Goal: Task Accomplishment & Management: Complete application form

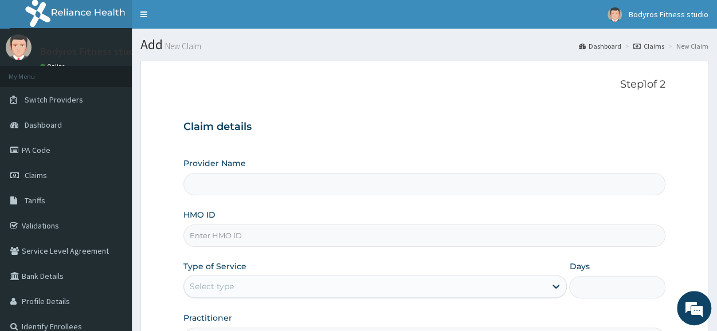
scroll to position [138, 0]
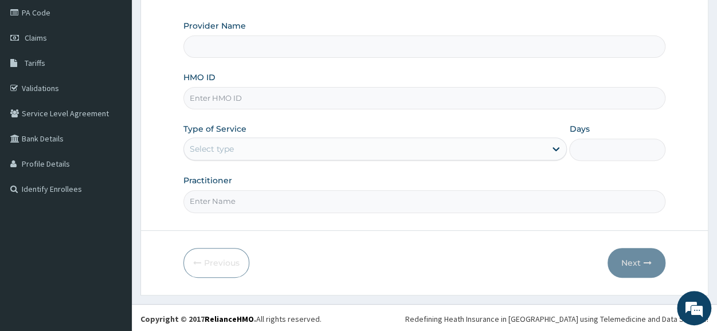
type input "Bodyrox Fitness studio - Lugbe"
type input "1"
click at [300, 99] on input "HMO ID" at bounding box center [424, 98] width 482 height 22
type input "VOL/10003/A"
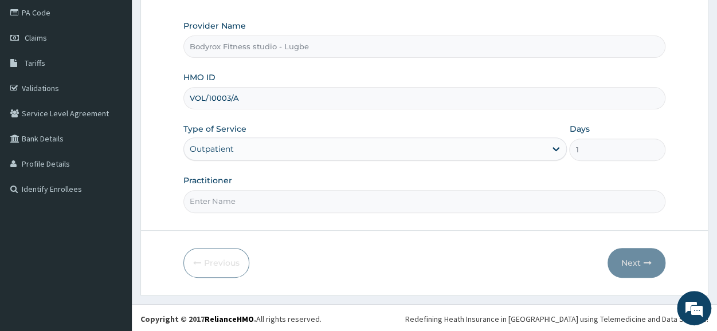
click at [235, 200] on input "Practitioner" at bounding box center [424, 201] width 482 height 22
type input "BODYROX"
click at [633, 267] on button "Next" at bounding box center [636, 263] width 58 height 30
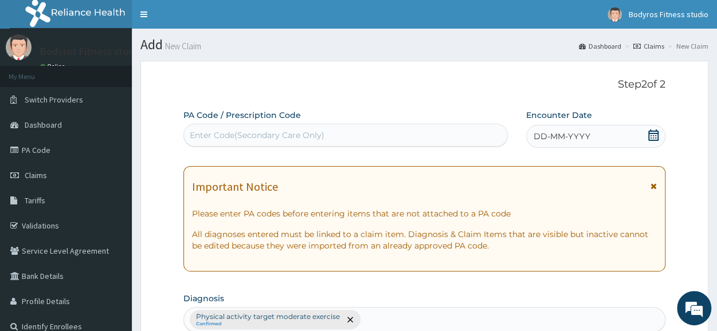
click at [238, 128] on div "Enter Code(Secondary Care Only)" at bounding box center [345, 135] width 323 height 18
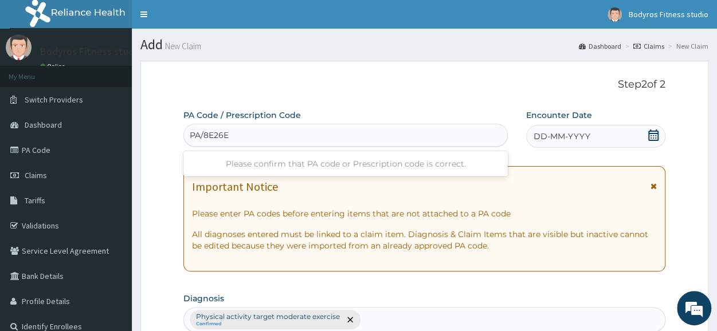
type input "PA/8E26E6"
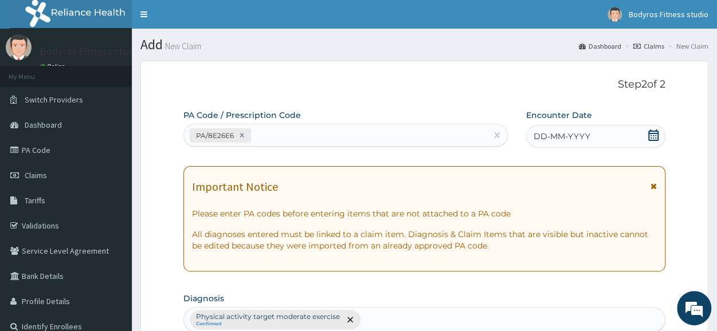
click at [650, 135] on icon at bounding box center [653, 135] width 11 height 11
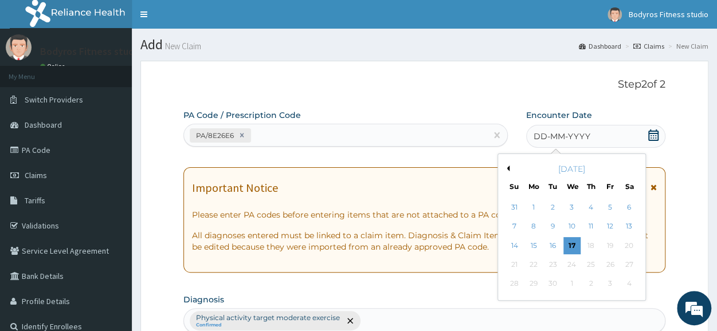
click at [504, 169] on button "Previous Month" at bounding box center [507, 169] width 6 height 6
click at [525, 271] on div "18" at bounding box center [533, 264] width 17 height 17
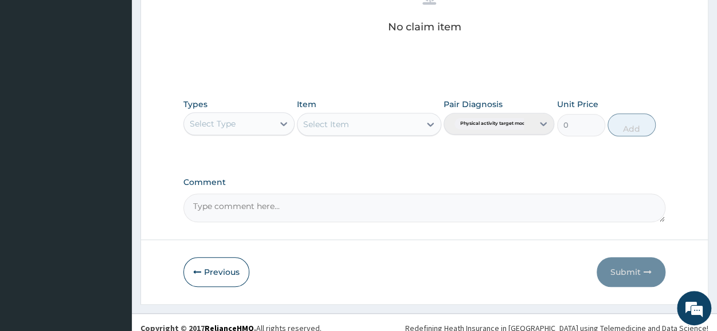
scroll to position [493, 0]
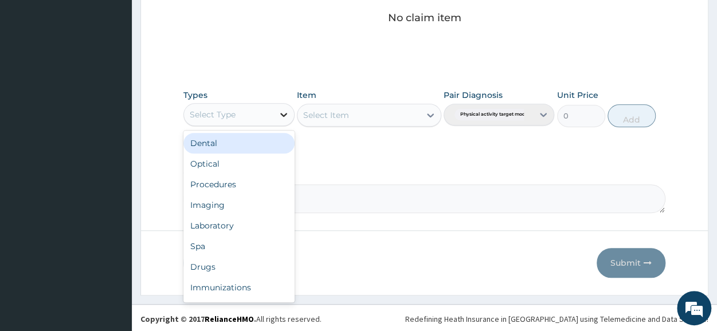
click at [287, 113] on icon at bounding box center [283, 114] width 11 height 11
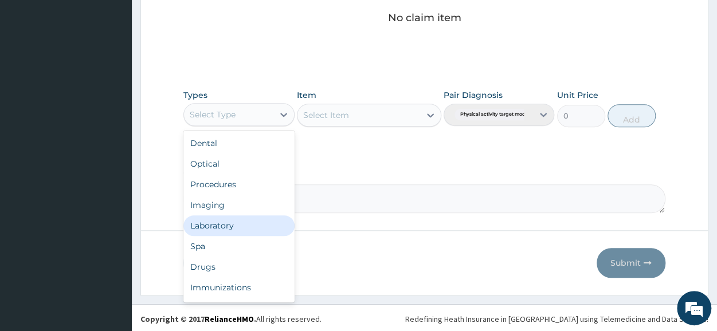
scroll to position [39, 0]
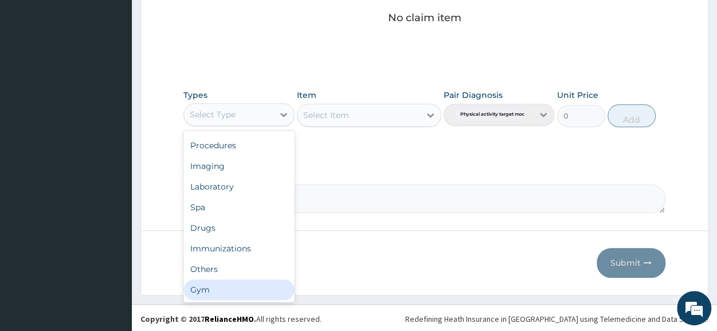
click at [233, 280] on div "Gym" at bounding box center [238, 290] width 111 height 21
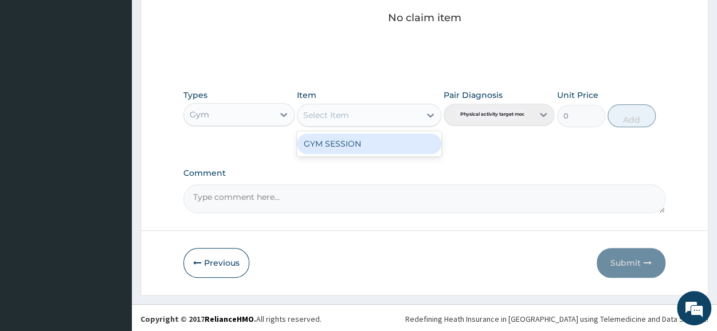
click at [433, 115] on icon at bounding box center [430, 114] width 11 height 11
click at [393, 137] on div "GYM SESSION" at bounding box center [369, 144] width 144 height 21
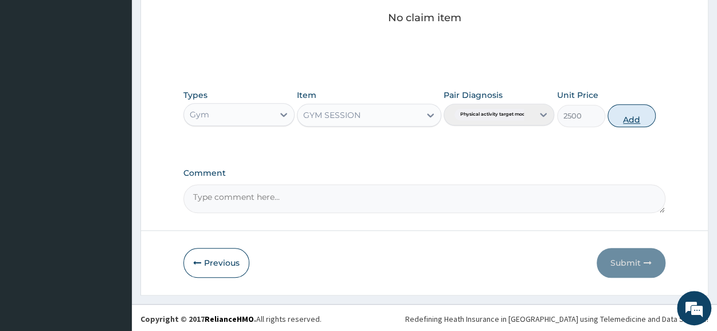
click at [624, 114] on button "Add" at bounding box center [631, 115] width 48 height 23
type input "0"
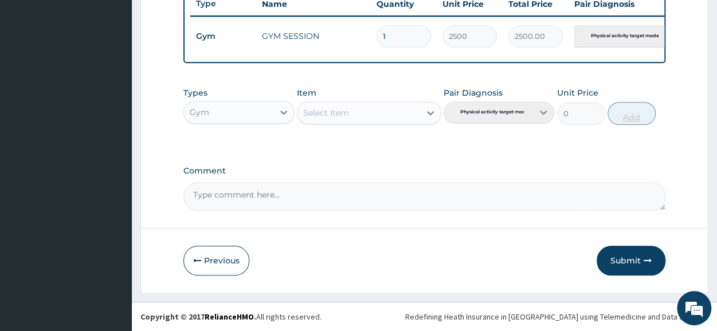
scroll to position [448, 0]
click at [620, 255] on button "Submit" at bounding box center [631, 261] width 69 height 30
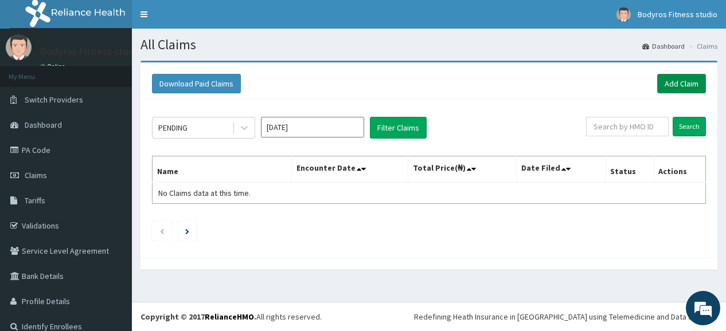
click at [666, 87] on link "Add Claim" at bounding box center [681, 83] width 49 height 19
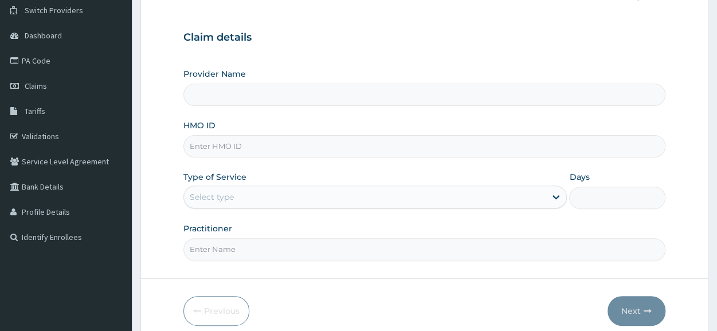
scroll to position [138, 0]
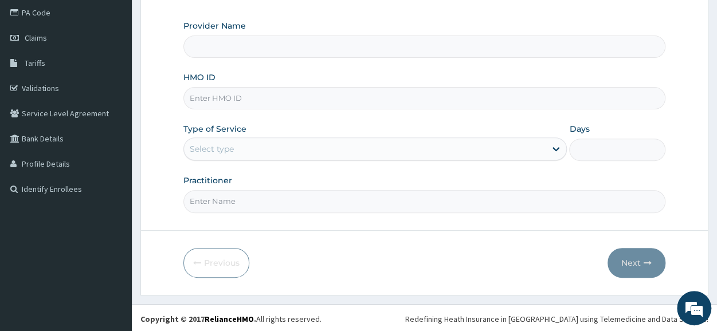
type input "Bodyrox Fitness studio - Lugbe"
type input "1"
click at [291, 97] on input "HMO ID" at bounding box center [424, 98] width 482 height 22
type input "MOP/10241/A"
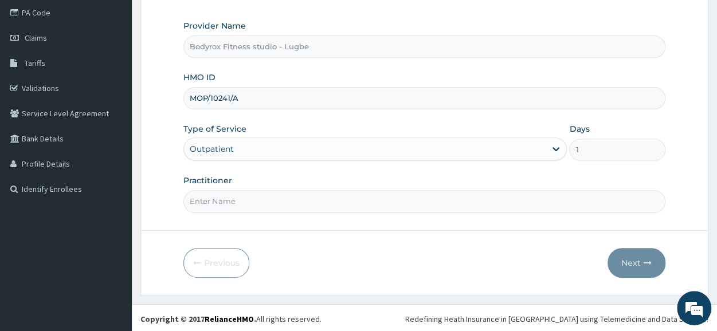
click at [252, 201] on input "Practitioner" at bounding box center [424, 201] width 482 height 22
type input "BODYROX"
click at [633, 273] on button "Next" at bounding box center [636, 263] width 58 height 30
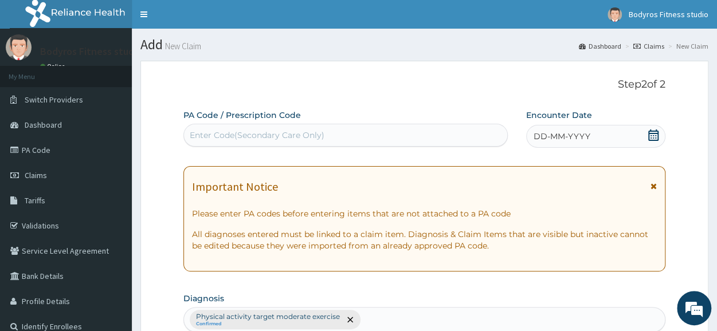
click at [215, 135] on div "Enter Code(Secondary Care Only)" at bounding box center [257, 135] width 135 height 11
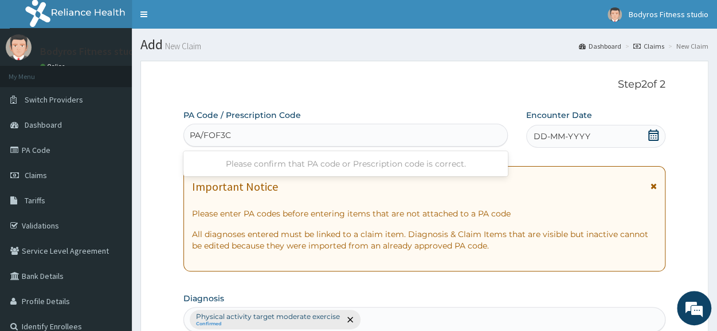
type input "PA/FOF3C5"
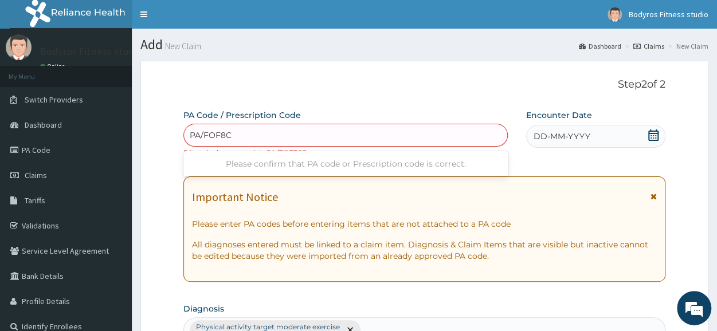
type input "PA/FOF8C5"
type input "PA/F0F8C5"
type input "PA/FDF8C5"
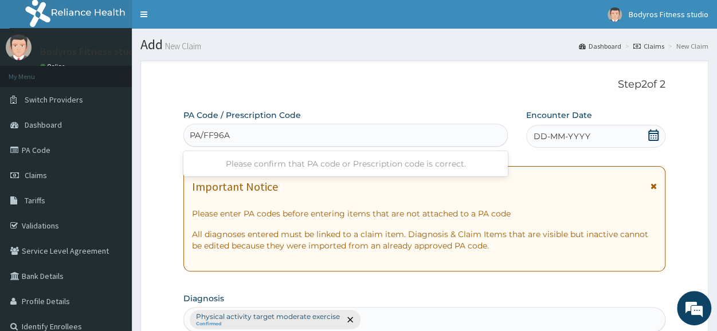
type input "PA/FF96A3"
type input "PA/D2766A"
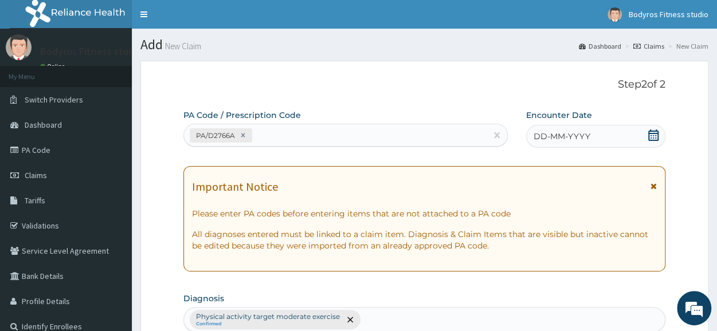
click at [653, 135] on icon at bounding box center [653, 135] width 11 height 11
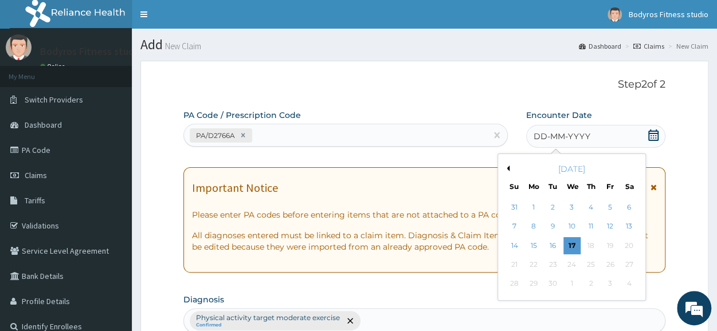
click at [507, 166] on button "Previous Month" at bounding box center [507, 169] width 6 height 6
click at [540, 283] on div "25" at bounding box center [533, 284] width 17 height 17
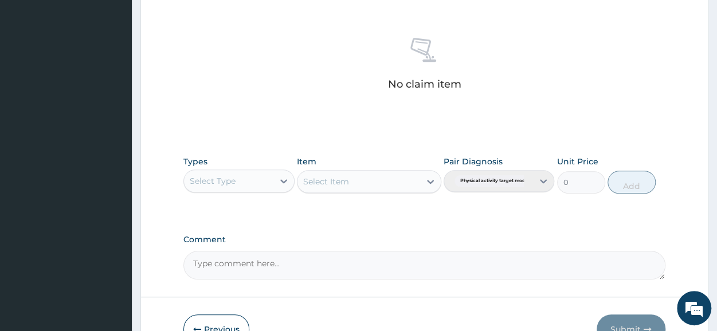
scroll to position [493, 0]
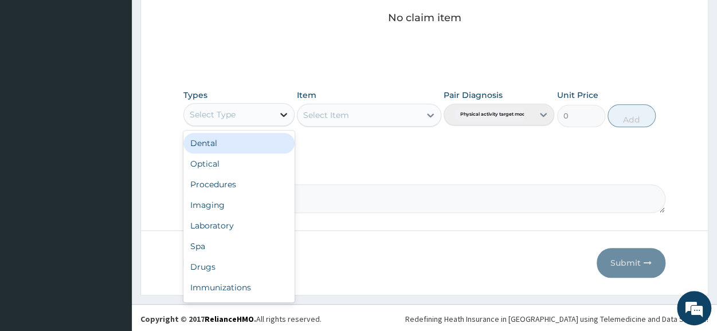
click at [282, 119] on div at bounding box center [283, 114] width 21 height 21
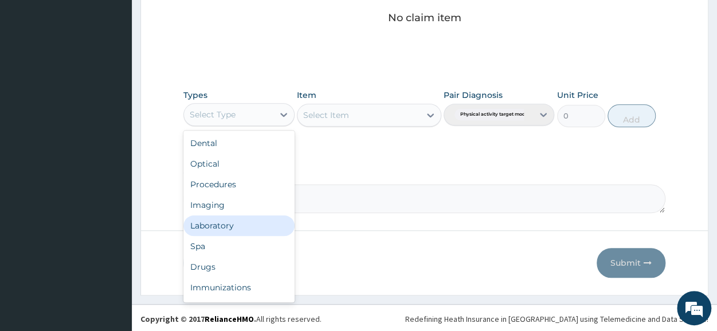
scroll to position [39, 0]
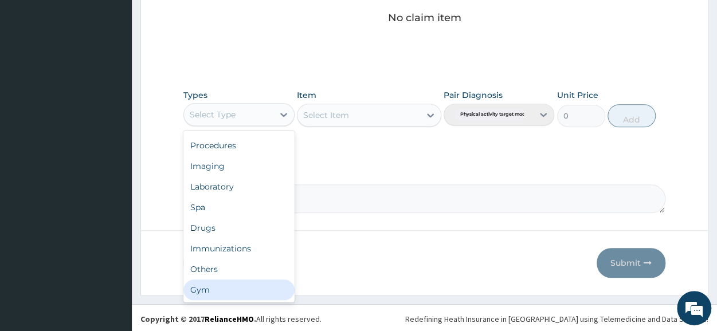
click at [234, 291] on div "Gym" at bounding box center [238, 290] width 111 height 21
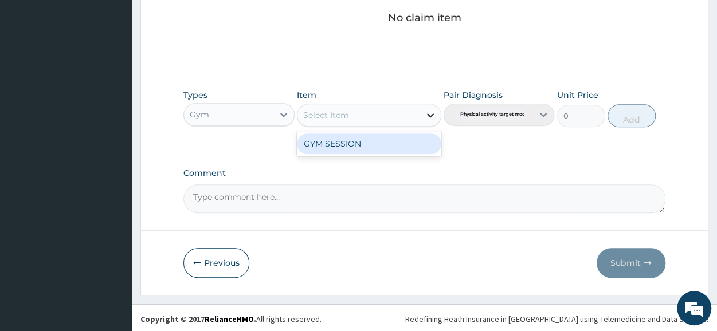
click at [430, 110] on icon at bounding box center [430, 114] width 11 height 11
click at [393, 141] on div "GYM SESSION" at bounding box center [369, 144] width 144 height 21
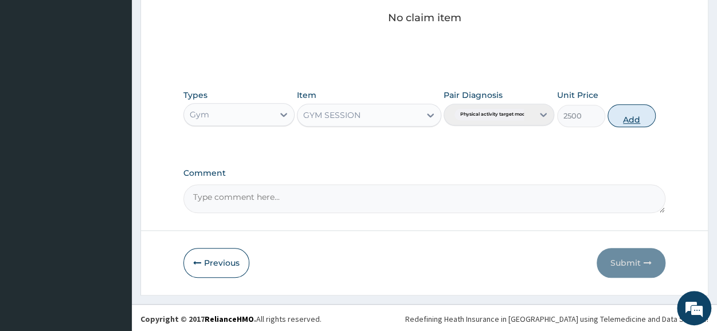
click at [621, 116] on button "Add" at bounding box center [631, 115] width 48 height 23
type input "0"
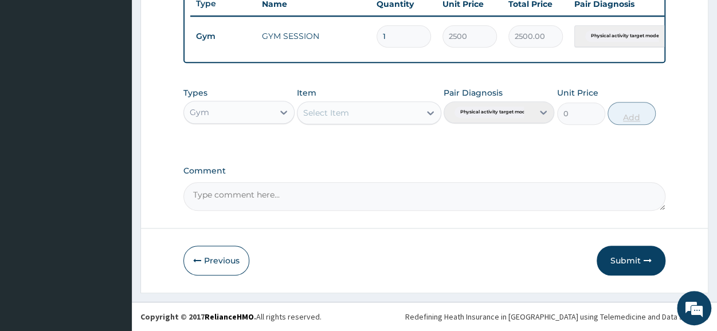
scroll to position [448, 0]
click at [627, 261] on button "Submit" at bounding box center [631, 261] width 69 height 30
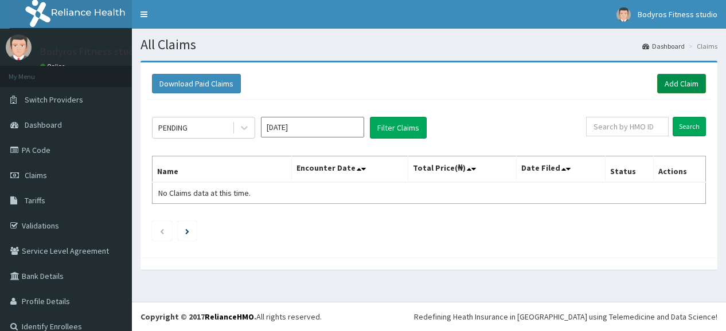
click at [672, 84] on link "Add Claim" at bounding box center [681, 83] width 49 height 19
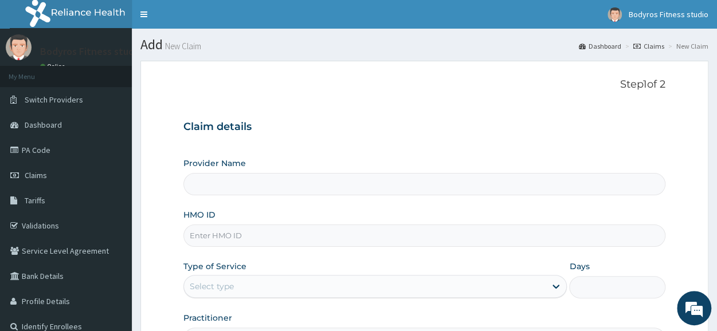
scroll to position [138, 0]
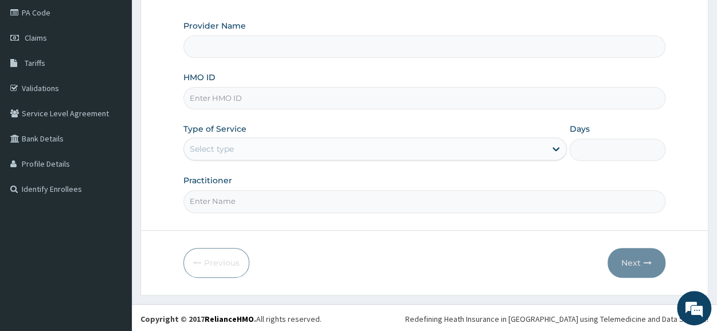
type input "Bodyrox Fitness studio - Lugbe"
type input "1"
click at [283, 95] on input "HMO ID" at bounding box center [424, 98] width 482 height 22
type input "VOL/10003/A"
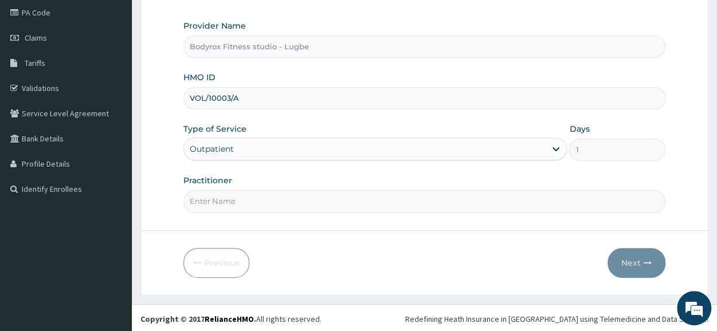
click at [240, 199] on input "Practitioner" at bounding box center [424, 201] width 482 height 22
type input "BODYROX"
click at [620, 261] on button "Next" at bounding box center [636, 263] width 58 height 30
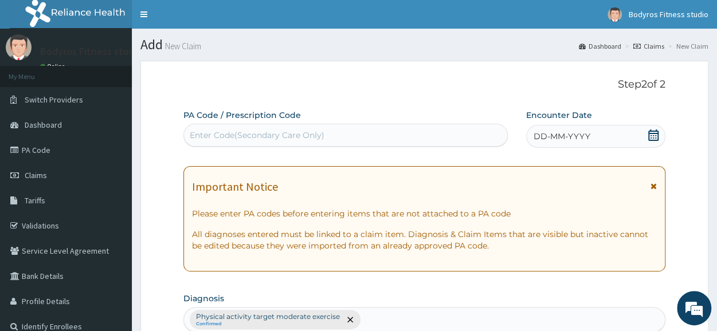
click at [327, 130] on div "Enter Code(Secondary Care Only)" at bounding box center [345, 135] width 323 height 18
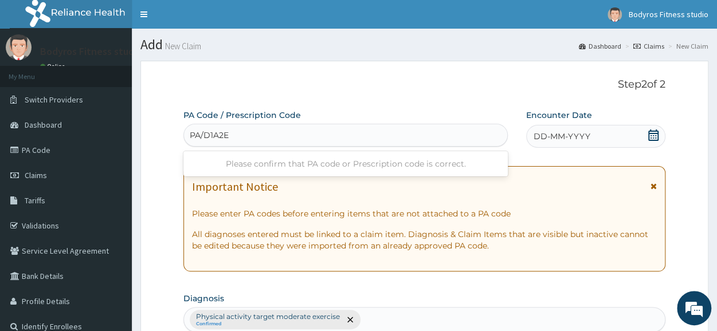
type input "PA/D1A2EF"
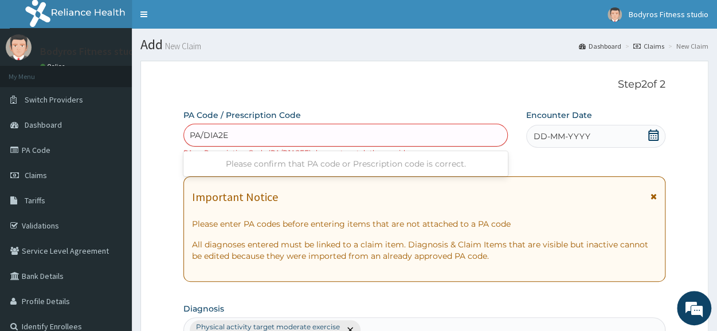
type input "PA/DIA2EF"
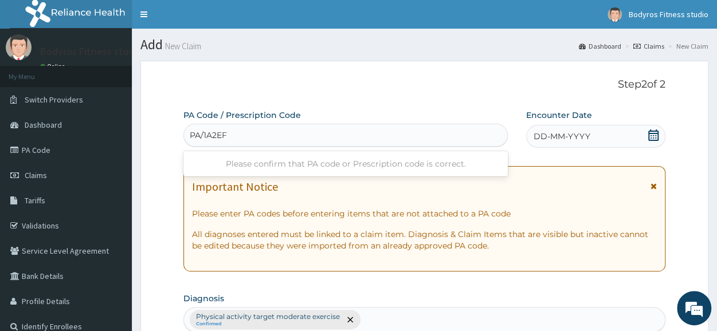
type input "PA/O1A2EF"
type input "PA/DIA2EF"
type input "PA/C1674E"
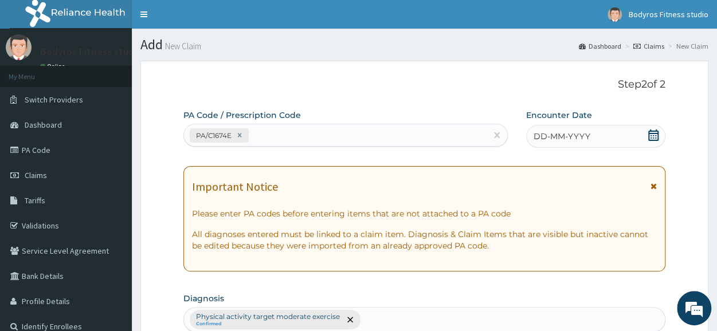
click at [653, 132] on icon at bounding box center [653, 135] width 11 height 11
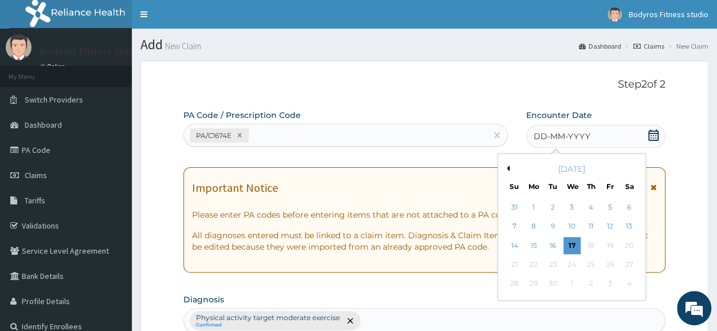
click at [507, 169] on button "Previous Month" at bounding box center [507, 169] width 6 height 6
click at [593, 283] on div "28" at bounding box center [590, 284] width 17 height 17
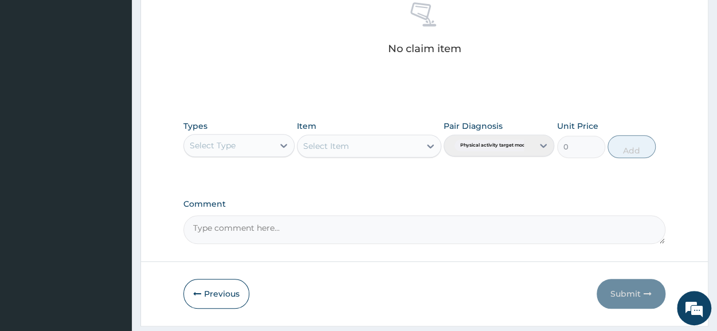
scroll to position [493, 0]
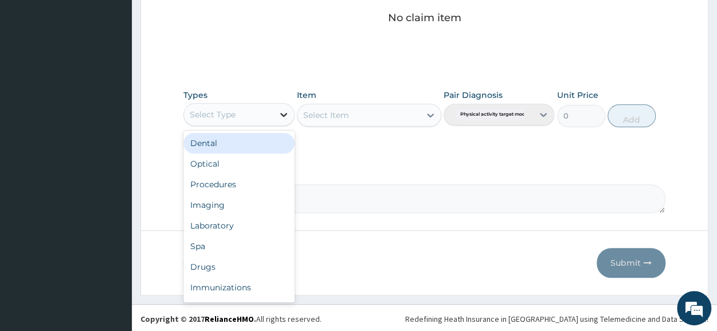
drag, startPoint x: 287, startPoint y: 115, endPoint x: 274, endPoint y: 115, distance: 12.6
click at [286, 115] on icon at bounding box center [283, 114] width 11 height 11
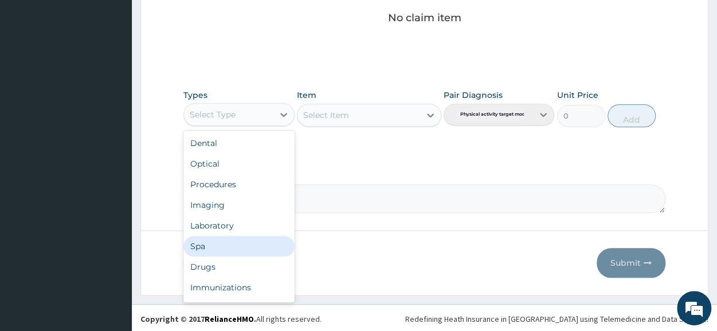
scroll to position [39, 0]
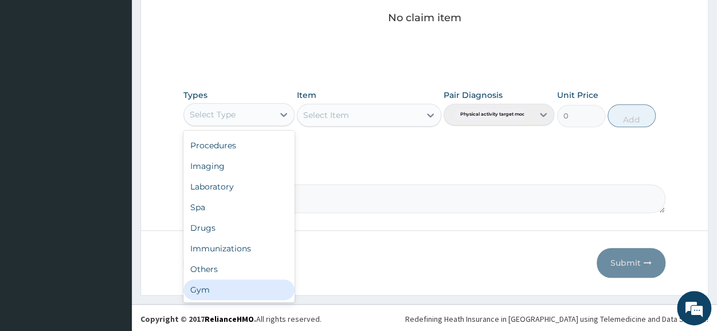
click at [234, 285] on div "Gym" at bounding box center [238, 290] width 111 height 21
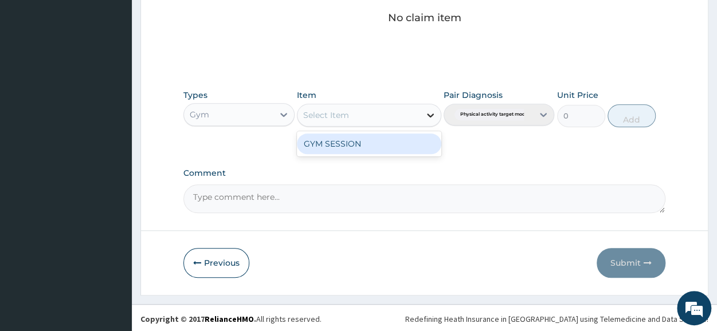
click at [421, 107] on div at bounding box center [430, 115] width 21 height 21
click at [422, 148] on div "GYM SESSION" at bounding box center [369, 144] width 144 height 21
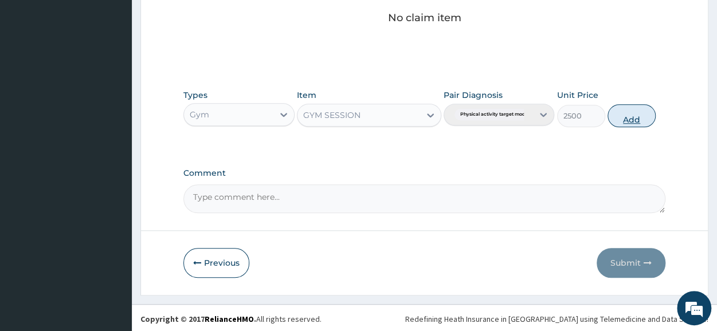
click at [610, 115] on button "Add" at bounding box center [631, 115] width 48 height 23
type input "0"
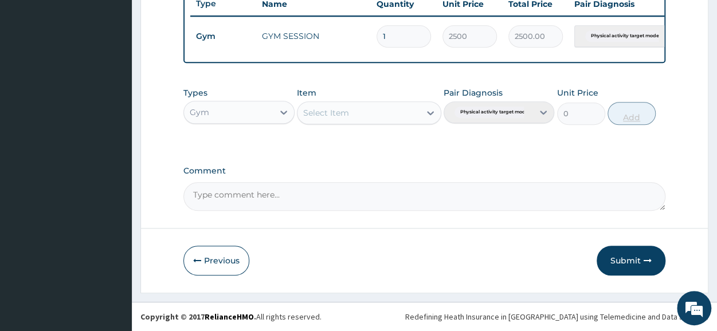
scroll to position [448, 0]
click at [624, 260] on button "Submit" at bounding box center [631, 261] width 69 height 30
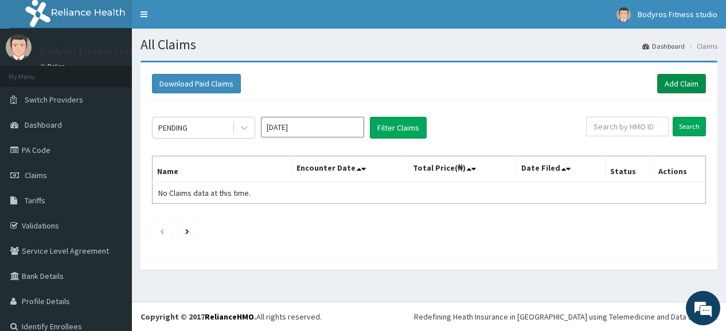
click at [686, 84] on link "Add Claim" at bounding box center [681, 83] width 49 height 19
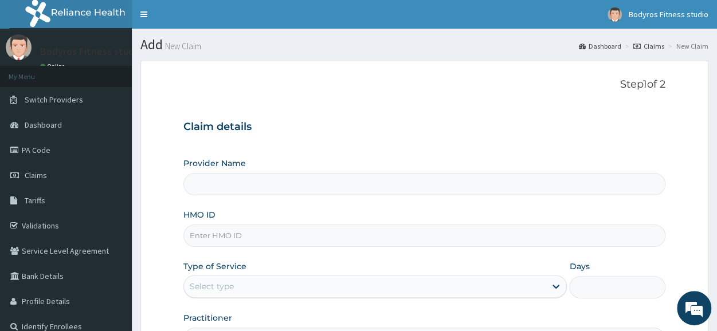
type input "Bodyrox Fitness studio - Lugbe"
type input "1"
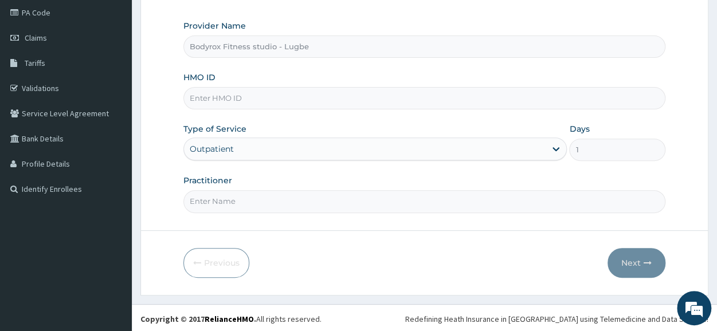
click at [307, 98] on input "HMO ID" at bounding box center [424, 98] width 482 height 22
type input "FMI/10207/B"
click at [258, 205] on input "Practitioner" at bounding box center [424, 201] width 482 height 22
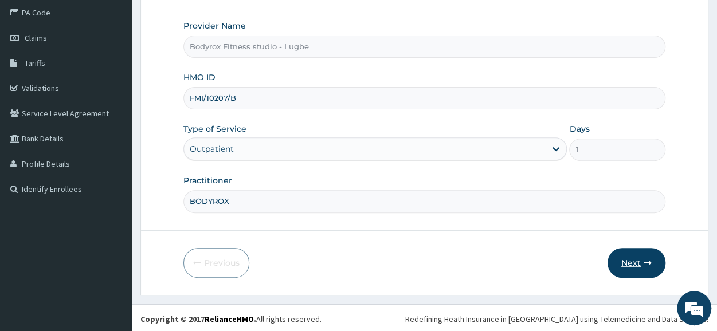
type input "BODYROX"
click at [636, 257] on button "Next" at bounding box center [636, 263] width 58 height 30
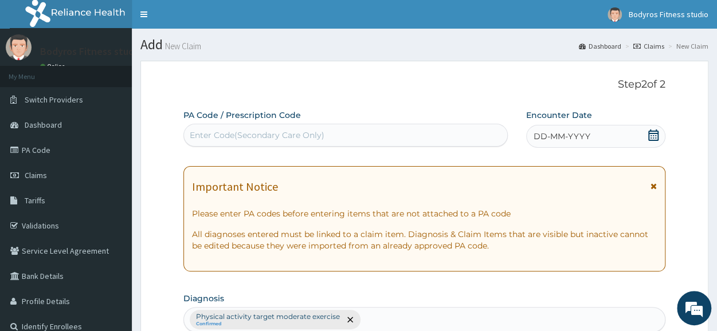
drag, startPoint x: 377, startPoint y: 117, endPoint x: 376, endPoint y: 127, distance: 9.2
click at [377, 119] on div "PA Code / Prescription Code Enter Code(Secondary Care Only)" at bounding box center [345, 127] width 324 height 37
click at [376, 127] on div "Enter Code(Secondary Care Only)" at bounding box center [345, 135] width 323 height 18
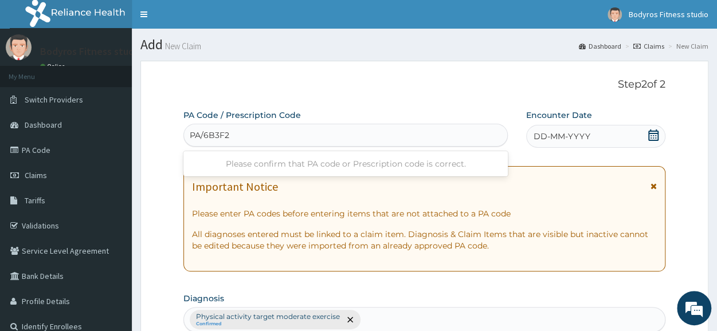
type input "PA/6B3F2C"
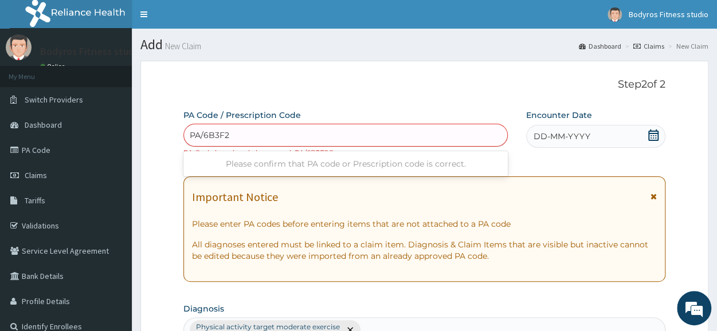
type input "PA/6B3F2C"
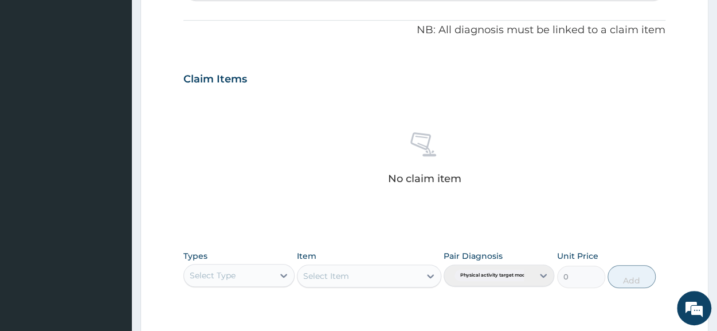
scroll to position [503, 0]
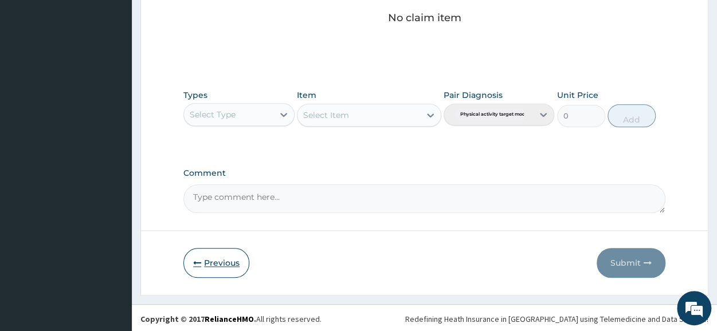
click at [206, 261] on button "Previous" at bounding box center [216, 263] width 66 height 30
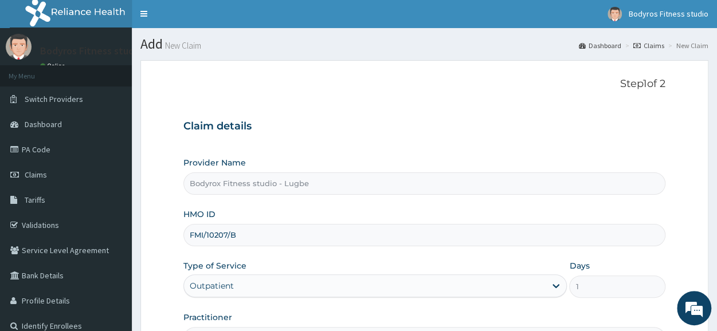
scroll to position [0, 0]
click at [264, 236] on input "FMI/10207/B" at bounding box center [424, 236] width 482 height 22
type input "F"
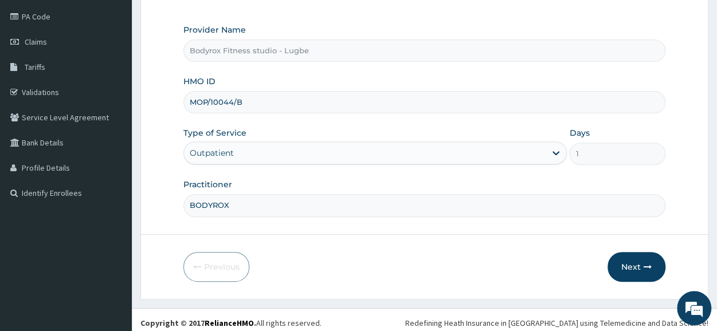
scroll to position [138, 0]
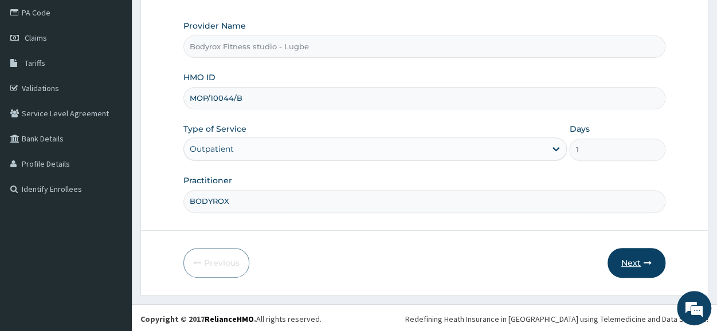
type input "MOP/10044/B"
click at [638, 258] on button "Next" at bounding box center [636, 263] width 58 height 30
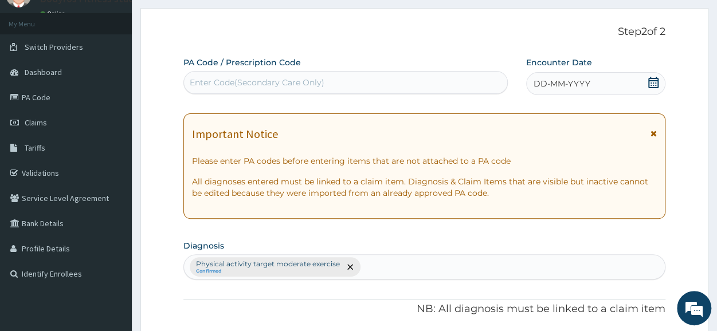
scroll to position [0, 0]
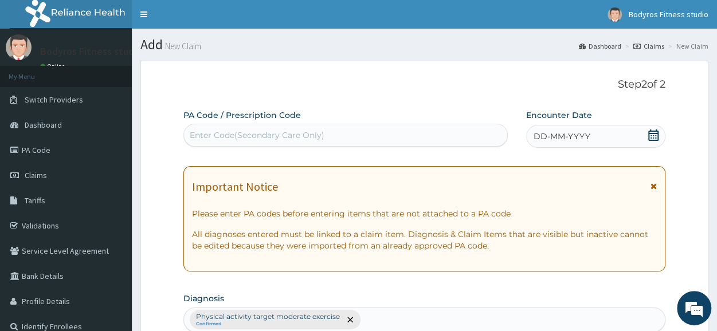
click at [293, 132] on div "Enter Code(Secondary Care Only)" at bounding box center [257, 135] width 135 height 11
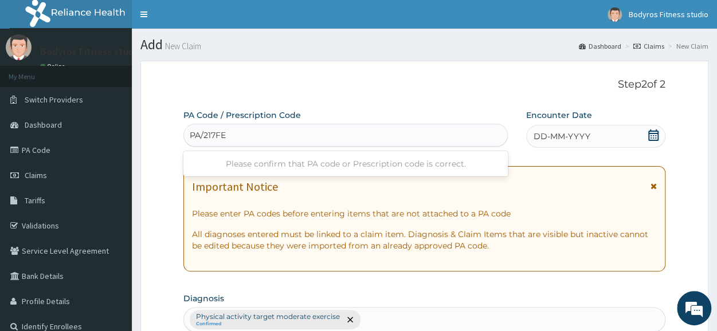
type input "PA/217FEF"
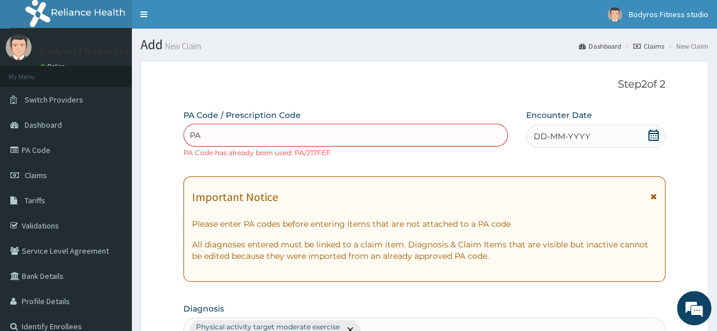
type input "P"
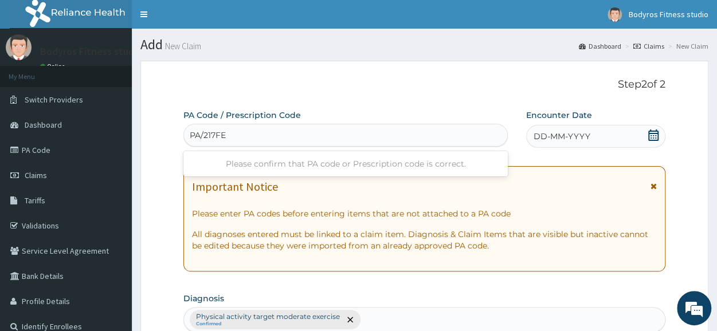
type input "PA/217FEF"
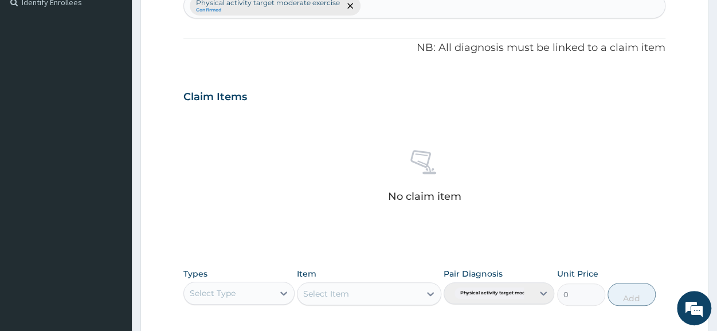
scroll to position [503, 0]
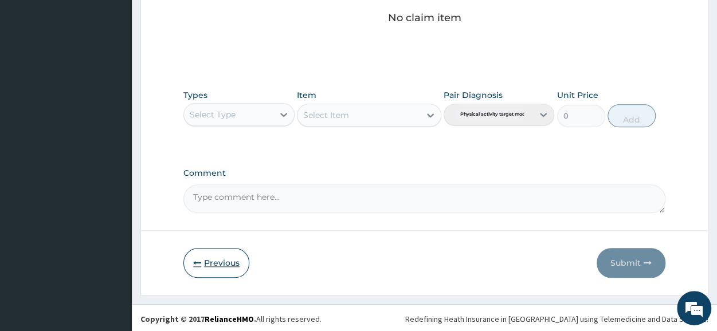
click at [212, 259] on button "Previous" at bounding box center [216, 263] width 66 height 30
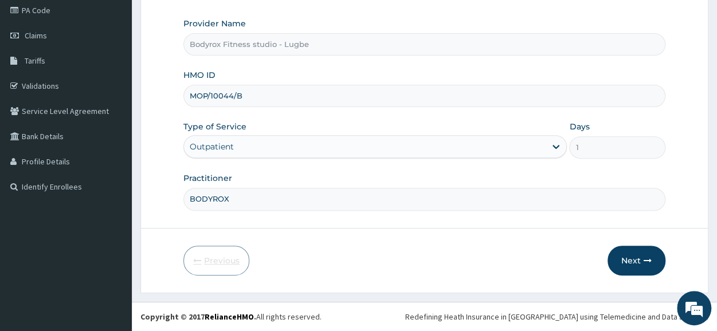
scroll to position [138, 0]
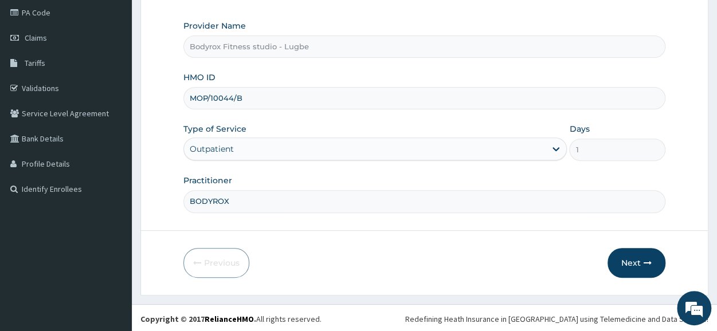
click at [271, 98] on input "MOP/10044/B" at bounding box center [424, 98] width 482 height 22
type input "M"
type input "MOP/10221/A"
click at [614, 253] on button "Next" at bounding box center [636, 263] width 58 height 30
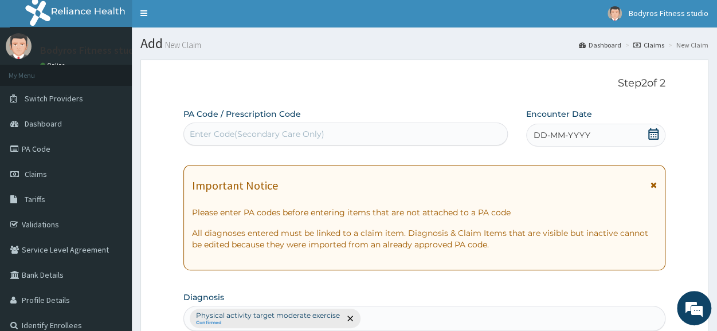
scroll to position [0, 0]
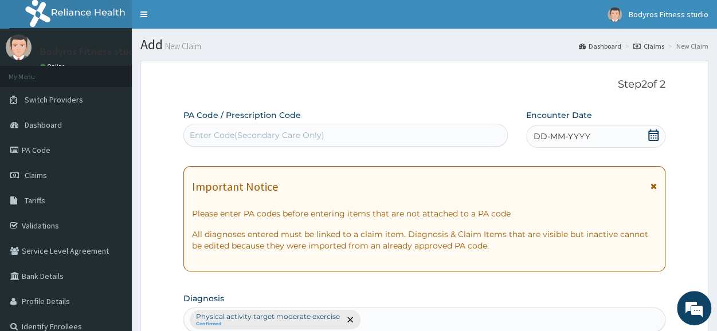
click at [277, 126] on div "Enter Code(Secondary Care Only)" at bounding box center [345, 135] width 323 height 18
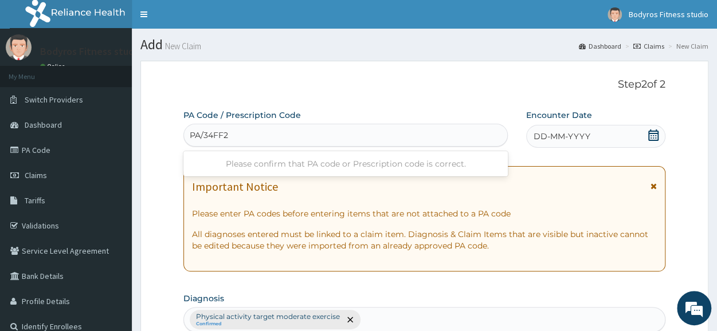
type input "PA/34FF25"
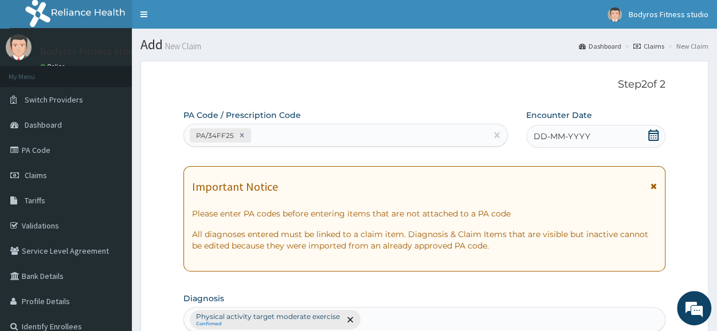
click at [655, 139] on icon at bounding box center [653, 135] width 10 height 11
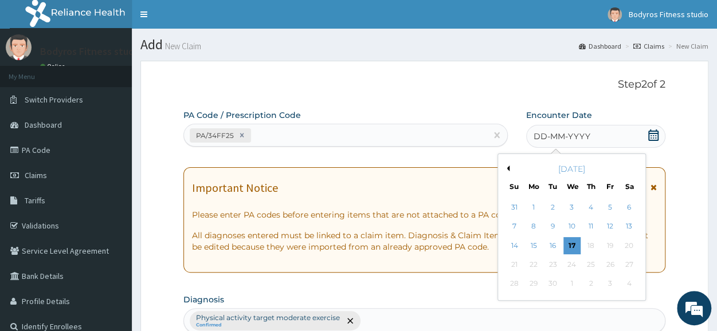
click at [504, 167] on button "Previous Month" at bounding box center [507, 169] width 6 height 6
click at [541, 282] on div "25" at bounding box center [533, 284] width 17 height 17
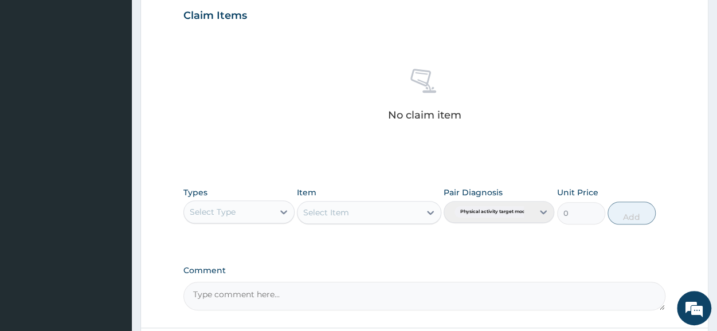
scroll to position [493, 0]
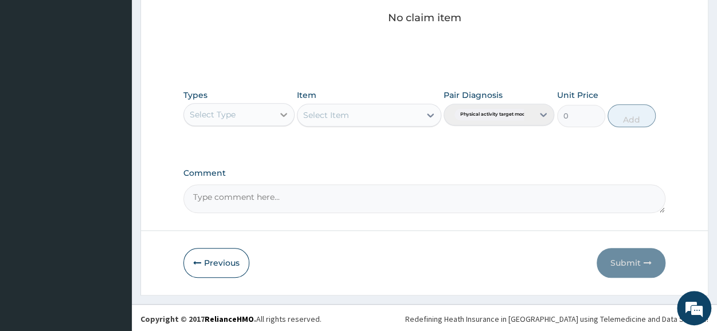
click at [289, 109] on icon at bounding box center [283, 114] width 11 height 11
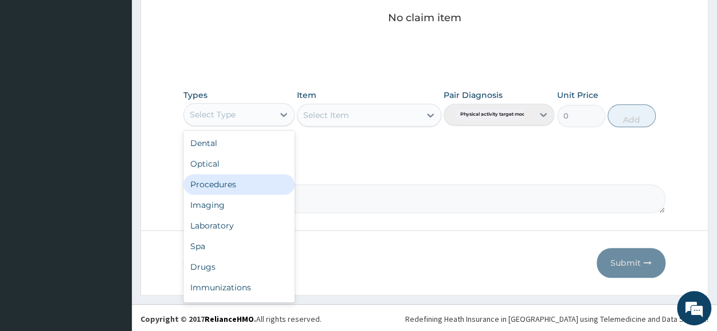
scroll to position [39, 0]
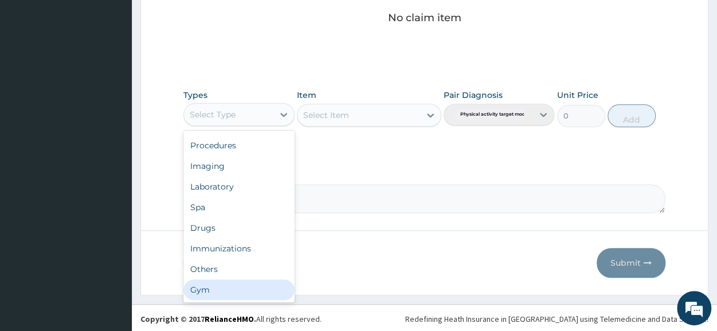
click at [222, 289] on div "Gym" at bounding box center [238, 290] width 111 height 21
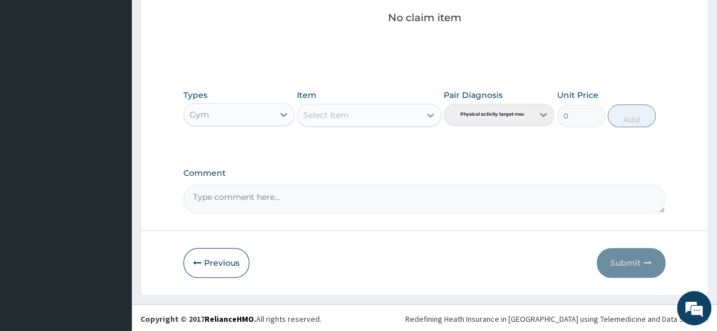
click at [433, 115] on icon at bounding box center [430, 114] width 11 height 11
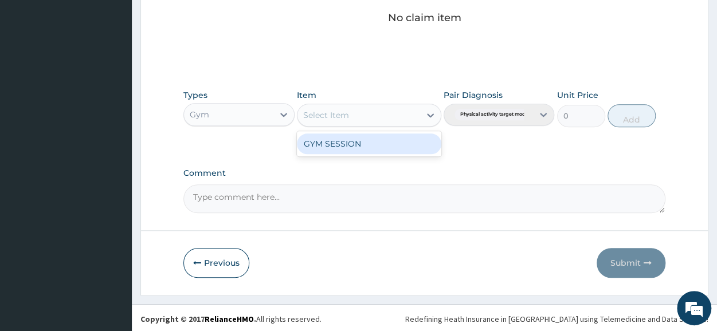
click at [408, 148] on div "GYM SESSION" at bounding box center [369, 144] width 144 height 21
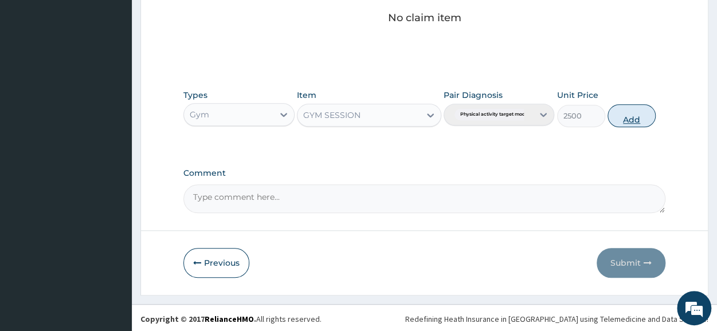
click at [624, 115] on button "Add" at bounding box center [631, 115] width 48 height 23
type input "0"
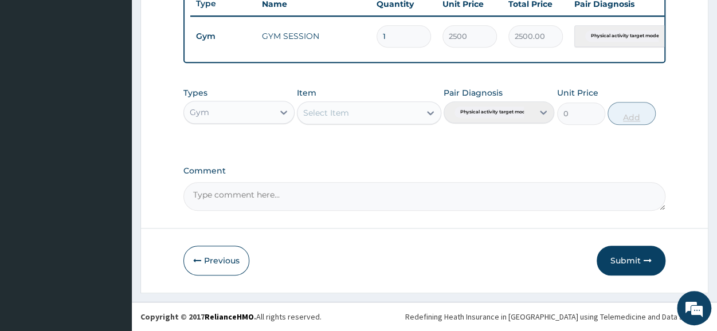
scroll to position [448, 0]
click at [630, 261] on button "Submit" at bounding box center [631, 261] width 69 height 30
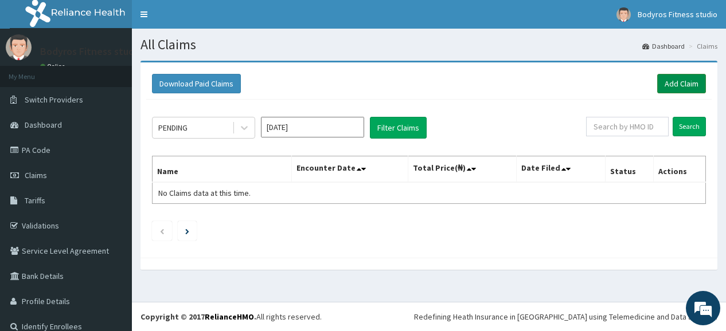
click at [672, 88] on link "Add Claim" at bounding box center [681, 83] width 49 height 19
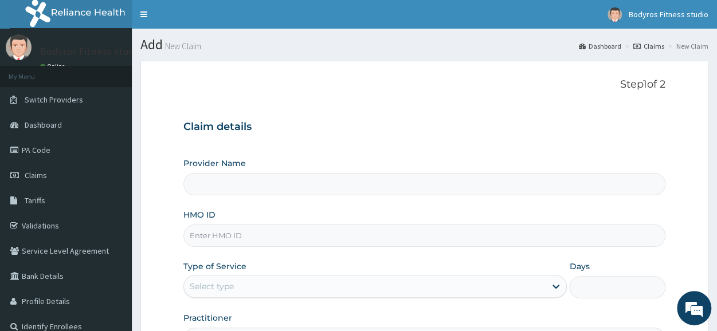
type input "Bodyrox Fitness studio - Lugbe"
type input "1"
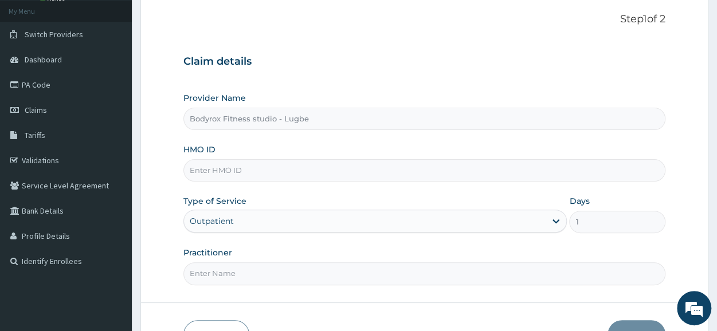
scroll to position [138, 0]
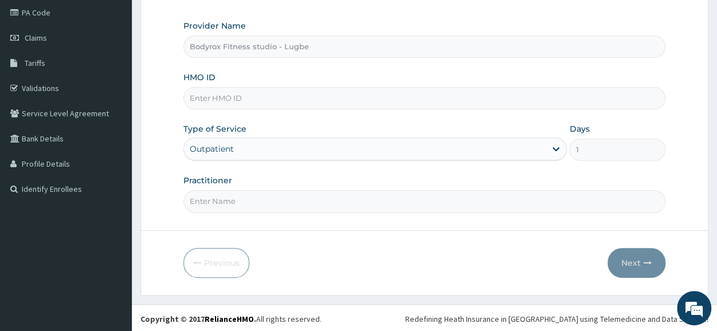
click at [389, 97] on input "HMO ID" at bounding box center [424, 98] width 482 height 22
click at [680, 293] on div "We're Online! How may I help you [DATE]?" at bounding box center [694, 308] width 34 height 34
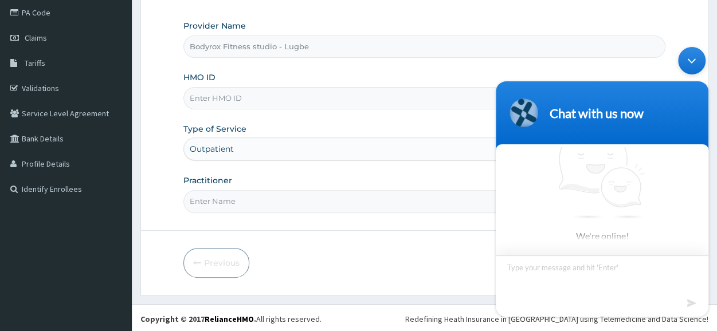
scroll to position [10, 0]
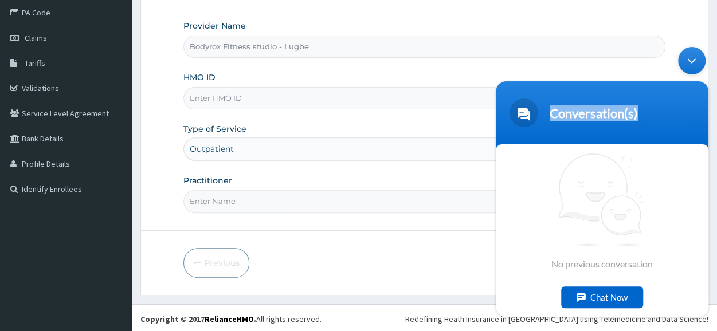
drag, startPoint x: 703, startPoint y: 64, endPoint x: 716, endPoint y: 64, distance: 13.2
click at [714, 64] on html "Conversation(s) We're online! No previous conversation Chat Now" at bounding box center [602, 181] width 224 height 281
click at [688, 58] on div "Minimize live chat window" at bounding box center [692, 60] width 28 height 28
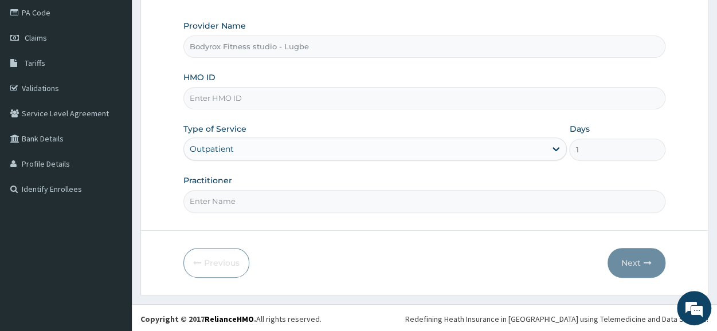
click at [414, 92] on input "HMO ID" at bounding box center [424, 98] width 482 height 22
type input "AIP/10634/A"
click at [364, 198] on input "Practitioner" at bounding box center [424, 201] width 482 height 22
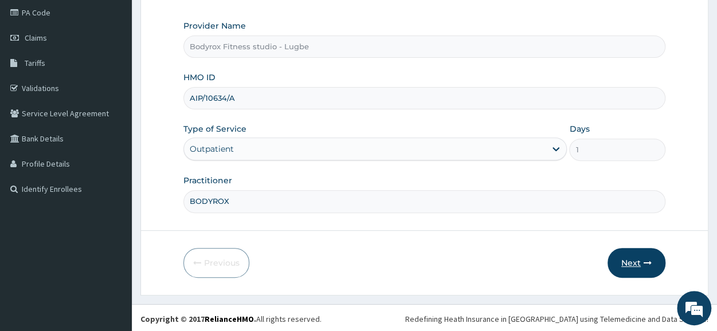
type input "BODYROX"
click at [629, 266] on button "Next" at bounding box center [636, 263] width 58 height 30
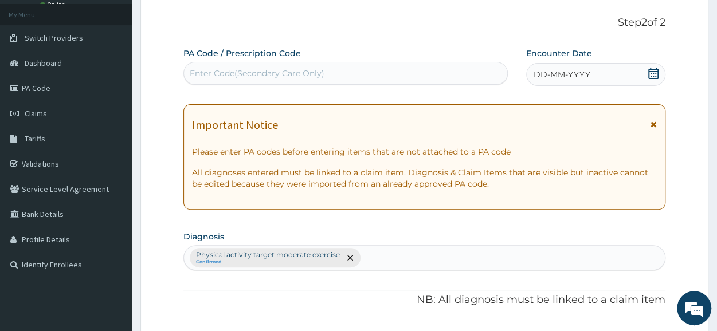
scroll to position [0, 0]
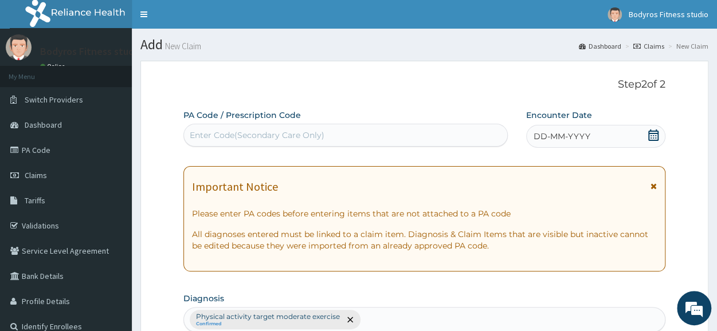
click at [329, 129] on div "Enter Code(Secondary Care Only)" at bounding box center [345, 135] width 323 height 18
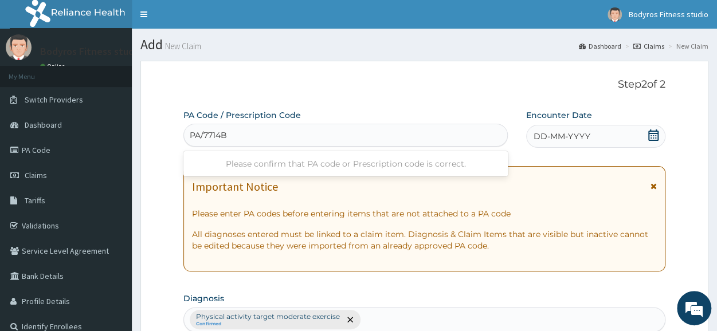
type input "PA/7714BB"
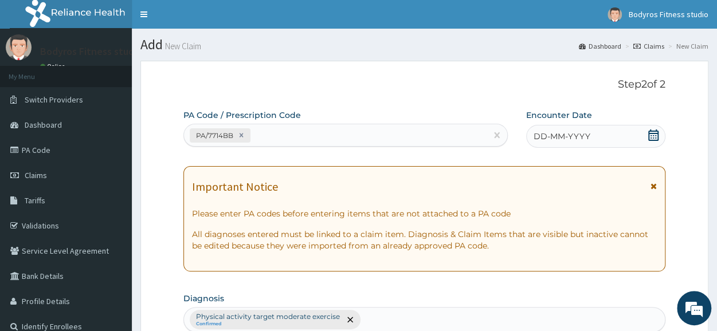
click at [650, 136] on icon at bounding box center [653, 135] width 10 height 11
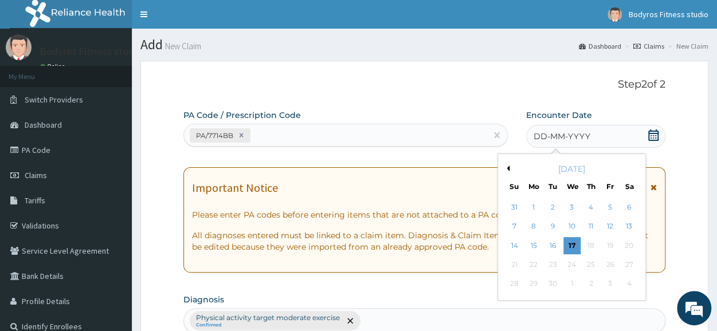
click at [506, 167] on button "Previous Month" at bounding box center [507, 169] width 6 height 6
click at [548, 283] on div "26" at bounding box center [552, 284] width 17 height 17
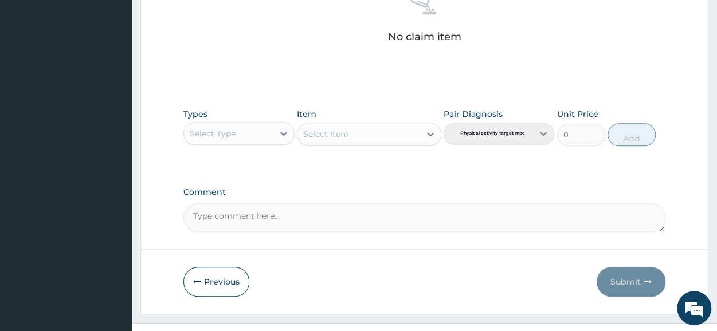
scroll to position [493, 0]
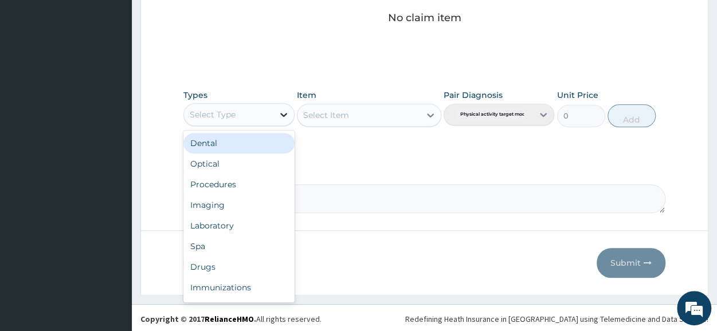
click at [284, 109] on icon at bounding box center [283, 114] width 11 height 11
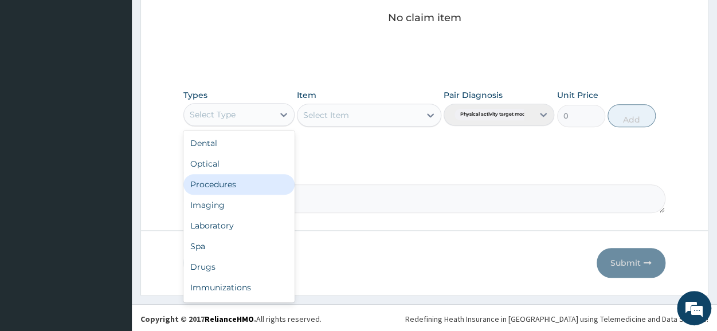
scroll to position [39, 0]
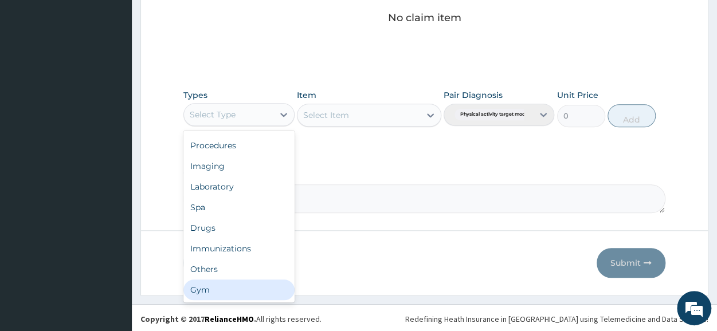
click at [222, 293] on div "Gym" at bounding box center [238, 290] width 111 height 21
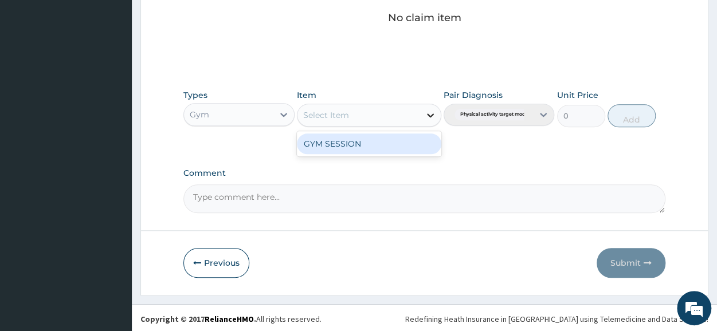
click at [428, 116] on icon at bounding box center [430, 114] width 11 height 11
click at [392, 140] on div "GYM SESSION" at bounding box center [369, 144] width 144 height 21
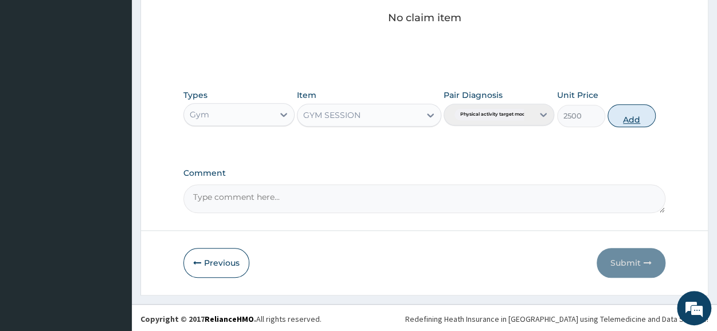
click at [629, 113] on button "Add" at bounding box center [631, 115] width 48 height 23
type input "0"
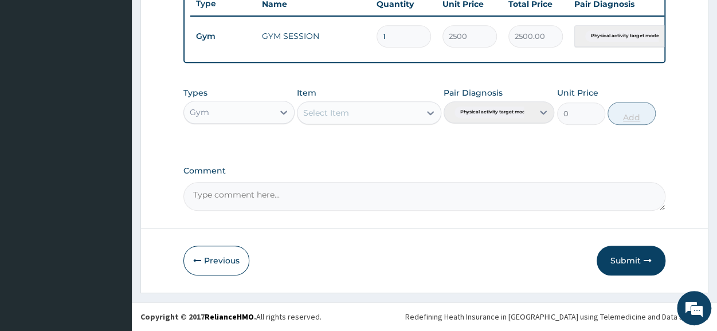
scroll to position [448, 0]
click at [633, 262] on button "Submit" at bounding box center [631, 261] width 69 height 30
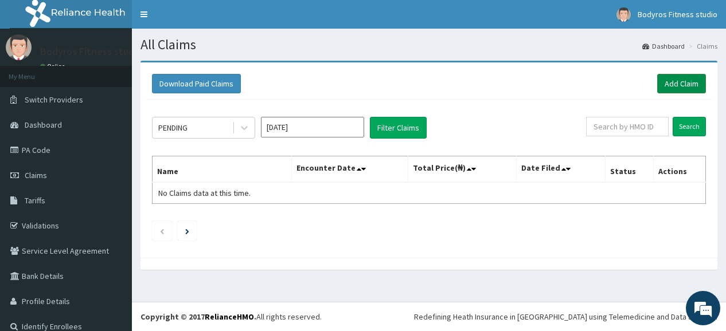
click at [675, 84] on link "Add Claim" at bounding box center [681, 83] width 49 height 19
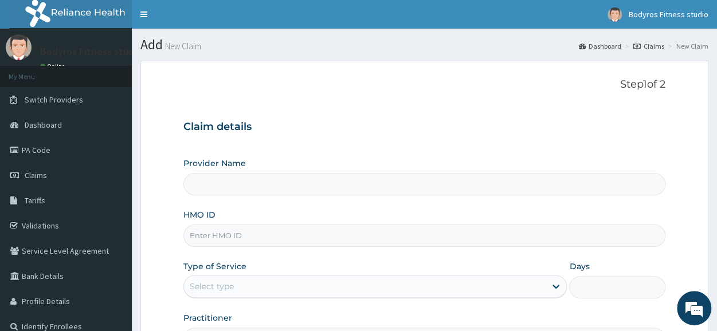
scroll to position [138, 0]
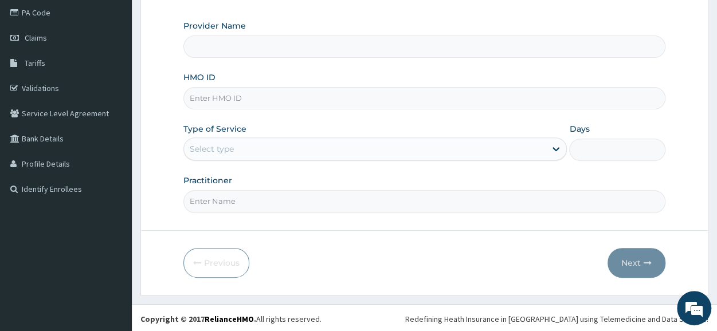
type input "Bodyrox Fitness studio - Lugbe"
type input "1"
click at [284, 94] on input "HMO ID" at bounding box center [424, 98] width 482 height 22
type input "AIP/10263/A"
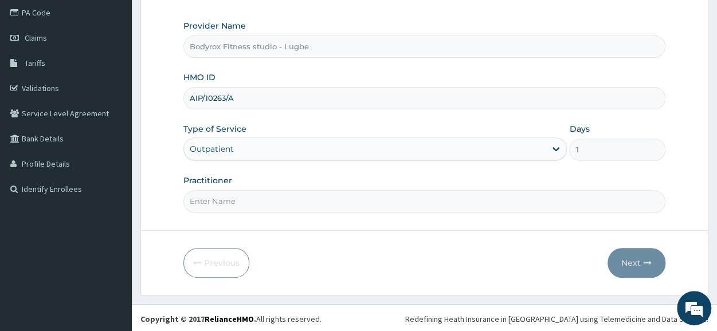
click at [255, 194] on input "Practitioner" at bounding box center [424, 201] width 482 height 22
type input "BODYROX"
click at [622, 261] on button "Next" at bounding box center [636, 263] width 58 height 30
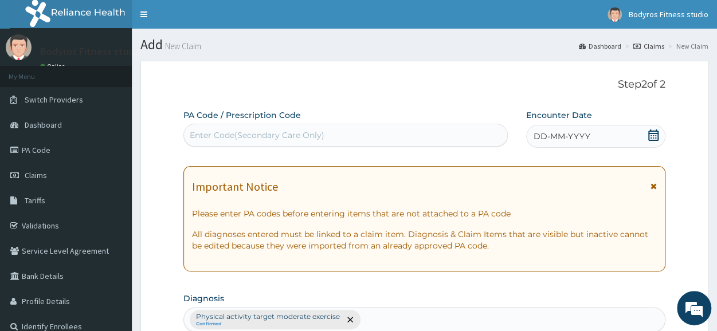
click at [261, 133] on div "Enter Code(Secondary Care Only)" at bounding box center [257, 135] width 135 height 11
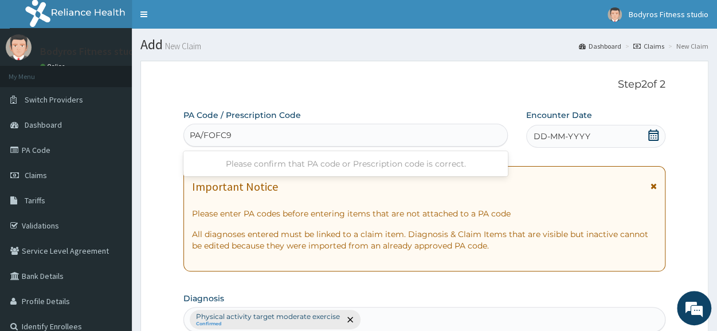
type input "PA/FOFC97"
type input "PA/F0FC97"
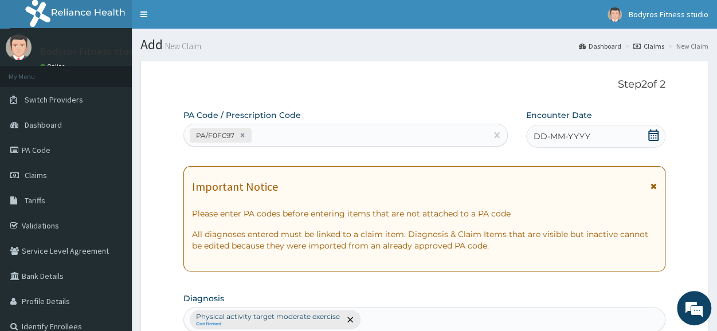
click at [656, 135] on icon at bounding box center [653, 135] width 10 height 11
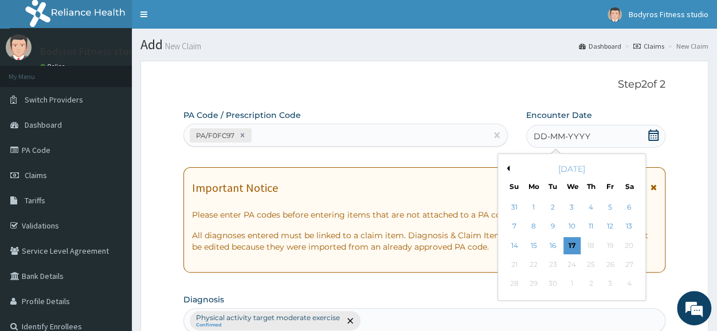
click at [507, 171] on button "Previous Month" at bounding box center [507, 169] width 6 height 6
click at [548, 288] on div "26" at bounding box center [552, 284] width 17 height 17
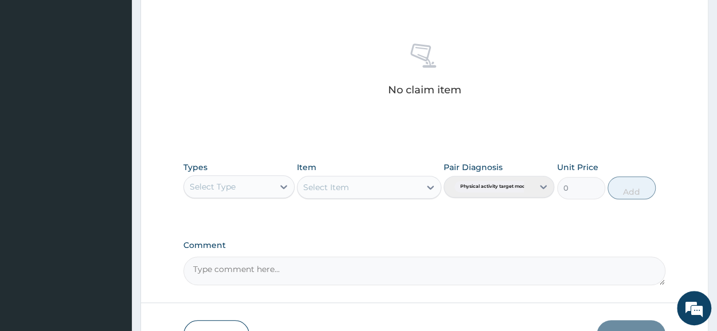
scroll to position [493, 0]
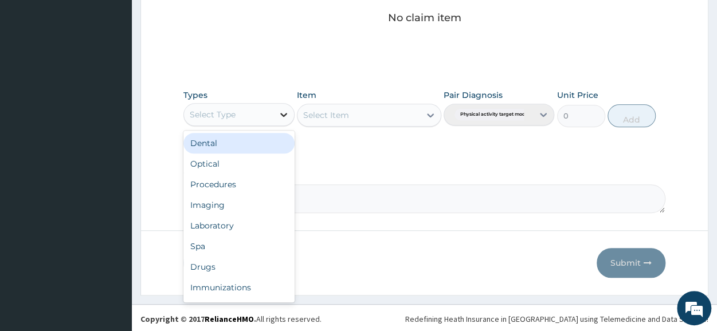
click at [288, 114] on icon at bounding box center [283, 114] width 11 height 11
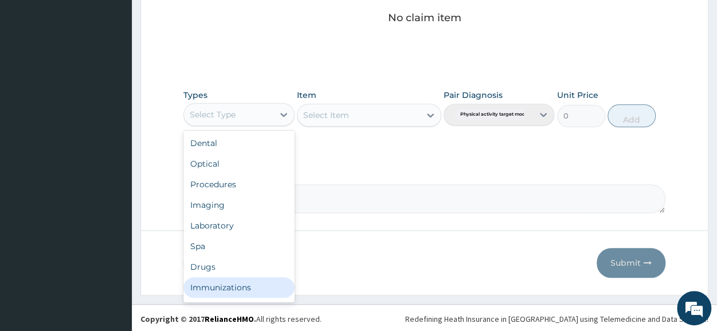
scroll to position [39, 0]
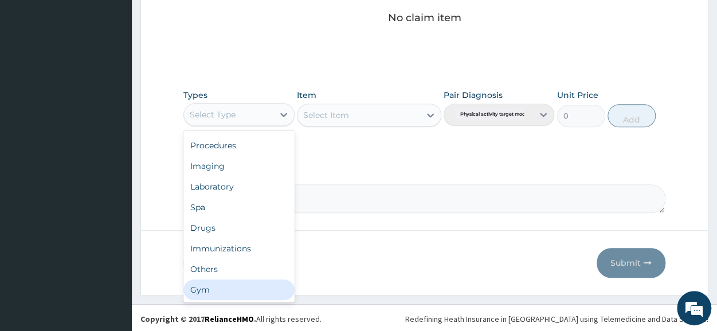
click at [229, 285] on div "Gym" at bounding box center [238, 290] width 111 height 21
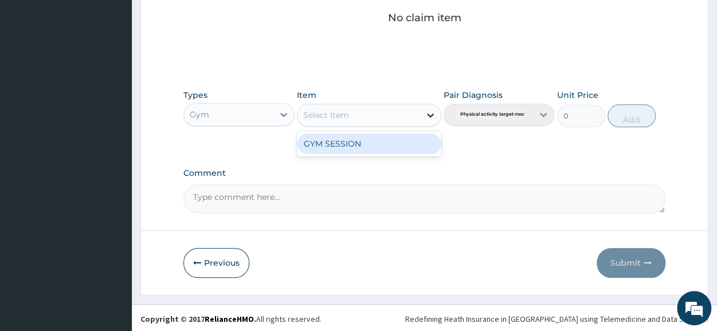
click at [431, 112] on icon at bounding box center [430, 114] width 11 height 11
click at [408, 140] on div "GYM SESSION" at bounding box center [369, 144] width 144 height 21
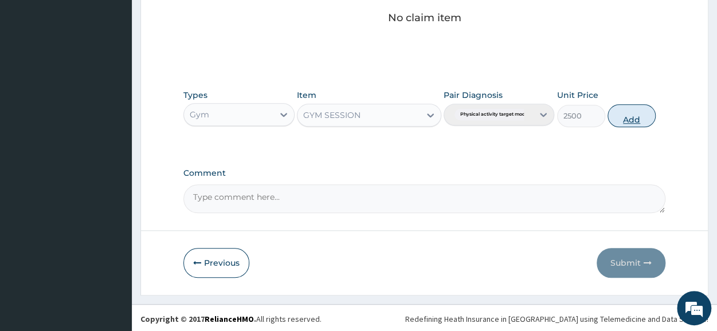
click at [634, 117] on button "Add" at bounding box center [631, 115] width 48 height 23
type input "0"
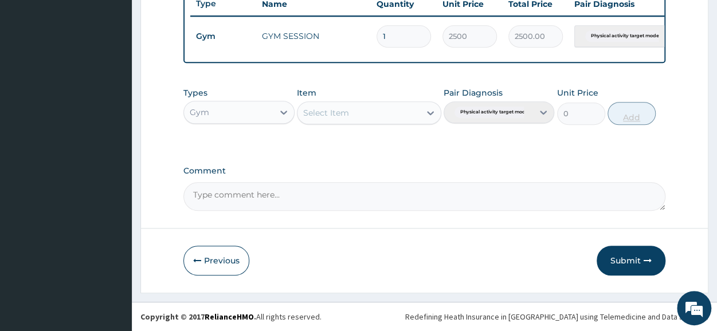
scroll to position [448, 0]
click at [628, 260] on button "Submit" at bounding box center [631, 261] width 69 height 30
click at [621, 261] on button "Submit" at bounding box center [631, 261] width 69 height 30
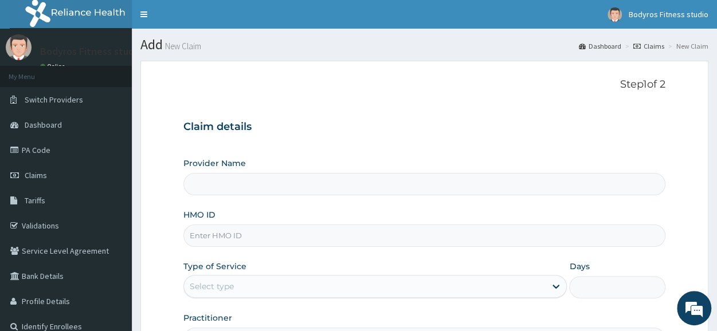
scroll to position [138, 0]
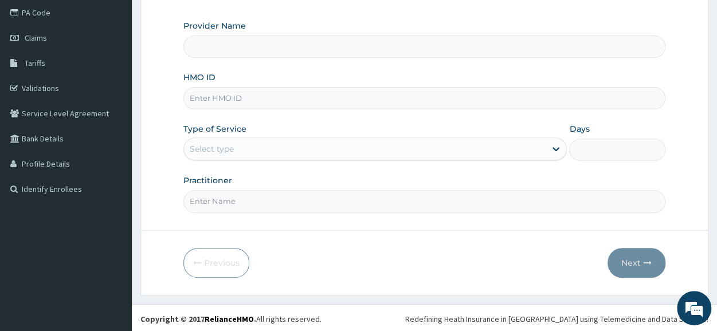
type input "Bodyrox Fitness studio - Lugbe"
type input "1"
click at [392, 100] on input "HMO ID" at bounding box center [424, 98] width 482 height 22
type input "CCG/10059/A"
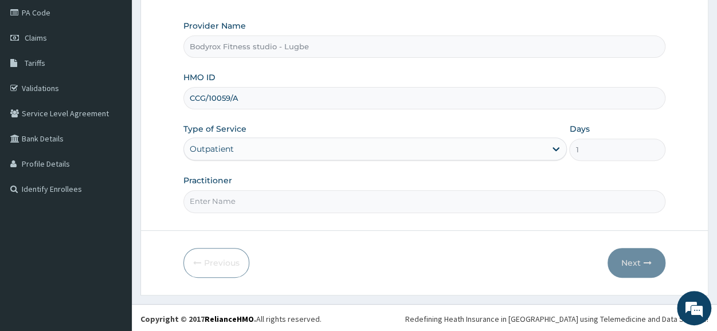
click at [283, 205] on input "Practitioner" at bounding box center [424, 201] width 482 height 22
type input "BODYROX"
click at [629, 265] on button "Next" at bounding box center [636, 263] width 58 height 30
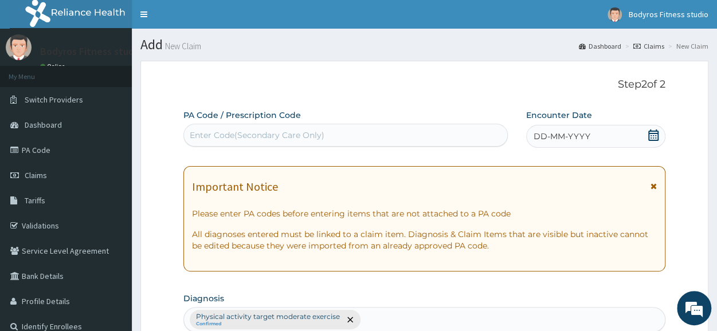
click at [259, 137] on div "Enter Code(Secondary Care Only)" at bounding box center [257, 135] width 135 height 11
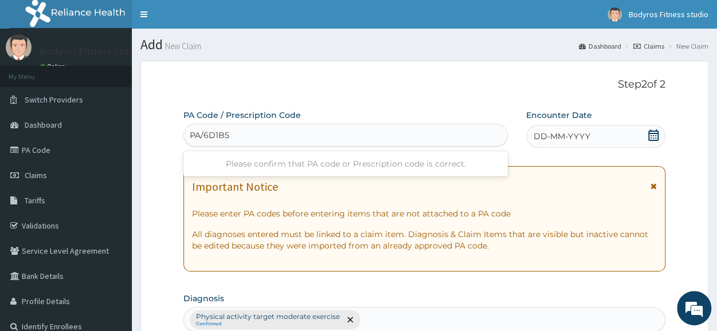
type input "PA/6D1B5D"
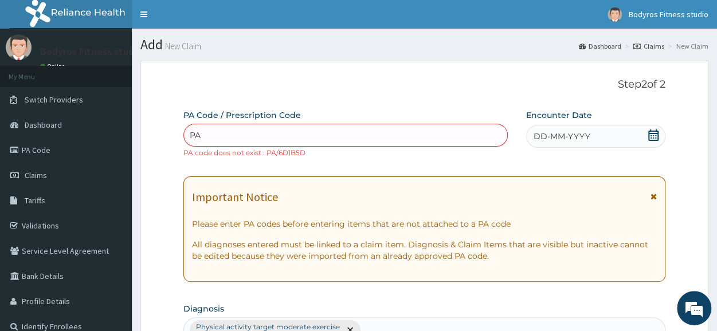
type input "P"
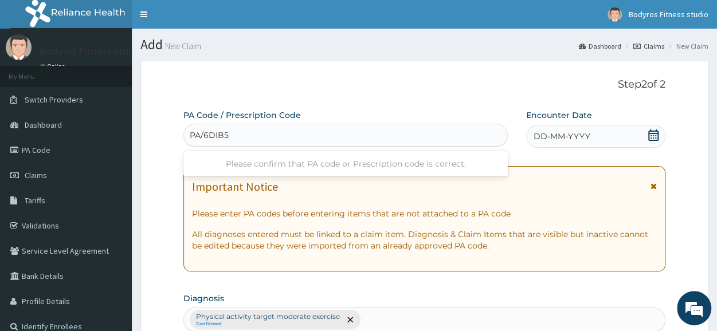
type input "PA/6DIB5D"
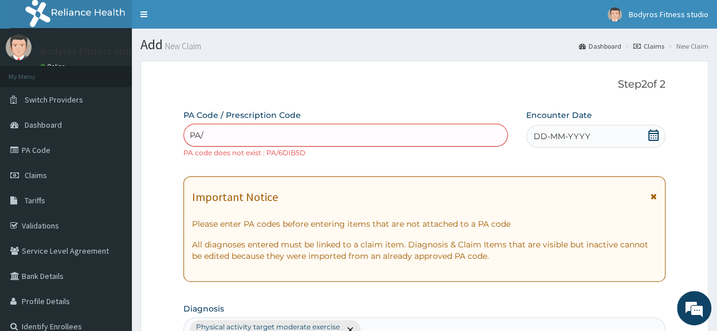
type input "PA/"
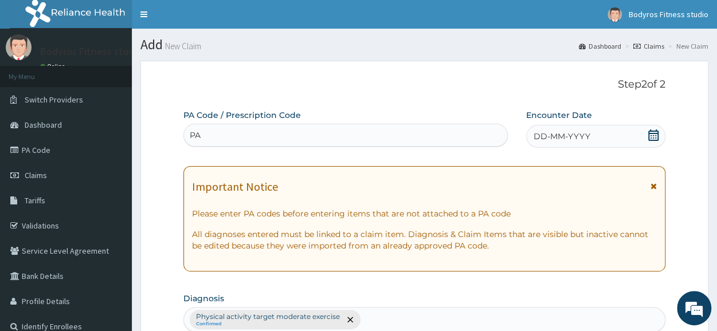
type input "P"
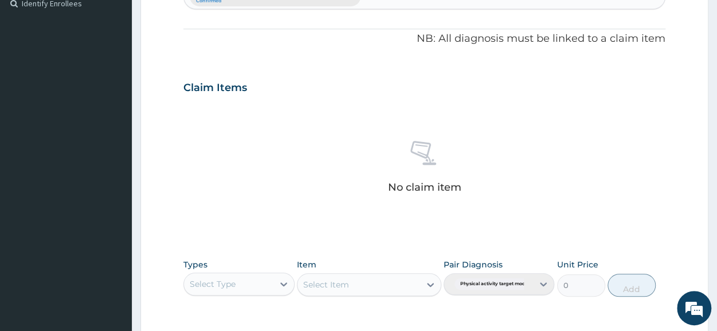
scroll to position [493, 0]
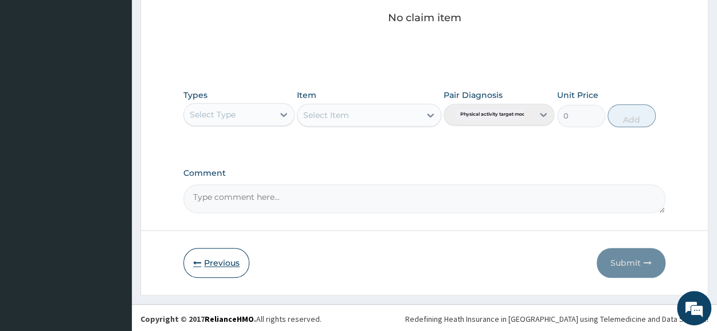
click at [209, 253] on button "Previous" at bounding box center [216, 263] width 66 height 30
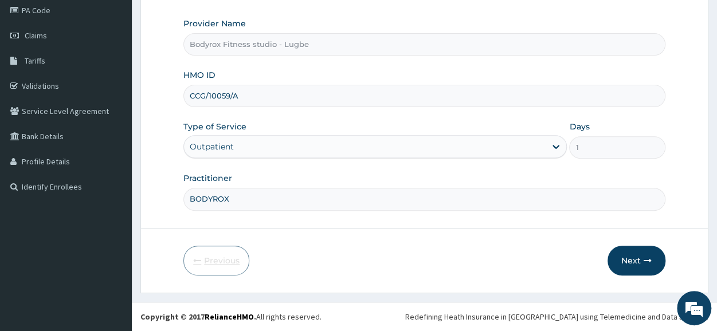
scroll to position [138, 0]
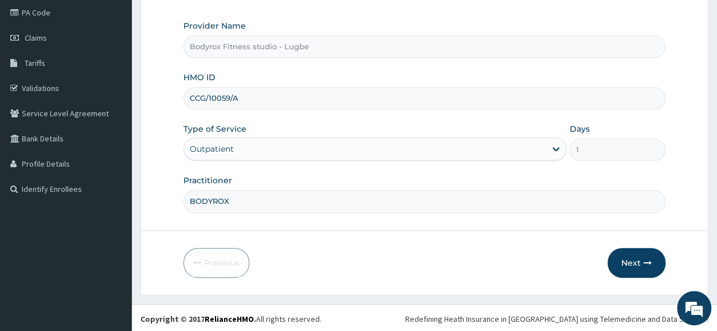
click at [259, 96] on input "CCG/10059/A" at bounding box center [424, 98] width 482 height 22
type input "C"
type input "ICR/10012/A"
click at [632, 266] on button "Next" at bounding box center [636, 263] width 58 height 30
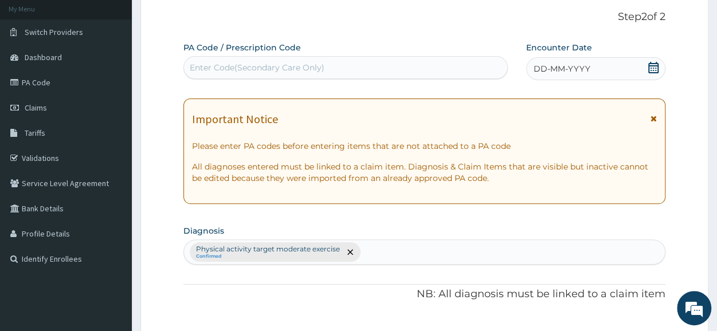
scroll to position [0, 0]
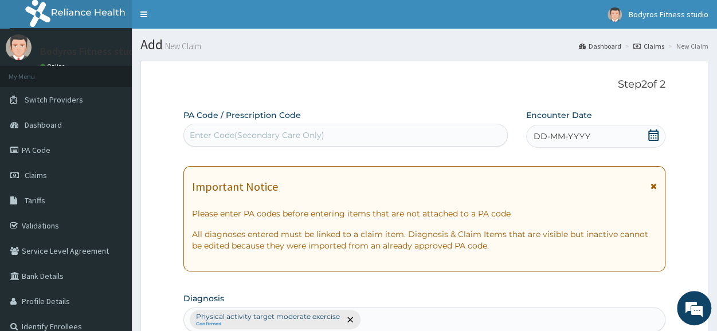
click at [268, 132] on div "Enter Code(Secondary Care Only)" at bounding box center [257, 135] width 135 height 11
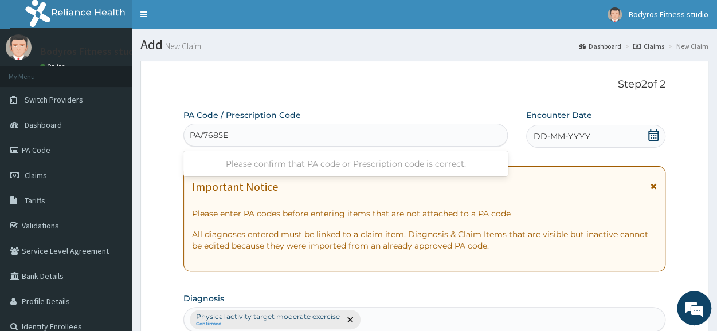
type input "PA/7685EF"
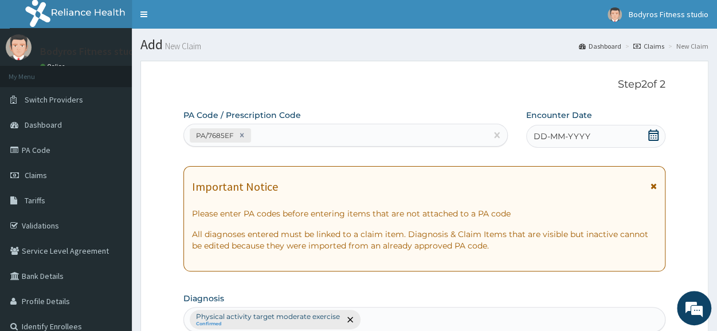
click at [651, 135] on icon at bounding box center [653, 135] width 11 height 11
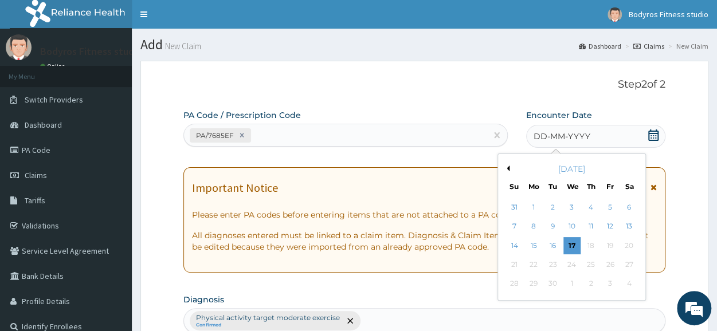
click at [507, 166] on button "Previous Month" at bounding box center [507, 169] width 6 height 6
click at [590, 291] on div "28" at bounding box center [590, 284] width 17 height 17
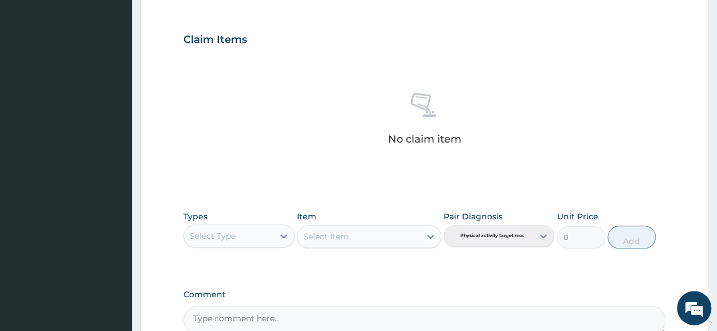
scroll to position [493, 0]
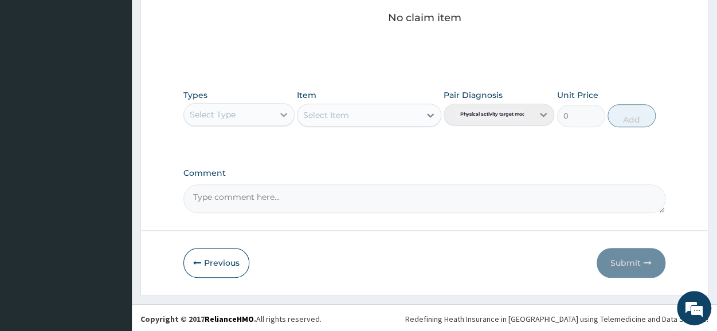
click at [284, 109] on icon at bounding box center [283, 114] width 11 height 11
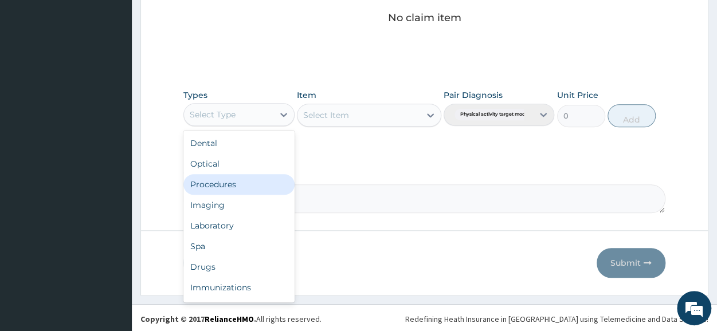
scroll to position [39, 0]
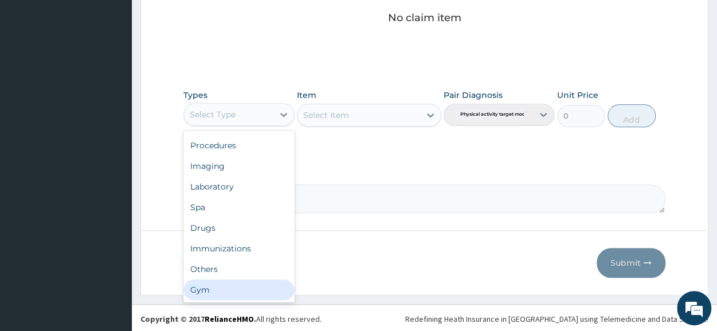
click at [208, 284] on div "Gym" at bounding box center [238, 290] width 111 height 21
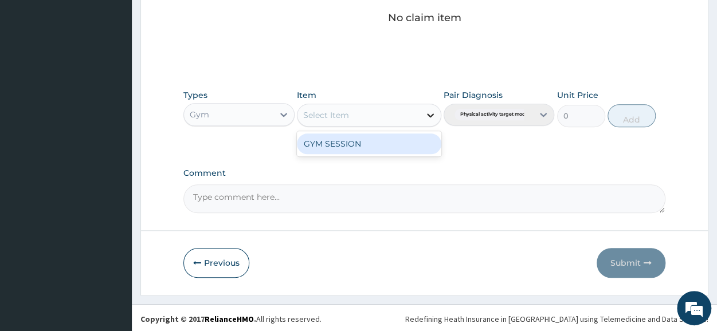
click at [429, 110] on icon at bounding box center [430, 114] width 11 height 11
click at [409, 137] on div "GYM SESSION" at bounding box center [369, 144] width 144 height 21
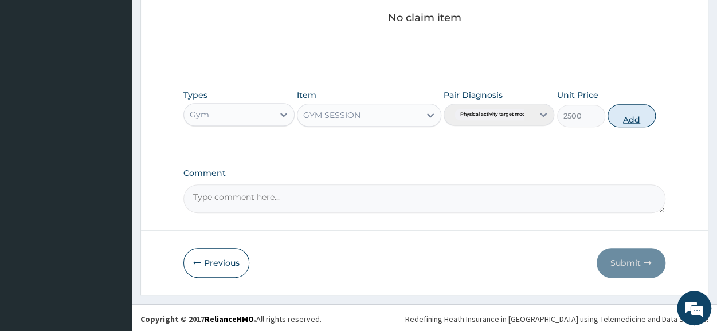
click at [650, 109] on button "Add" at bounding box center [631, 115] width 48 height 23
type input "0"
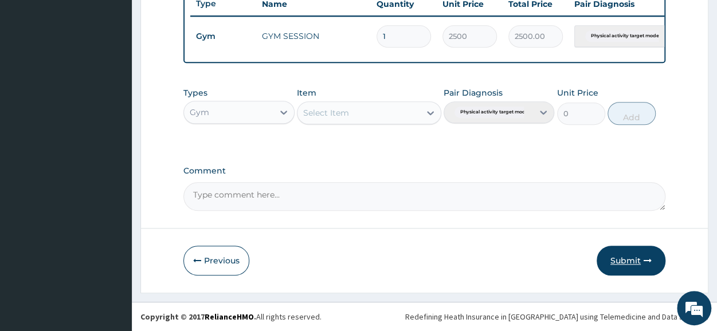
click at [620, 261] on button "Submit" at bounding box center [631, 261] width 69 height 30
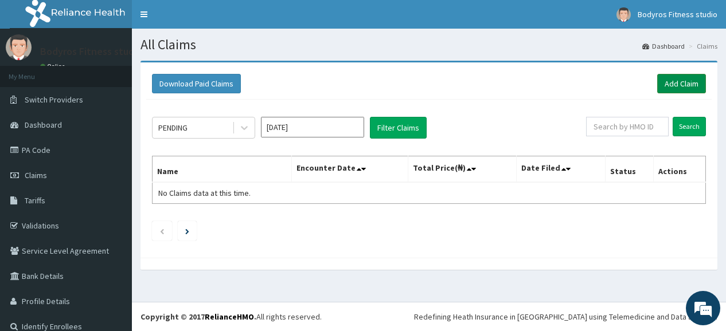
click at [679, 88] on link "Add Claim" at bounding box center [681, 83] width 49 height 19
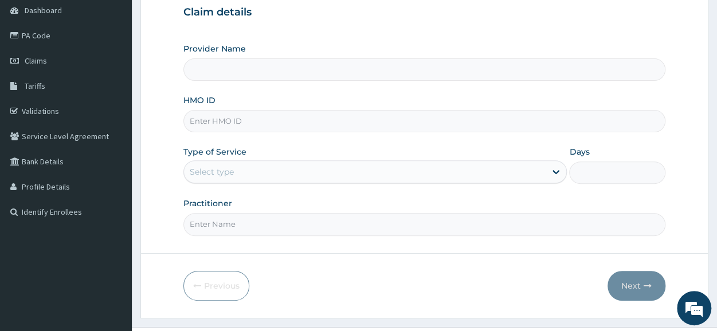
scroll to position [138, 0]
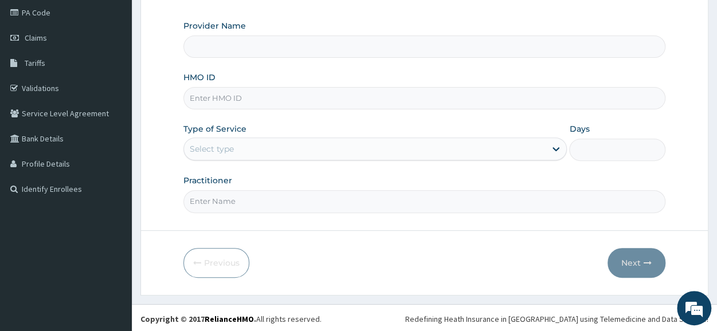
type input "Bodyrox Fitness studio - Lugbe"
type input "1"
click at [469, 104] on input "HMO ID" at bounding box center [424, 98] width 482 height 22
type input "AIP/10634/A"
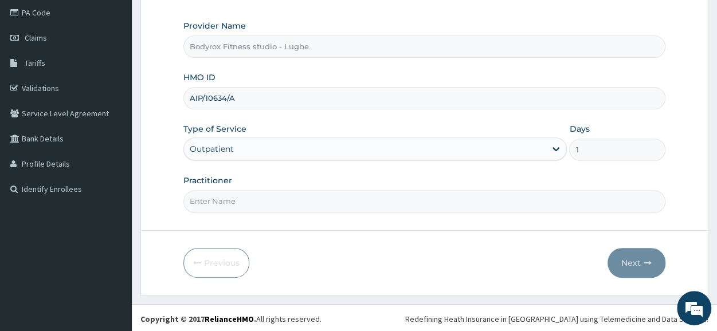
click at [385, 199] on input "Practitioner" at bounding box center [424, 201] width 482 height 22
type input "BODYROX"
click at [641, 264] on button "Next" at bounding box center [636, 263] width 58 height 30
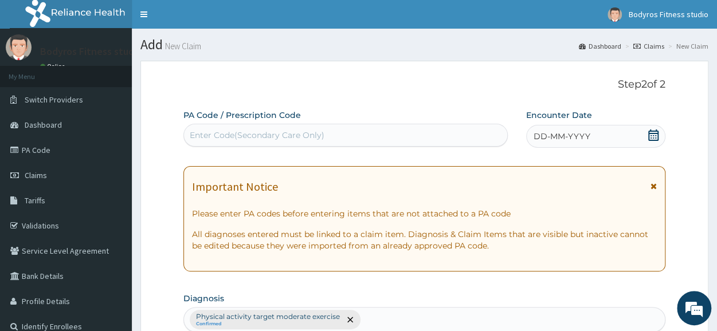
click at [253, 134] on div "Enter Code(Secondary Care Only)" at bounding box center [257, 135] width 135 height 11
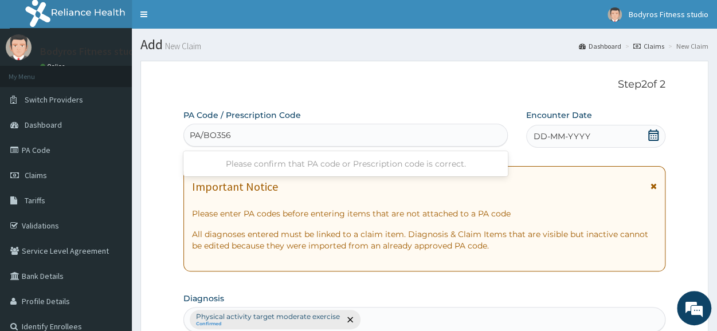
type input "PA/BO356A"
type input "PA/BD356A"
type input "PA/BO356A"
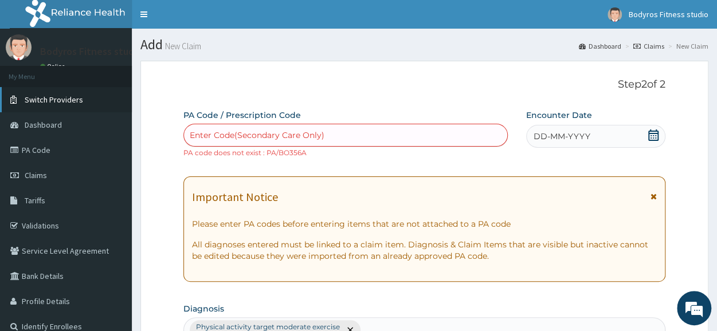
click at [59, 99] on span "Switch Providers" at bounding box center [54, 100] width 58 height 10
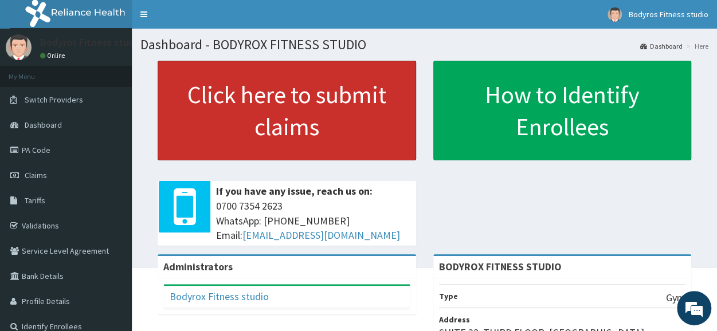
click at [377, 115] on link "Click here to submit claims" at bounding box center [287, 111] width 258 height 100
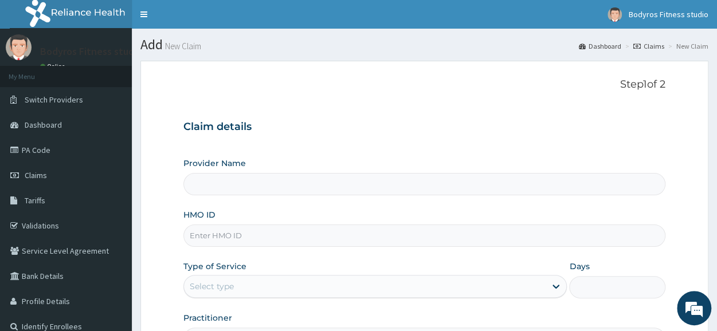
type input "BODYROX FITNESS STUDIO"
type input "1"
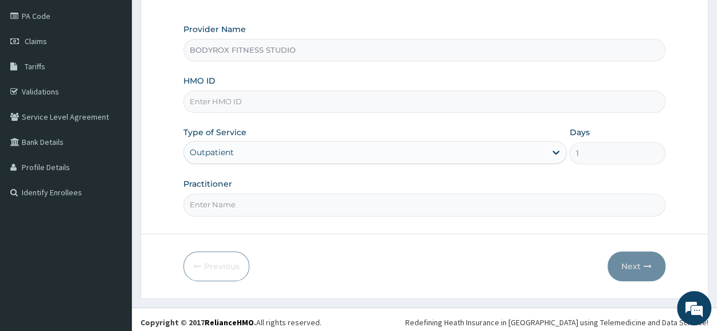
scroll to position [138, 0]
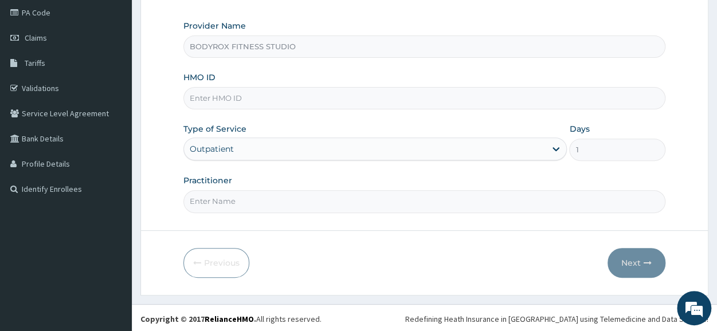
click at [312, 93] on input "HMO ID" at bounding box center [424, 98] width 482 height 22
type input "AIP/10038/A"
click at [203, 195] on input "Practitioner" at bounding box center [424, 201] width 482 height 22
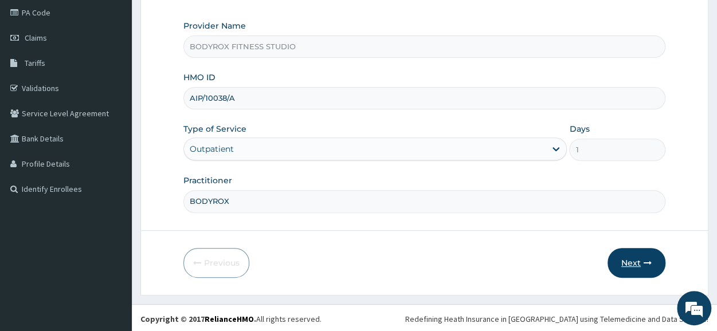
type input "BODYROX"
click at [629, 263] on button "Next" at bounding box center [636, 263] width 58 height 30
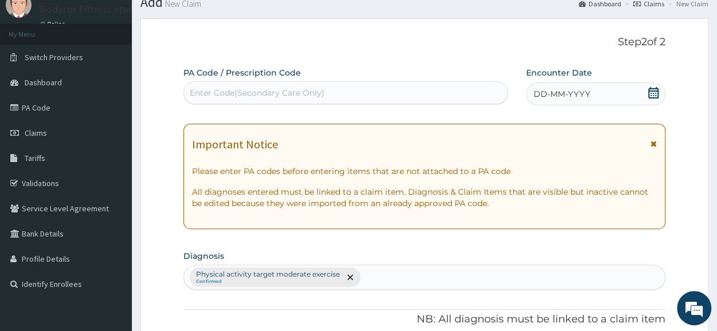
scroll to position [0, 0]
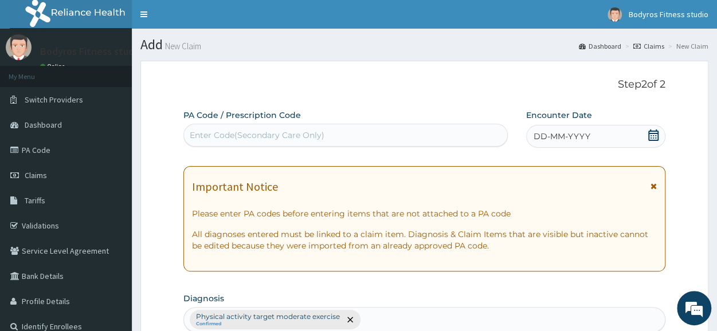
click at [317, 134] on div "Enter Code(Secondary Care Only)" at bounding box center [257, 135] width 135 height 11
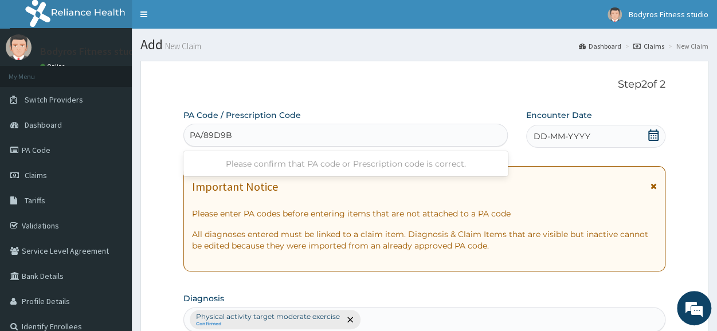
type input "PA/89D9BD"
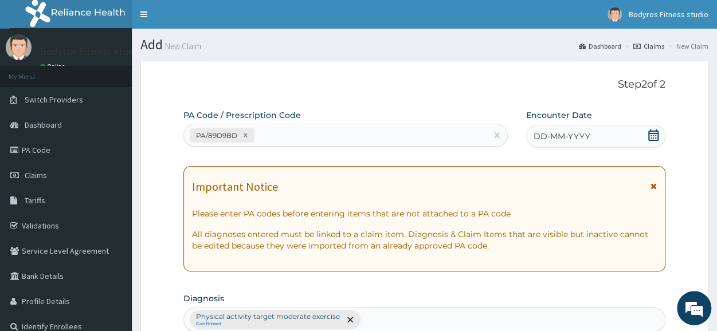
click at [657, 135] on icon at bounding box center [653, 135] width 11 height 11
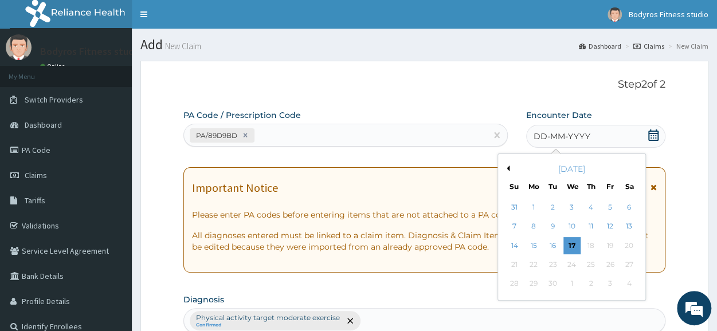
click at [505, 167] on button "Previous Month" at bounding box center [507, 169] width 6 height 6
click at [556, 211] on div "1" at bounding box center [552, 207] width 17 height 17
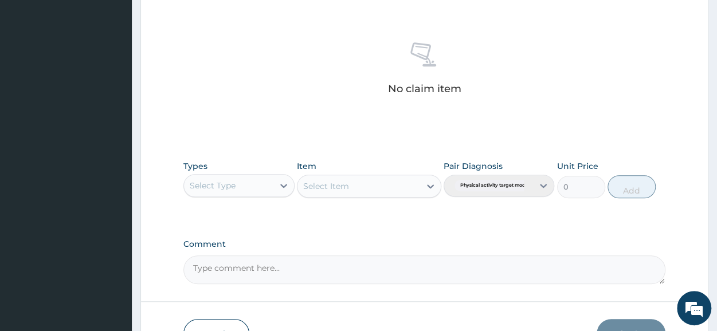
scroll to position [493, 0]
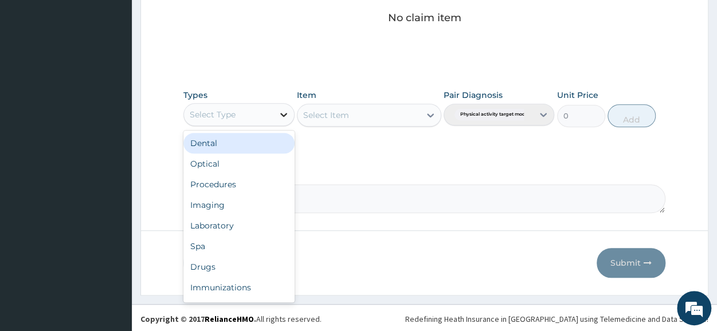
click at [281, 113] on icon at bounding box center [283, 115] width 7 height 4
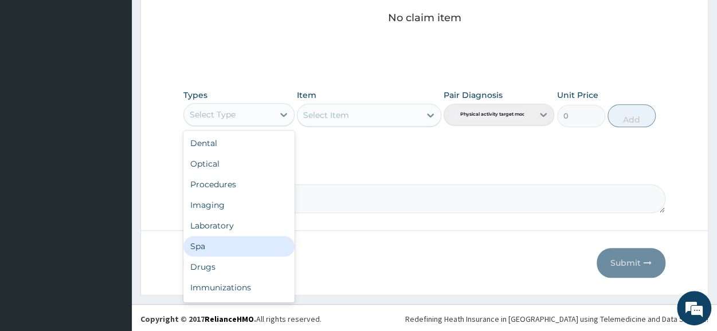
scroll to position [39, 0]
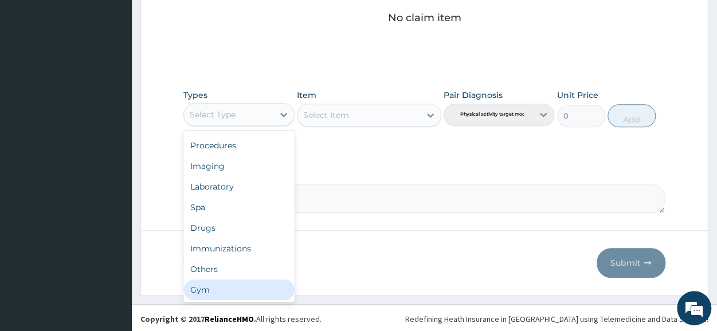
click at [261, 289] on div "Gym" at bounding box center [238, 290] width 111 height 21
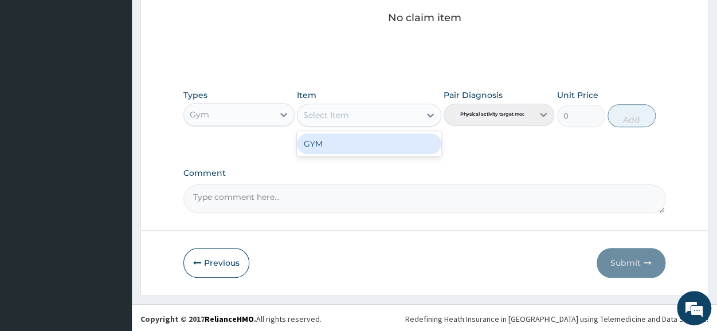
click at [431, 113] on icon at bounding box center [430, 114] width 11 height 11
click at [416, 144] on div "GYM" at bounding box center [369, 144] width 144 height 21
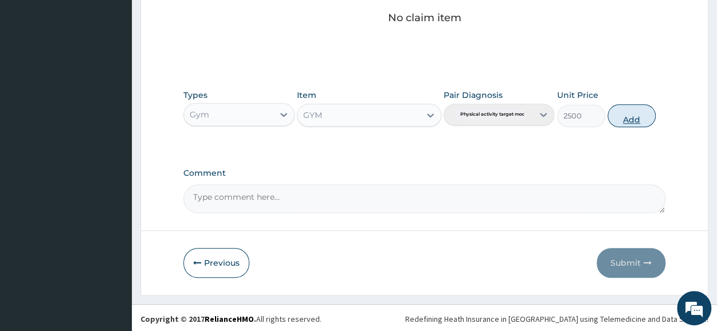
click at [616, 116] on button "Add" at bounding box center [631, 115] width 48 height 23
type input "0"
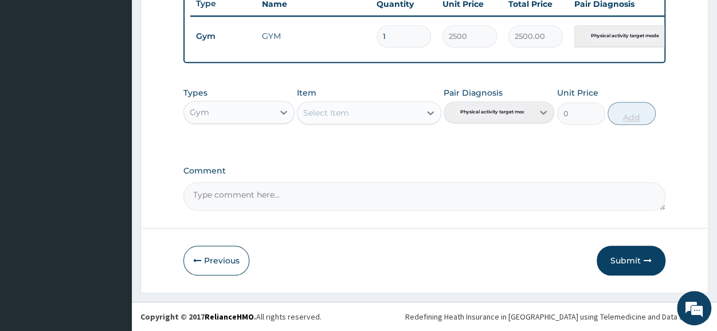
scroll to position [448, 0]
click at [620, 253] on button "Submit" at bounding box center [631, 261] width 69 height 30
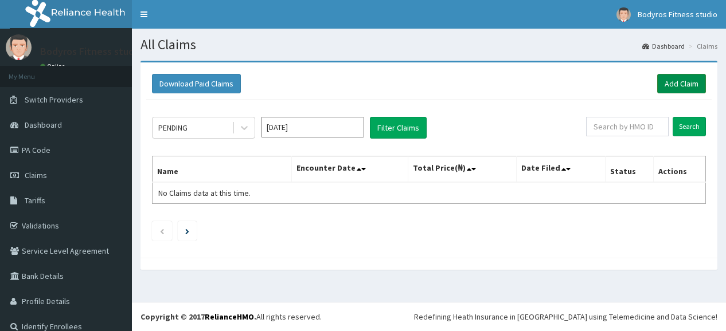
click at [666, 89] on link "Add Claim" at bounding box center [681, 83] width 49 height 19
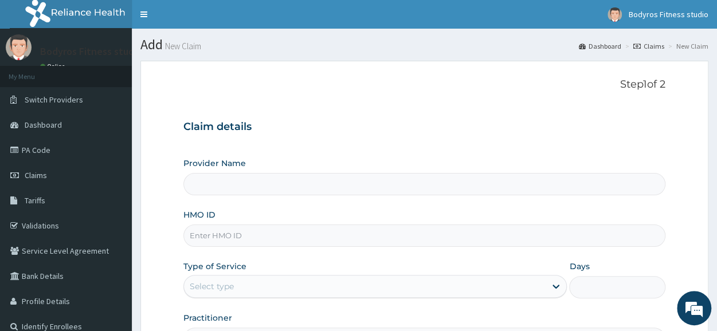
scroll to position [138, 0]
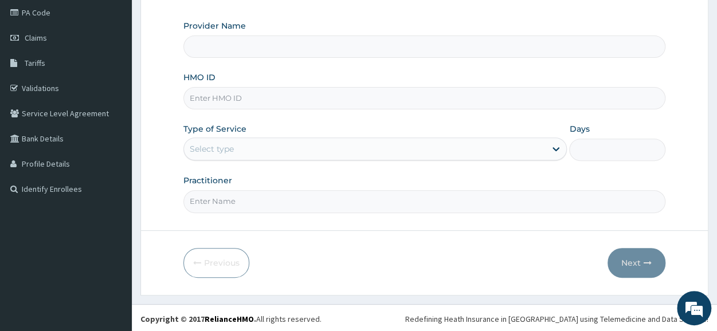
type input "BODYROX FITNESS STUDIO"
type input "1"
click at [309, 99] on input "HMO ID" at bounding box center [424, 98] width 482 height 22
type input "GBI/10176/A"
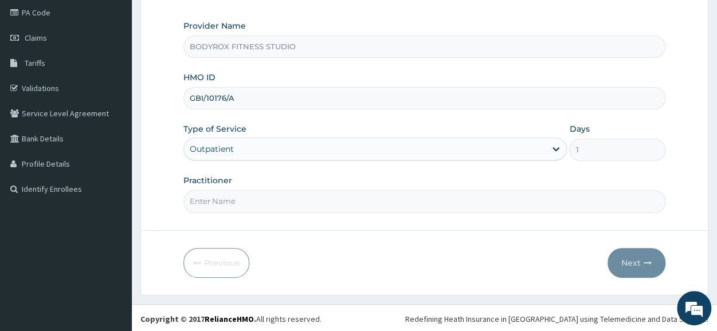
click at [305, 199] on input "Practitioner" at bounding box center [424, 201] width 482 height 22
type input "BODYROX"
click at [633, 258] on button "Next" at bounding box center [636, 263] width 58 height 30
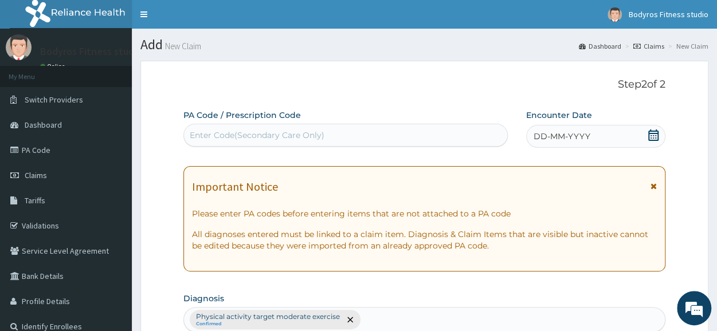
click at [263, 127] on div "Enter Code(Secondary Care Only)" at bounding box center [345, 135] width 323 height 18
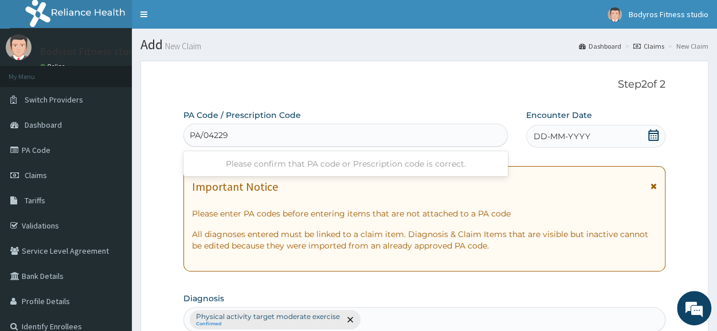
type input "PA/042291"
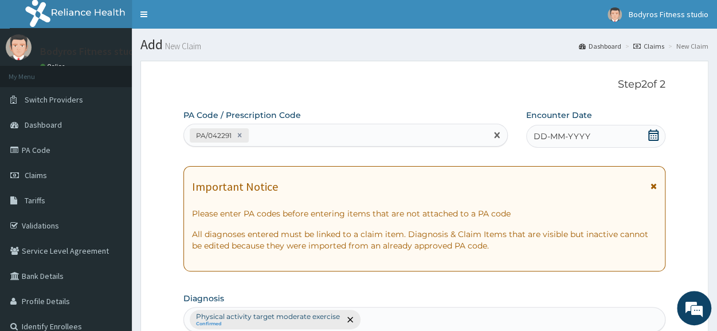
click at [653, 132] on icon at bounding box center [653, 135] width 11 height 11
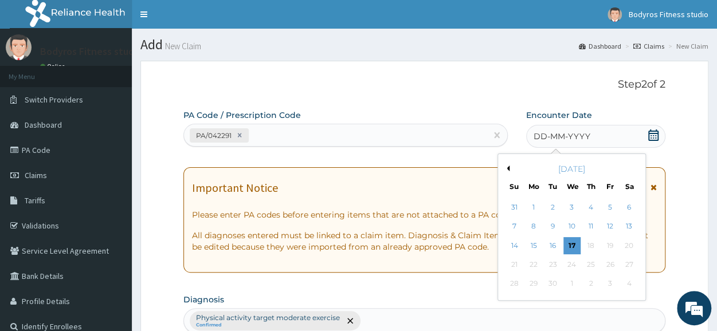
click at [507, 168] on button "Previous Month" at bounding box center [507, 169] width 6 height 6
click at [544, 202] on div "1" at bounding box center [552, 207] width 17 height 17
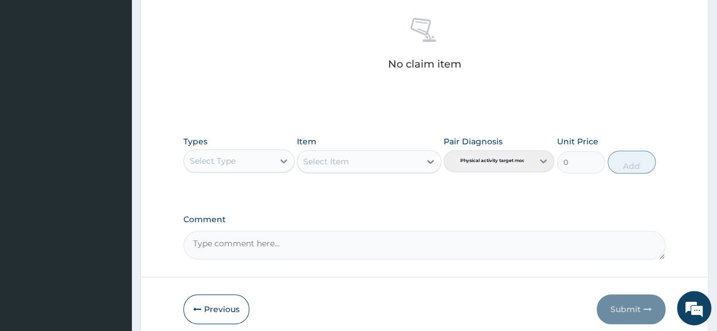
scroll to position [493, 0]
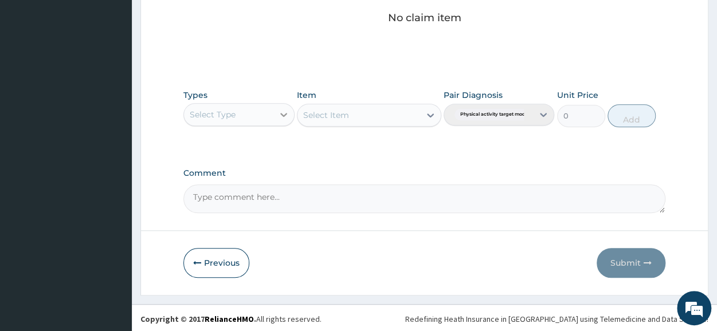
click at [285, 109] on icon at bounding box center [283, 114] width 11 height 11
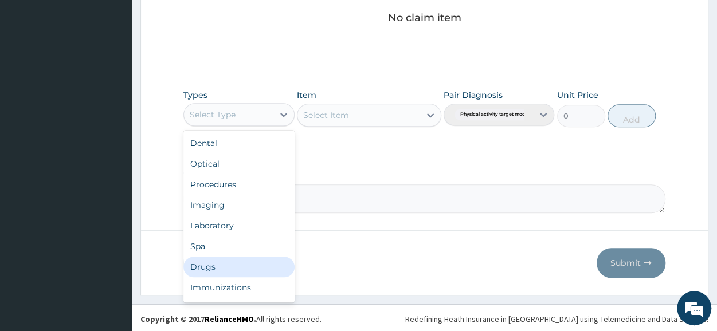
scroll to position [39, 0]
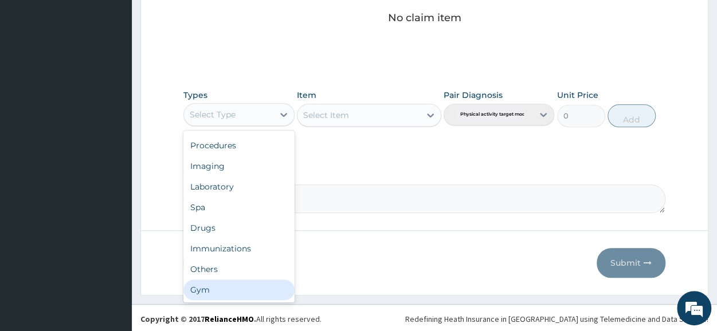
click at [250, 293] on div "Gym" at bounding box center [238, 290] width 111 height 21
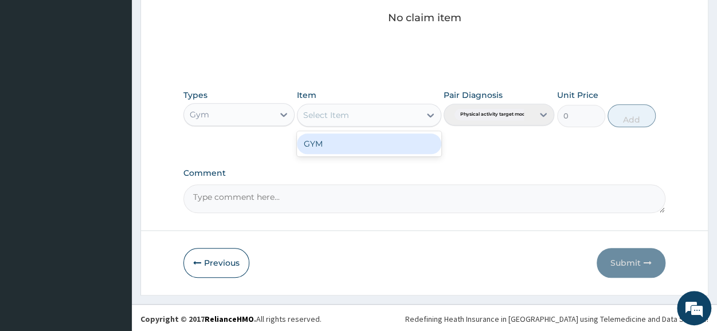
click at [433, 114] on icon at bounding box center [430, 114] width 11 height 11
click at [414, 137] on div "GYM" at bounding box center [369, 144] width 144 height 21
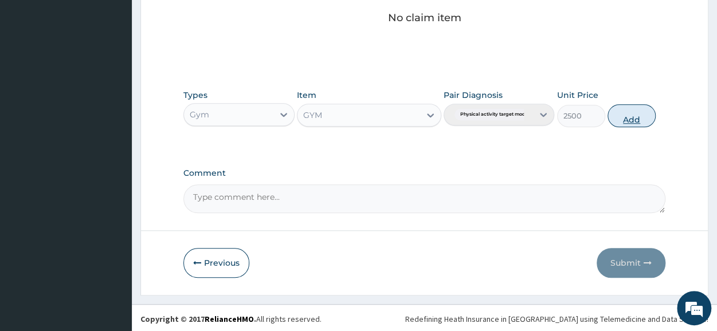
click at [632, 107] on button "Add" at bounding box center [631, 115] width 48 height 23
type input "0"
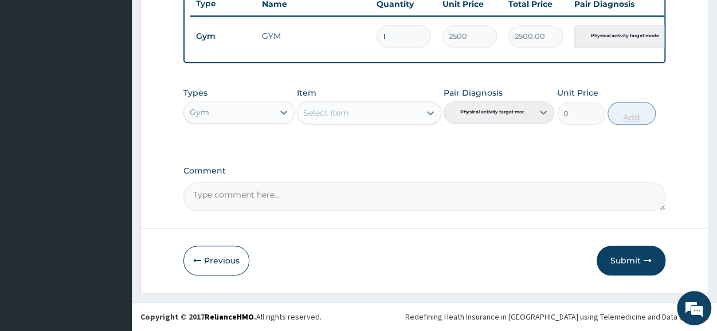
scroll to position [448, 0]
click at [626, 266] on button "Submit" at bounding box center [631, 261] width 69 height 30
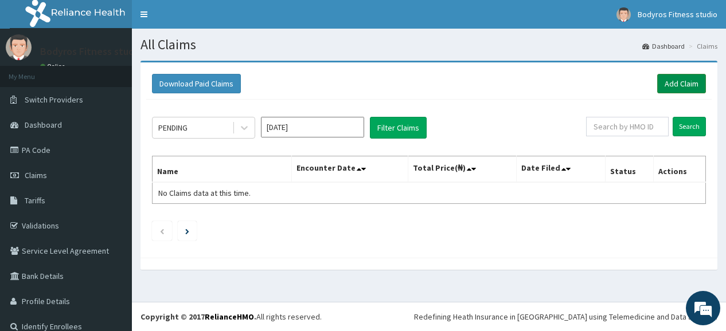
click at [671, 80] on link "Add Claim" at bounding box center [681, 83] width 49 height 19
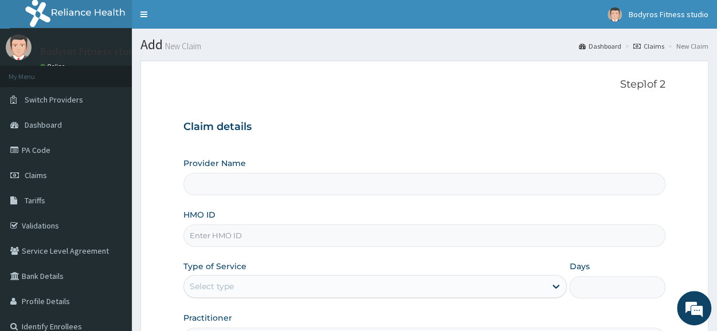
type input "BODYROX FITNESS STUDIO"
type input "1"
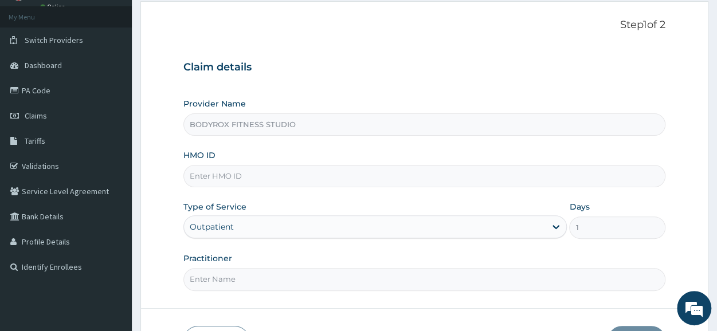
scroll to position [138, 0]
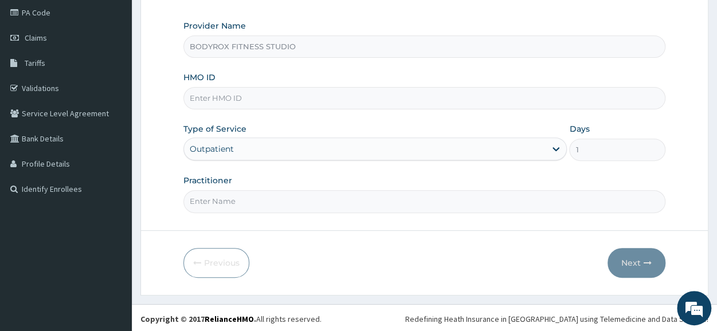
click at [257, 100] on input "HMO ID" at bounding box center [424, 98] width 482 height 22
type input "PWC/10380/A"
click at [242, 202] on input "Practitioner" at bounding box center [424, 201] width 482 height 22
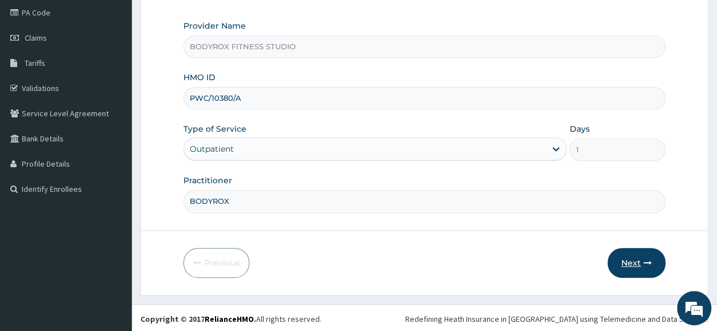
type input "BODYROX"
click at [618, 264] on button "Next" at bounding box center [636, 263] width 58 height 30
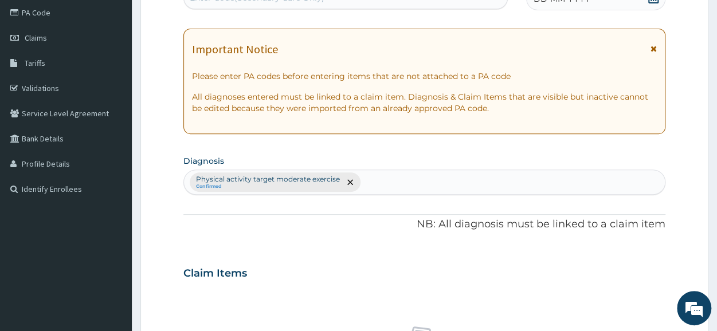
scroll to position [0, 0]
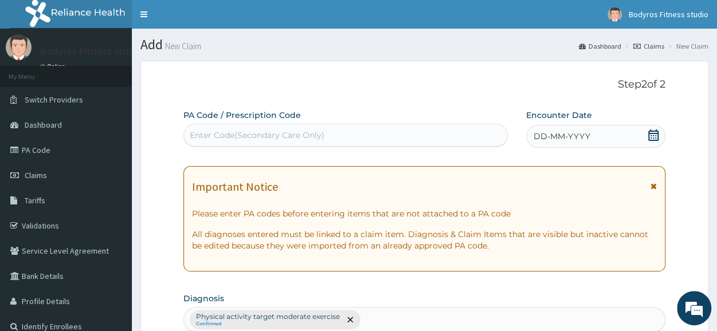
click at [323, 128] on div "Enter Code(Secondary Care Only)" at bounding box center [345, 135] width 323 height 18
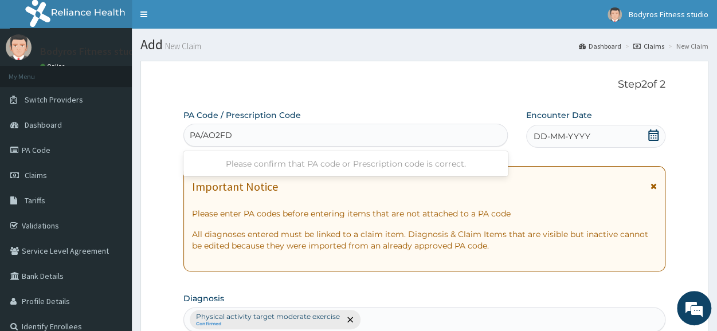
type input "PA/AO2FD9"
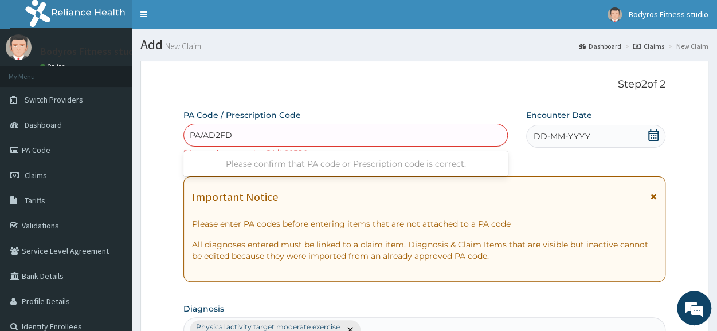
type input "PA/AD2FD9"
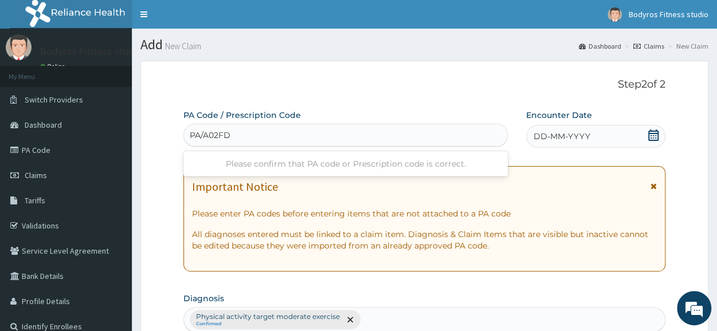
type input "PA/A02FD9"
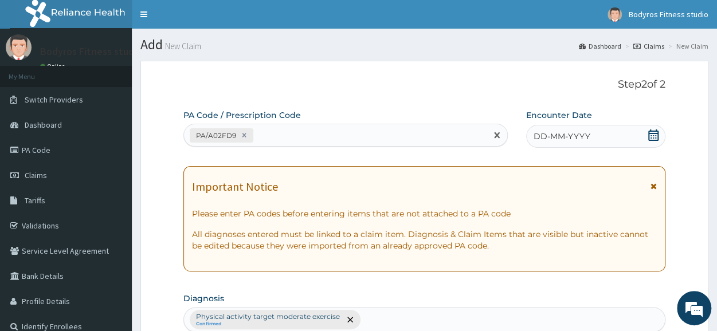
click at [653, 136] on icon at bounding box center [653, 135] width 11 height 11
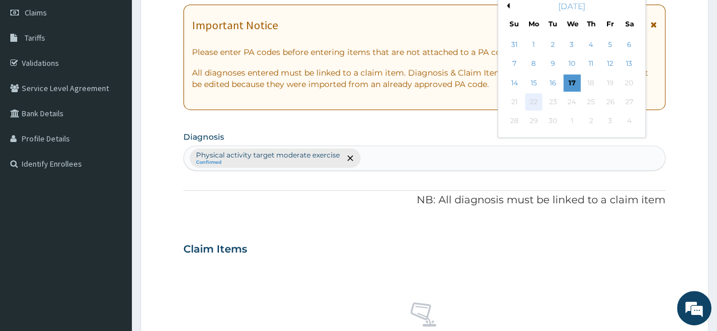
scroll to position [57, 0]
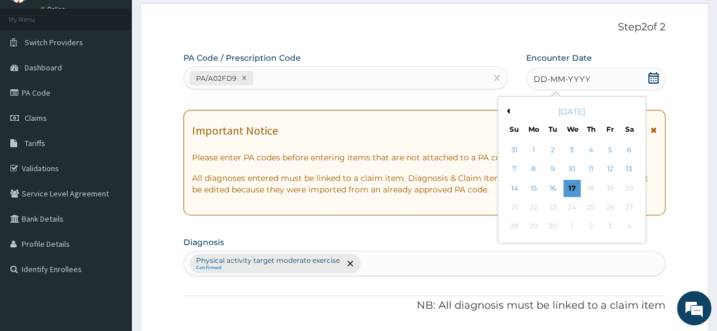
click at [508, 109] on button "Previous Month" at bounding box center [507, 111] width 6 height 6
click at [571, 151] on div "2" at bounding box center [571, 150] width 17 height 17
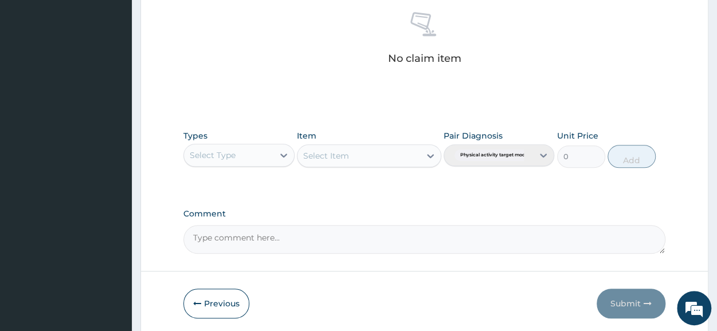
scroll to position [493, 0]
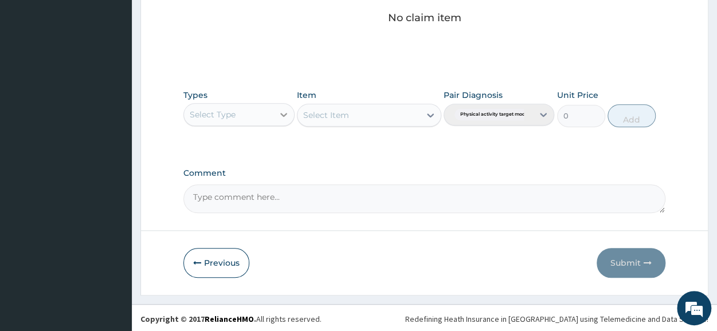
click at [281, 109] on icon at bounding box center [283, 114] width 11 height 11
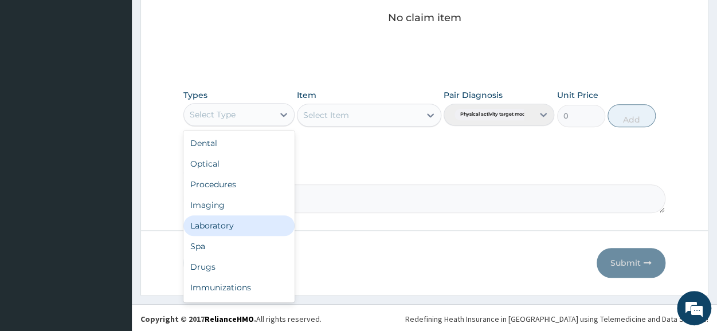
scroll to position [39, 0]
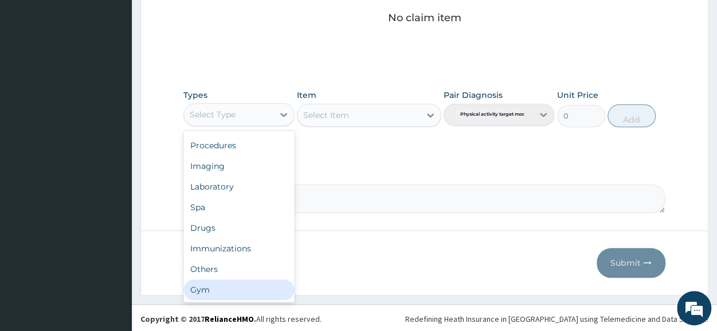
click at [225, 293] on div "Gym" at bounding box center [238, 290] width 111 height 21
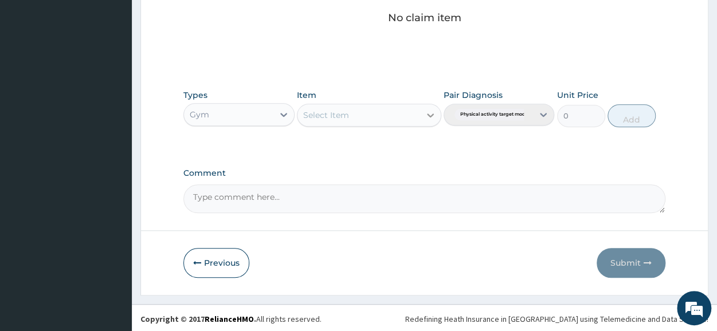
click at [428, 117] on icon at bounding box center [430, 114] width 11 height 11
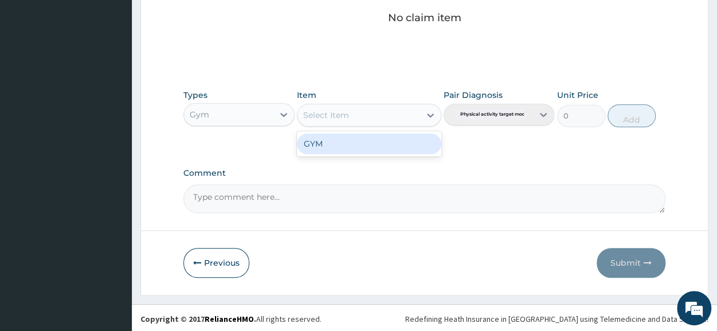
click at [415, 143] on div "GYM" at bounding box center [369, 144] width 144 height 21
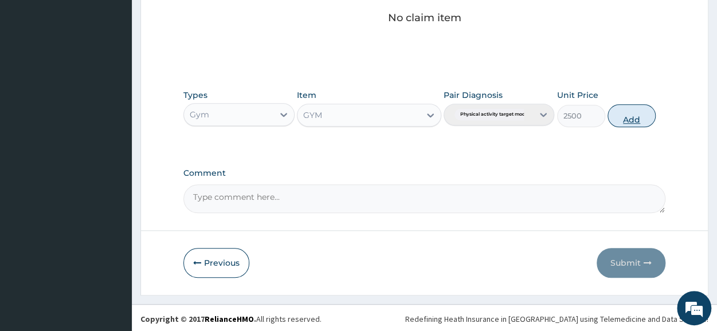
click at [621, 106] on button "Add" at bounding box center [631, 115] width 48 height 23
type input "0"
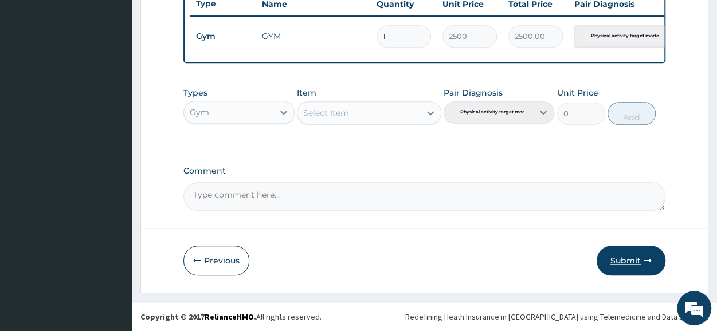
click at [625, 254] on button "Submit" at bounding box center [631, 261] width 69 height 30
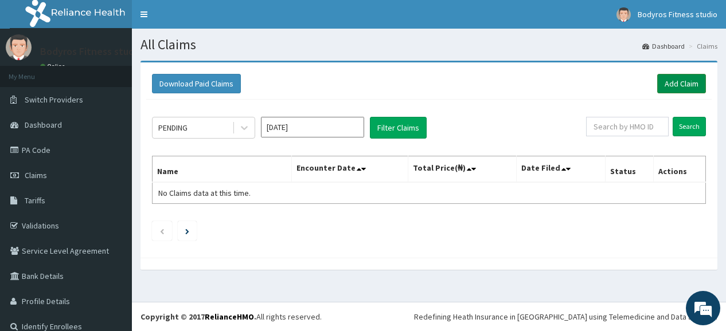
click at [665, 83] on link "Add Claim" at bounding box center [681, 83] width 49 height 19
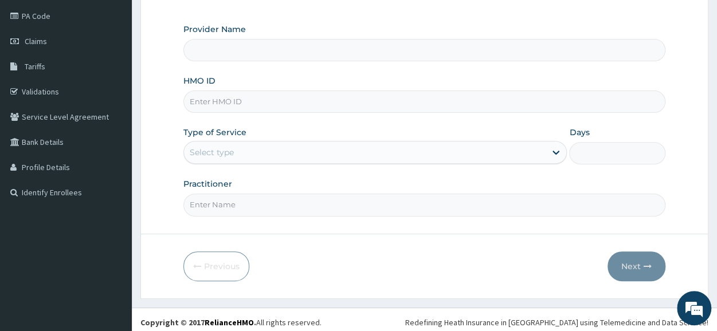
scroll to position [138, 0]
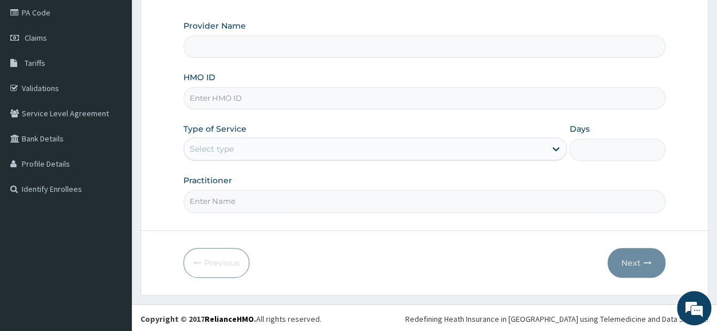
click at [338, 91] on input "HMO ID" at bounding box center [424, 98] width 482 height 22
type input "BODYROX FITNESS STUDIO"
type input "1"
type input "AIP/10256/A"
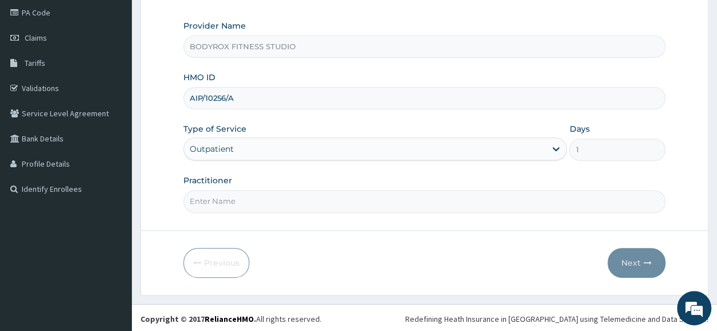
click at [252, 198] on input "Practitioner" at bounding box center [424, 201] width 482 height 22
type input "BODYROX"
click at [614, 260] on button "Next" at bounding box center [636, 263] width 58 height 30
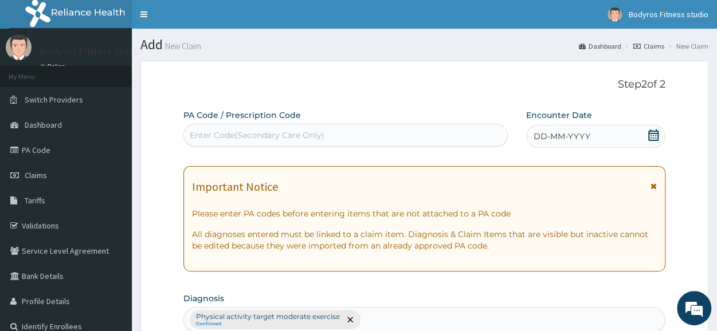
click at [231, 130] on div "Enter Code(Secondary Care Only)" at bounding box center [257, 135] width 135 height 11
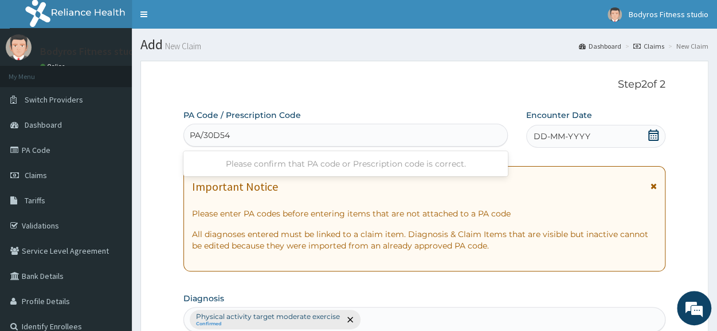
type input "PA/30D548"
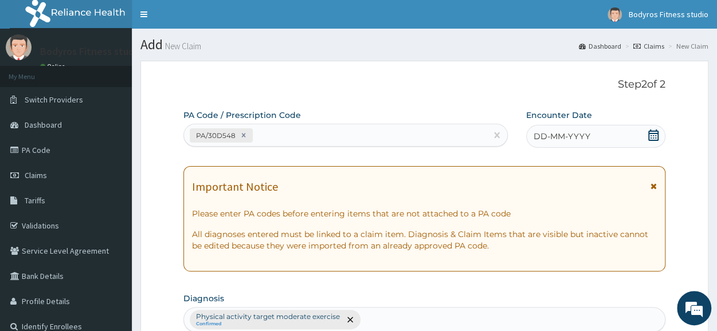
click at [654, 135] on icon at bounding box center [653, 135] width 11 height 11
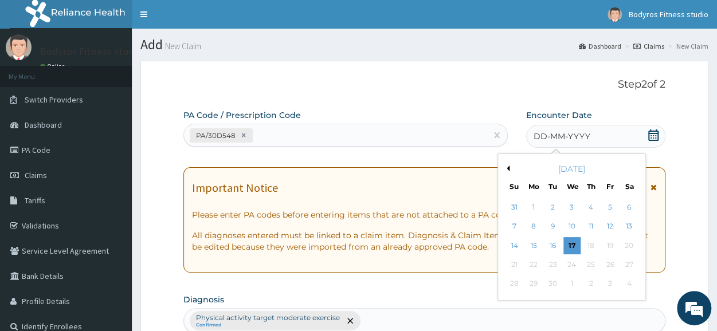
click at [506, 169] on button "Previous Month" at bounding box center [507, 169] width 6 height 6
click at [584, 202] on div "3" at bounding box center [590, 207] width 17 height 17
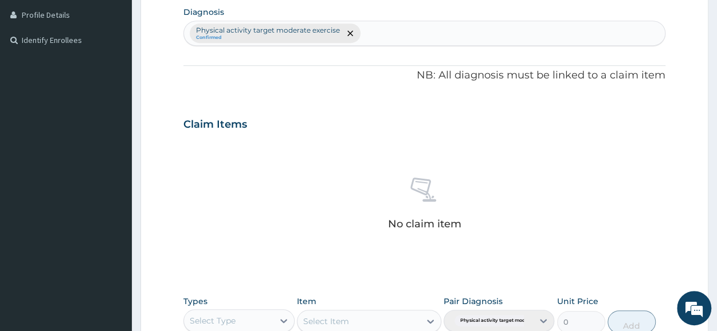
scroll to position [493, 0]
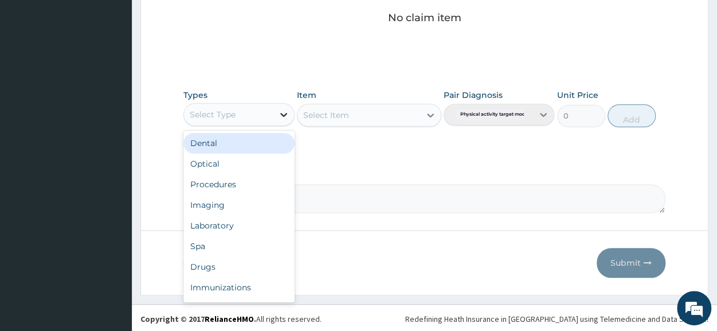
click at [289, 115] on div at bounding box center [283, 114] width 21 height 21
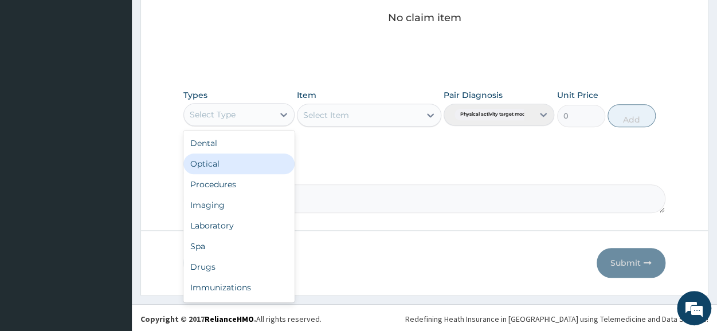
scroll to position [39, 0]
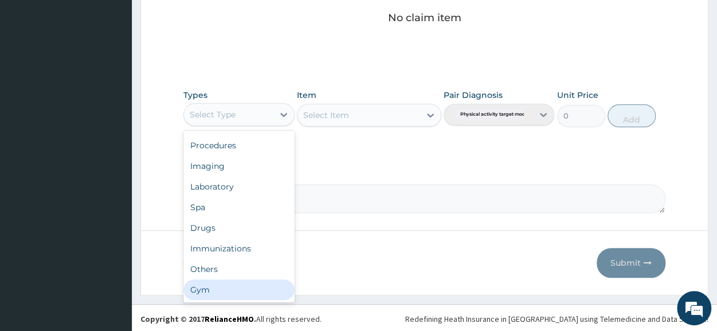
click at [238, 284] on div "Gym" at bounding box center [238, 290] width 111 height 21
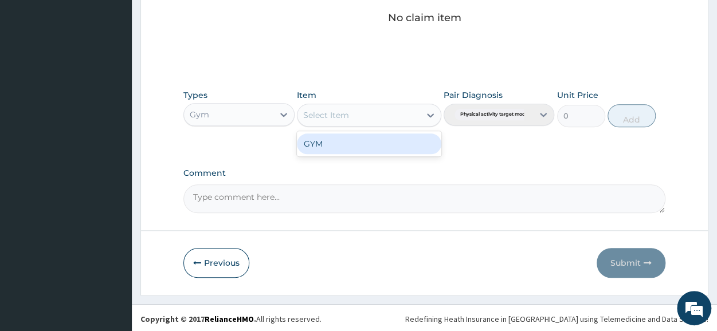
click at [408, 114] on div "Select Item" at bounding box center [358, 115] width 123 height 18
click at [404, 136] on div "GYM" at bounding box center [369, 144] width 144 height 21
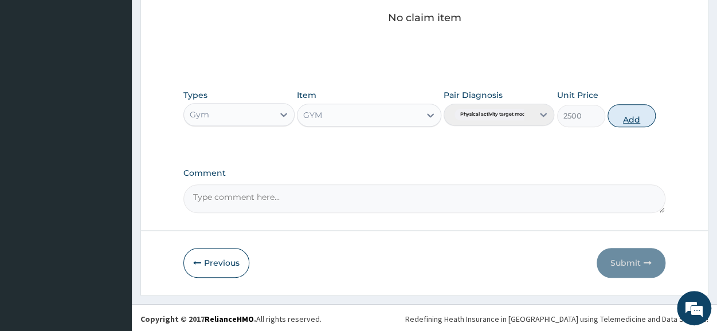
click at [622, 117] on button "Add" at bounding box center [631, 115] width 48 height 23
type input "0"
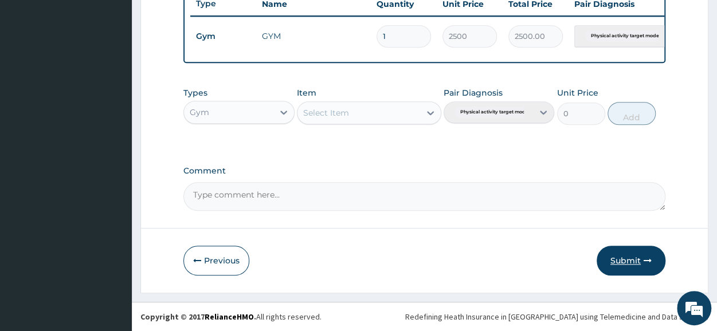
click at [625, 258] on button "Submit" at bounding box center [631, 261] width 69 height 30
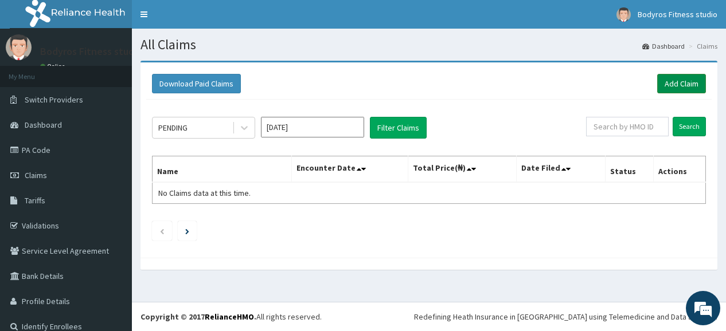
click at [657, 87] on link "Add Claim" at bounding box center [681, 83] width 49 height 19
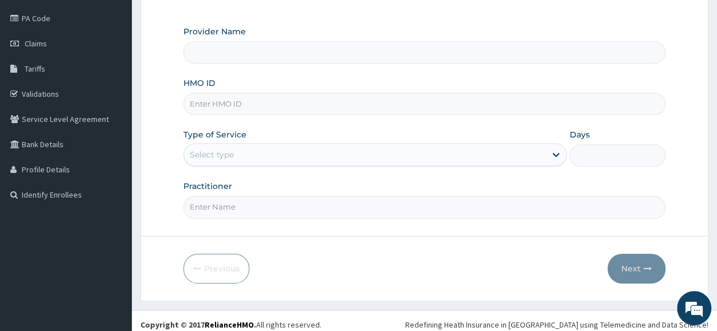
scroll to position [138, 0]
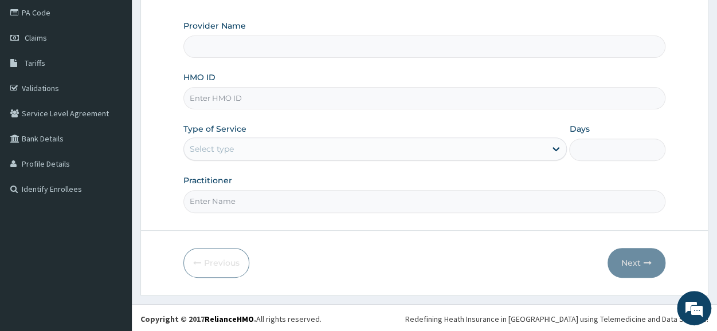
type input "BODYROX FITNESS STUDIO"
type input "1"
click at [366, 99] on input "HMO ID" at bounding box center [424, 98] width 482 height 22
type input "GBB/10394/A"
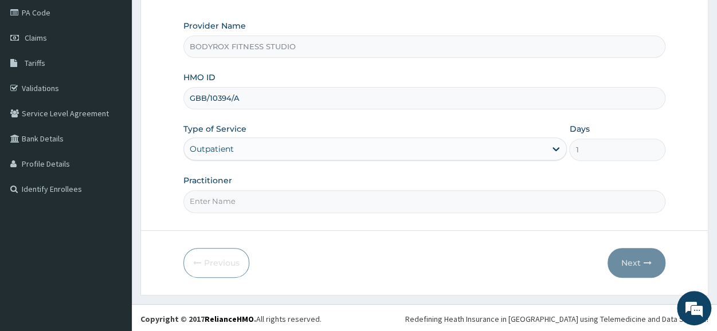
click at [289, 202] on input "Practitioner" at bounding box center [424, 201] width 482 height 22
type input "BODYROX"
click at [633, 259] on button "Next" at bounding box center [636, 263] width 58 height 30
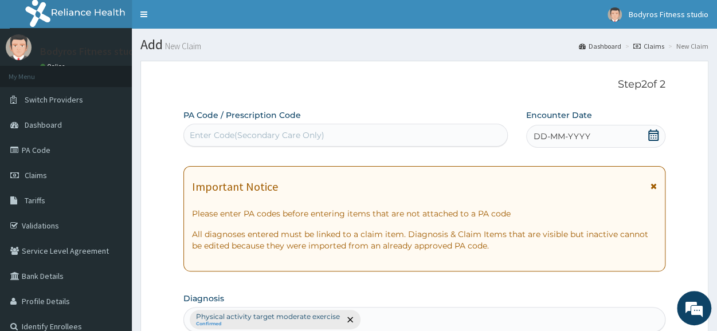
click at [315, 138] on div "Enter Code(Secondary Care Only)" at bounding box center [257, 135] width 135 height 11
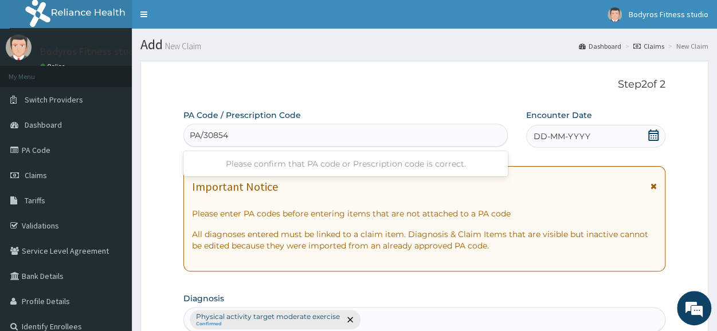
type input "PA/30854A"
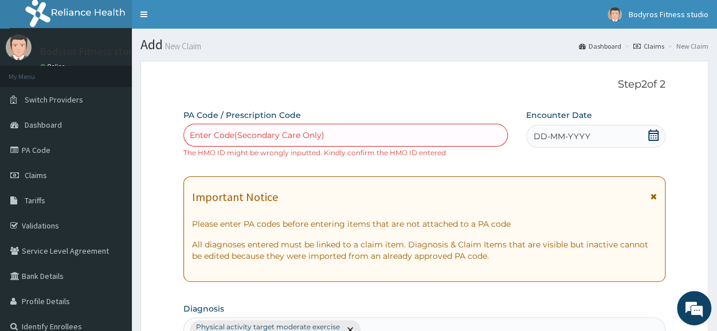
click at [315, 138] on div "Enter Code(Secondary Care Only)" at bounding box center [257, 135] width 135 height 11
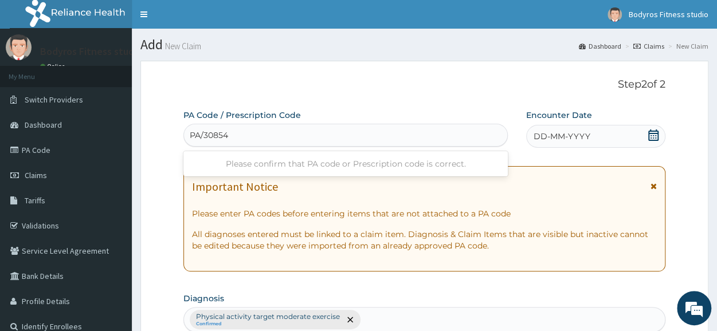
type input "PA/30854A"
type input "PA/3O854A"
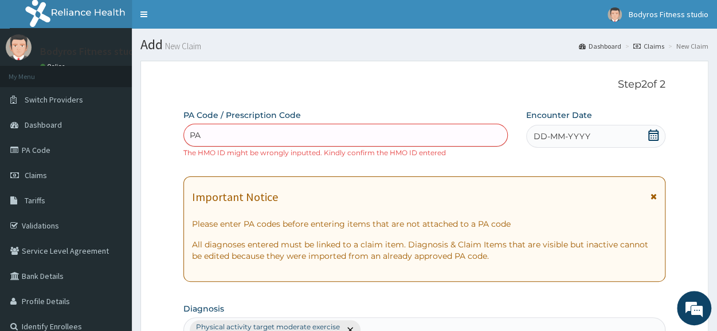
type input "P"
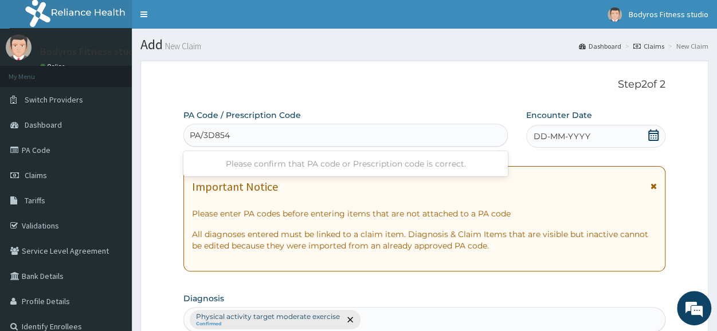
type input "PA/3D854A"
type input "PA/D8C780"
type input "PA/D8C78O"
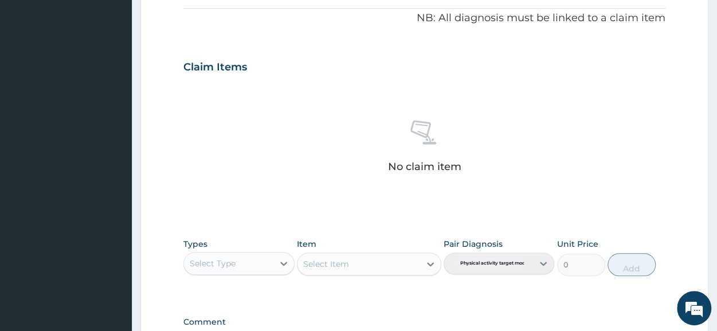
scroll to position [493, 0]
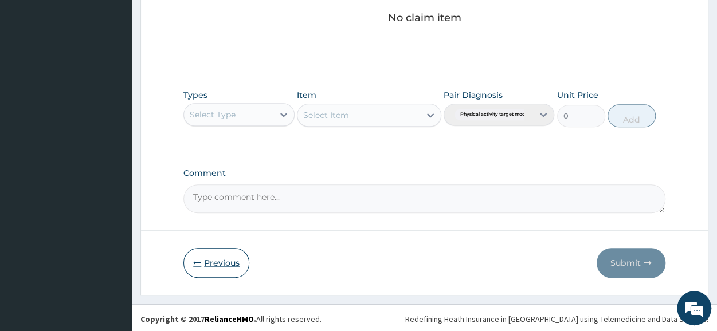
type input "PA/"
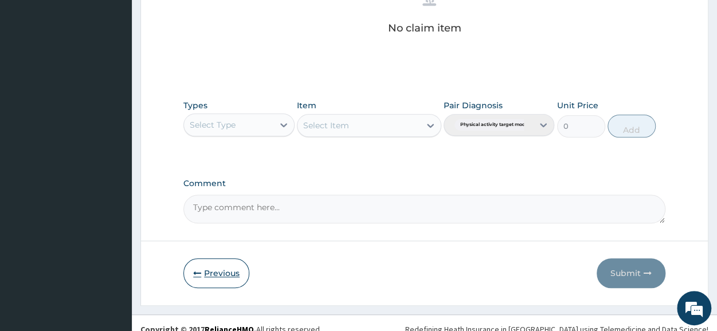
click at [228, 264] on button "Previous" at bounding box center [216, 273] width 66 height 30
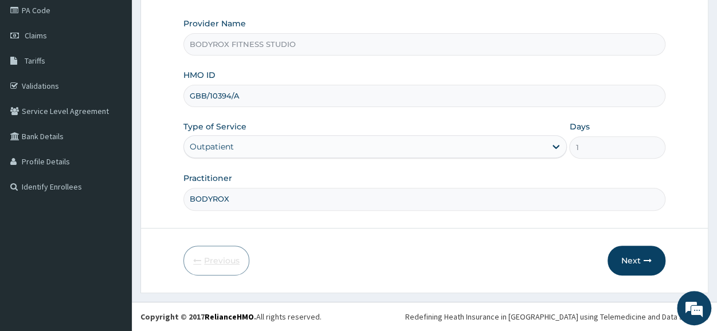
scroll to position [138, 0]
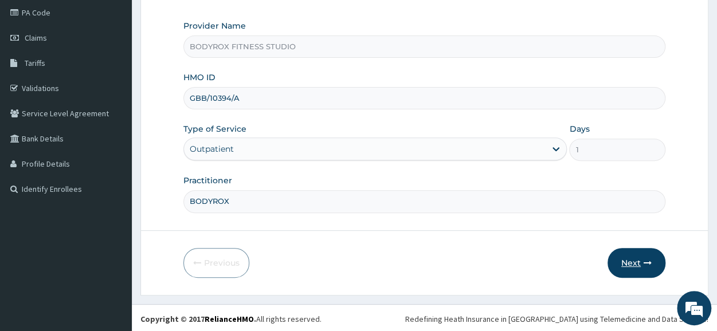
click at [622, 262] on button "Next" at bounding box center [636, 263] width 58 height 30
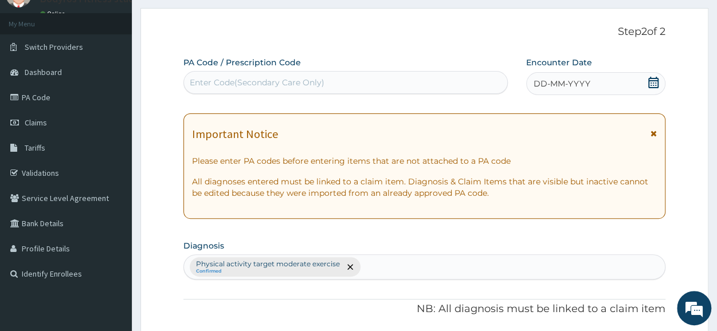
scroll to position [0, 0]
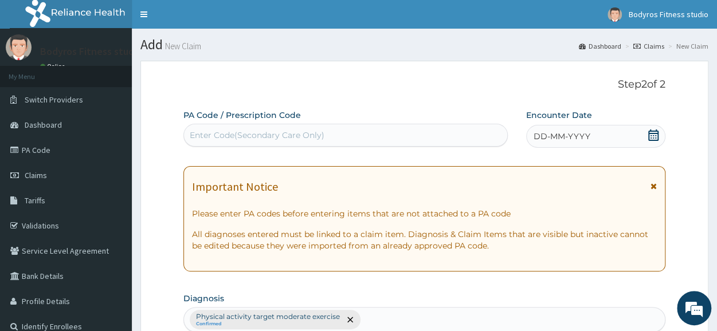
click at [285, 134] on div "Enter Code(Secondary Care Only)" at bounding box center [257, 135] width 135 height 11
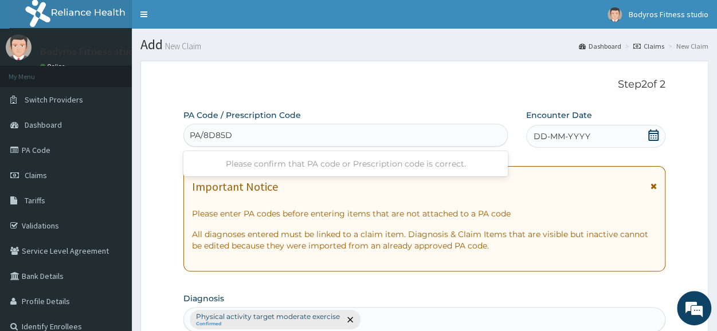
type input "PA/8D85D2"
type input "PA/DA6737"
type input "PA/3183ED"
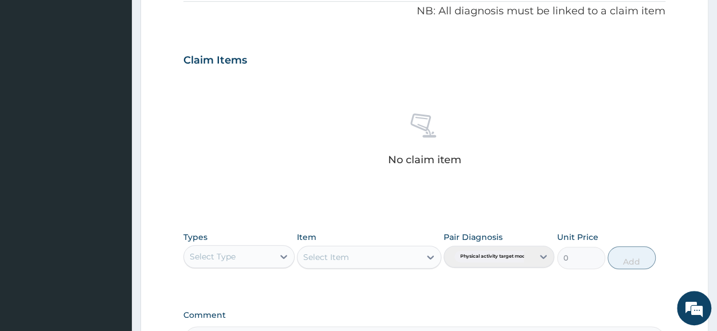
scroll to position [503, 0]
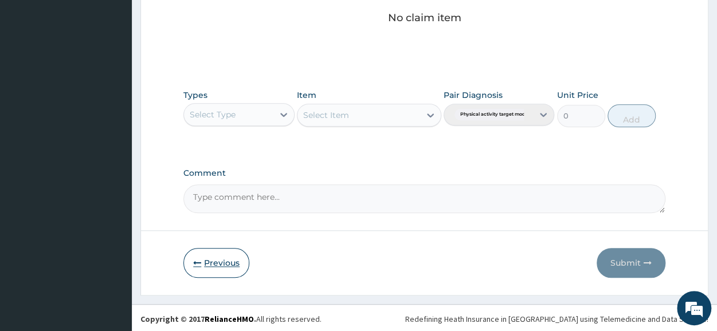
click at [204, 256] on button "Previous" at bounding box center [216, 263] width 66 height 30
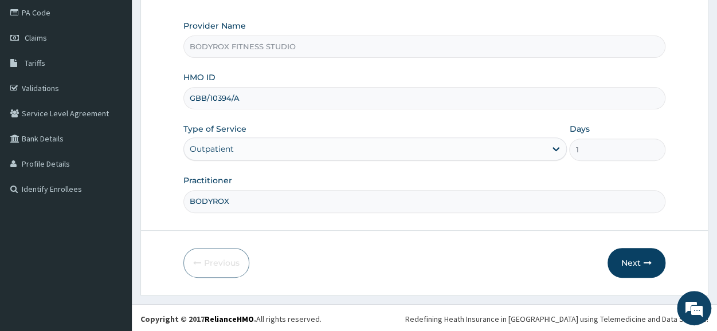
click at [241, 96] on input "GBB/10394/A" at bounding box center [424, 98] width 482 height 22
type input "G"
type input "CMS/10007/A"
click at [630, 262] on button "Next" at bounding box center [636, 263] width 58 height 30
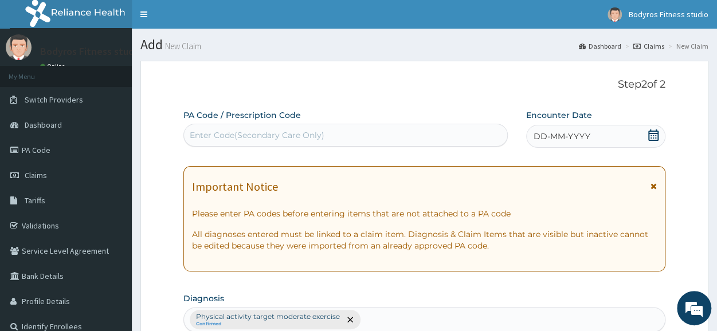
scroll to position [0, 0]
click at [336, 126] on div "Enter Code(Secondary Care Only)" at bounding box center [345, 135] width 323 height 18
type input "P"
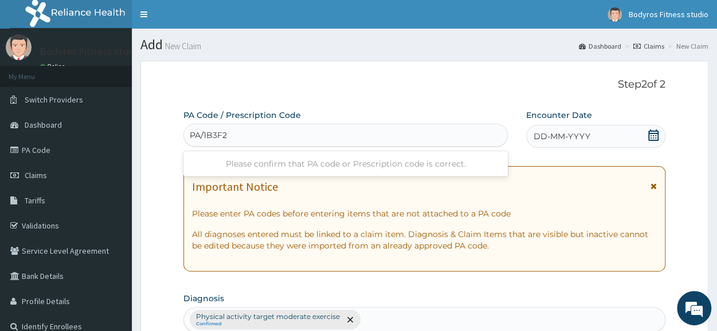
type input "PA/1B3F22"
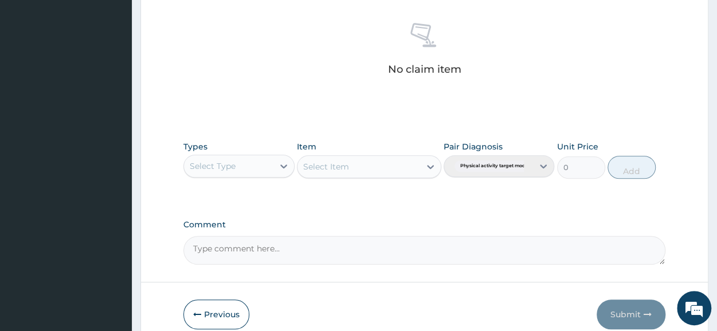
scroll to position [493, 0]
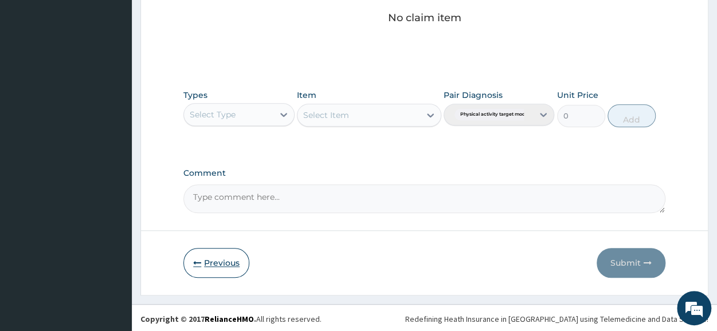
click at [204, 264] on button "Previous" at bounding box center [216, 263] width 66 height 30
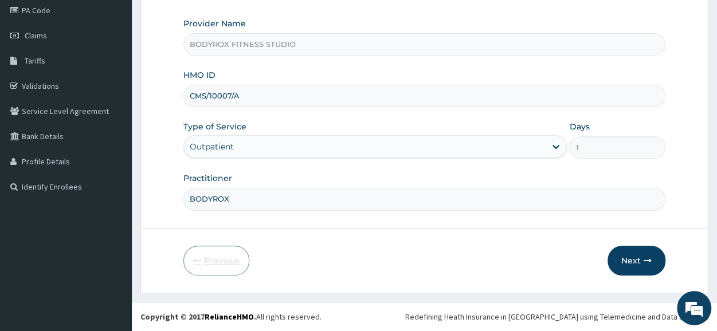
scroll to position [138, 0]
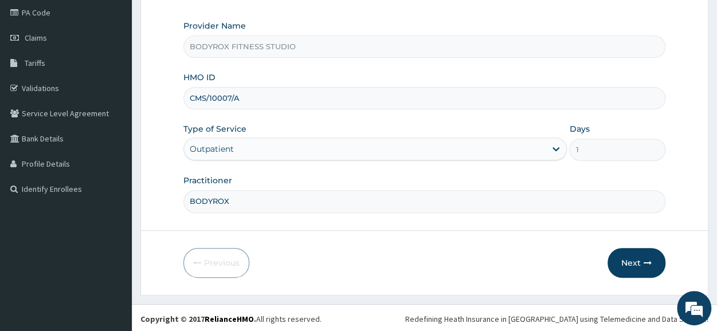
click at [262, 95] on input "CMS/10007/A" at bounding box center [424, 98] width 482 height 22
type input "C"
type input "CMS/10003/A"
click at [629, 256] on button "Next" at bounding box center [636, 263] width 58 height 30
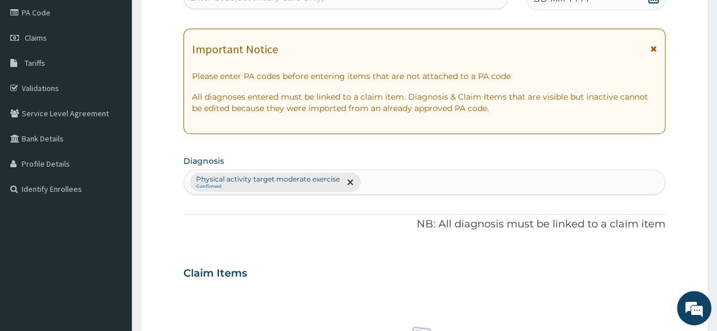
scroll to position [0, 0]
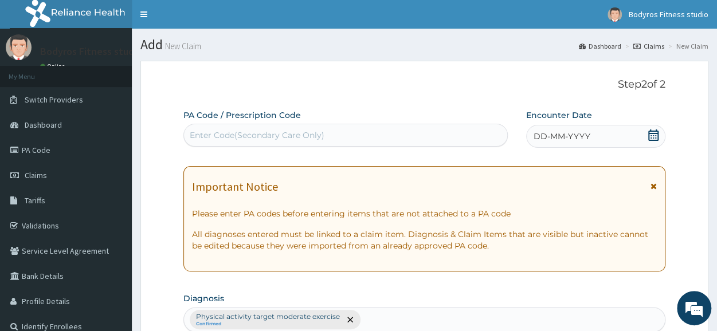
click at [375, 128] on div "Enter Code(Secondary Care Only)" at bounding box center [345, 135] width 323 height 18
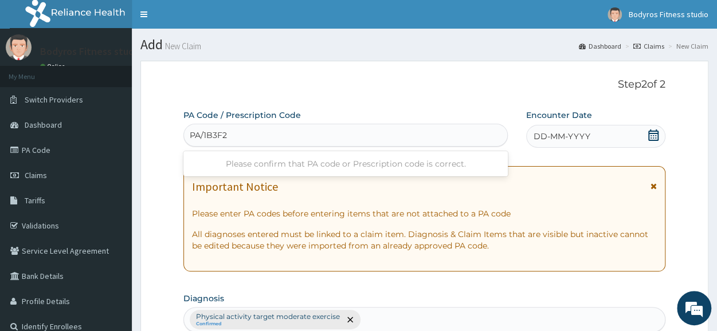
type input "PA/1B3F22"
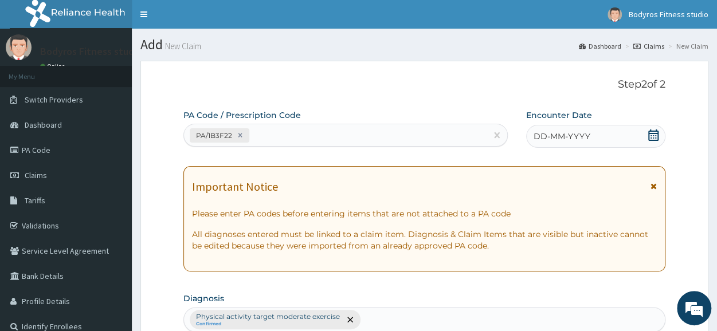
click at [650, 135] on icon at bounding box center [653, 135] width 11 height 11
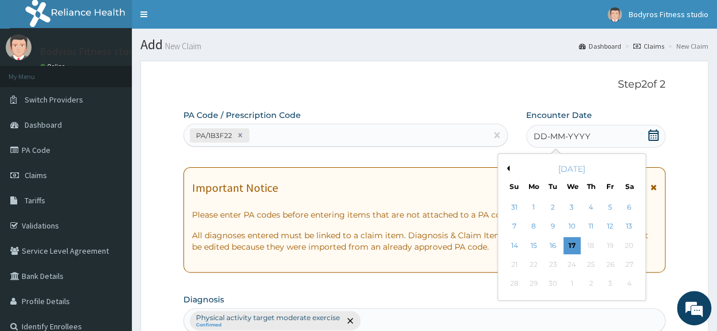
click at [504, 166] on button "Previous Month" at bounding box center [507, 169] width 6 height 6
click at [629, 205] on div "5" at bounding box center [629, 207] width 17 height 17
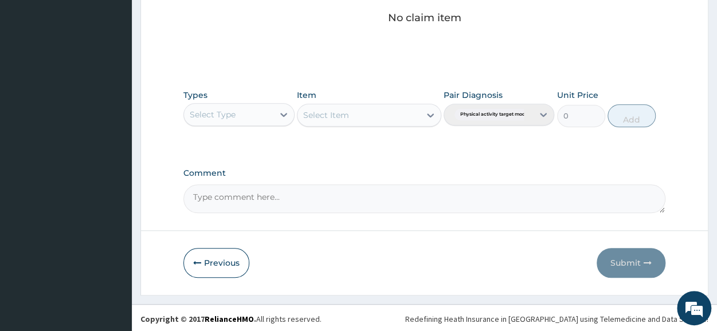
scroll to position [493, 0]
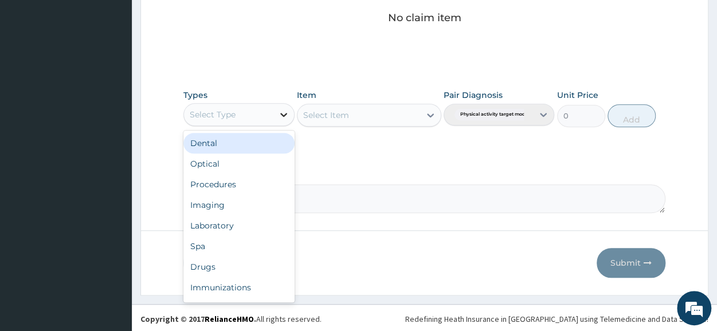
click at [276, 112] on div at bounding box center [283, 114] width 21 height 21
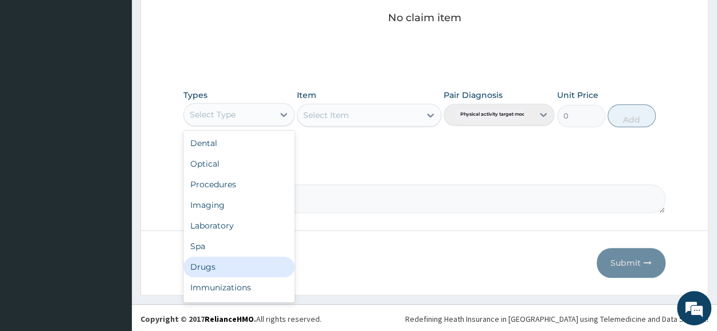
scroll to position [39, 0]
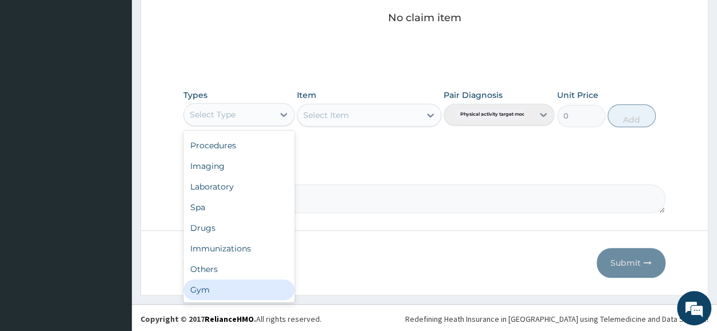
click at [226, 287] on div "Gym" at bounding box center [238, 290] width 111 height 21
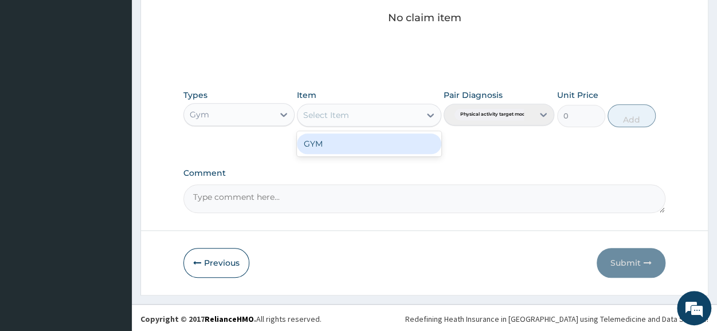
click at [405, 115] on div "Select Item" at bounding box center [358, 115] width 123 height 18
click at [394, 142] on div "GYM" at bounding box center [369, 144] width 144 height 21
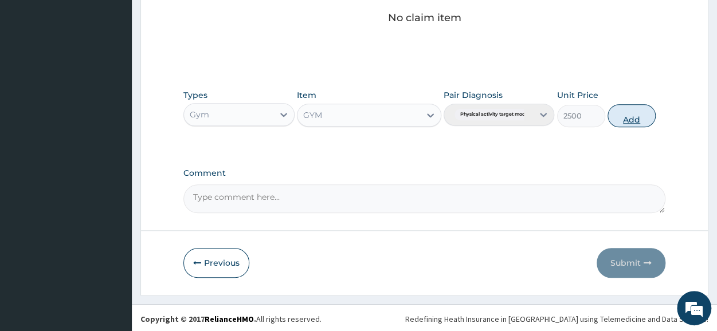
click at [616, 117] on button "Add" at bounding box center [631, 115] width 48 height 23
type input "0"
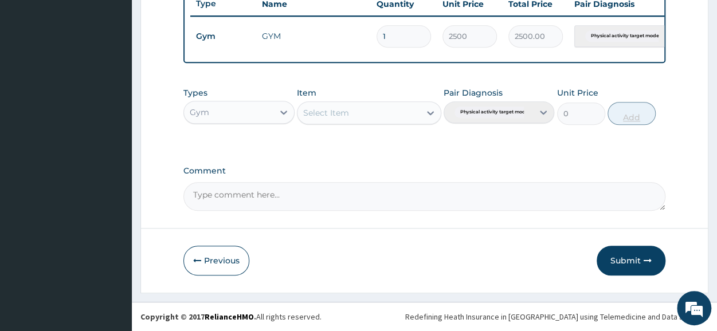
scroll to position [448, 0]
click at [622, 252] on button "Submit" at bounding box center [631, 261] width 69 height 30
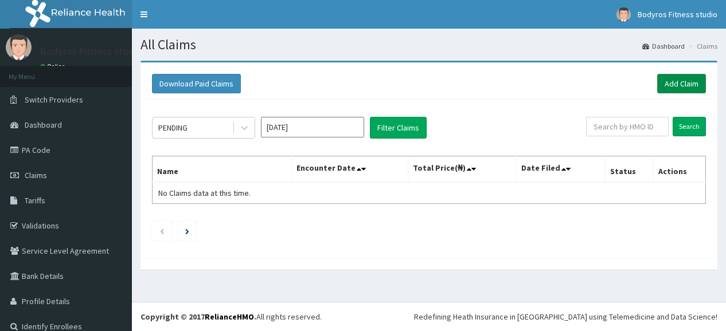
click at [672, 79] on link "Add Claim" at bounding box center [681, 83] width 49 height 19
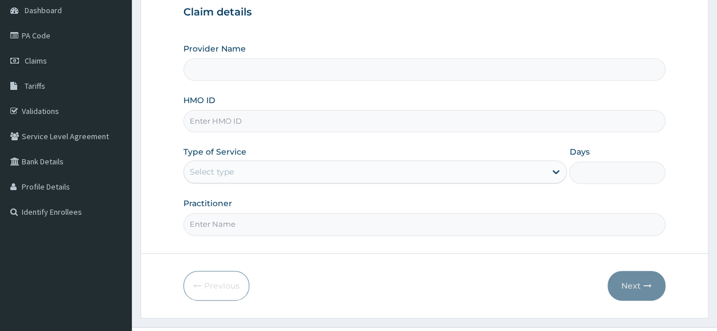
scroll to position [138, 0]
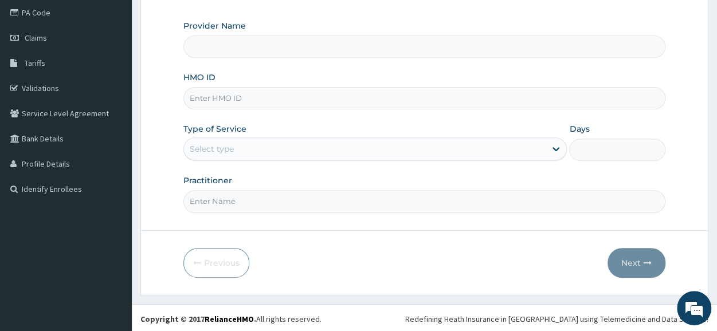
type input "BODYROX FITNESS STUDIO"
type input "1"
click at [422, 97] on input "HMO ID" at bounding box center [424, 98] width 482 height 22
type input "CMS/10007/A"
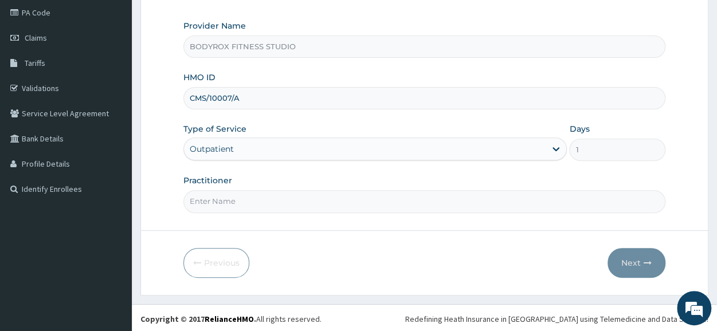
click at [295, 194] on input "Practitioner" at bounding box center [424, 201] width 482 height 22
type input "BODYROX"
click at [634, 260] on button "Next" at bounding box center [636, 263] width 58 height 30
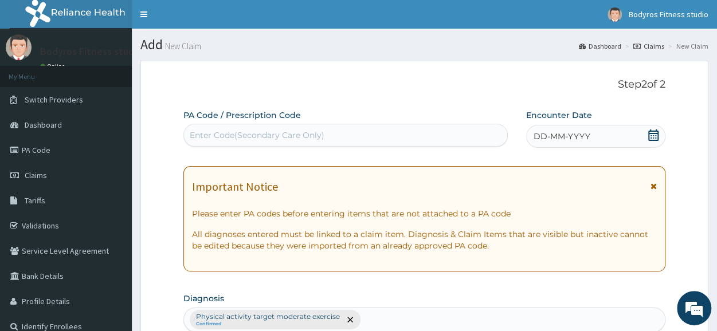
click at [201, 133] on div "Enter Code(Secondary Care Only)" at bounding box center [257, 135] width 135 height 11
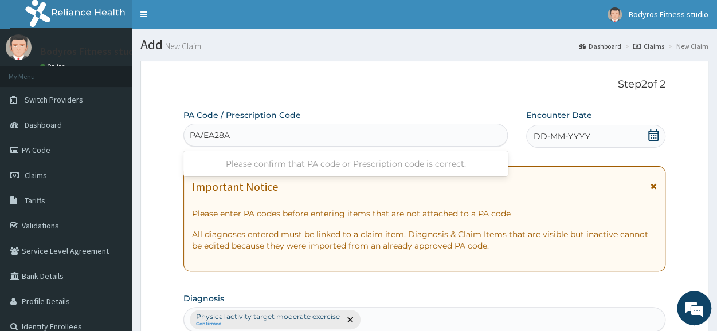
type input "PA/EA28AF"
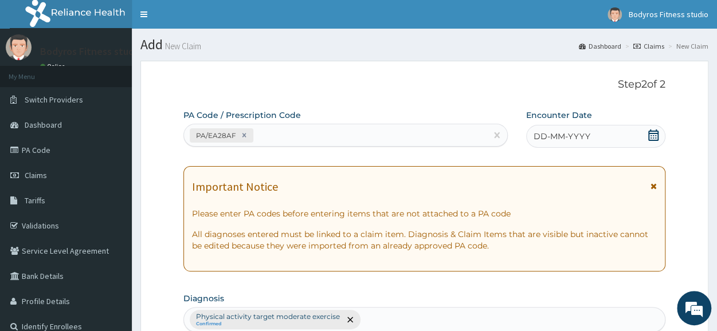
click at [658, 134] on icon at bounding box center [653, 135] width 10 height 11
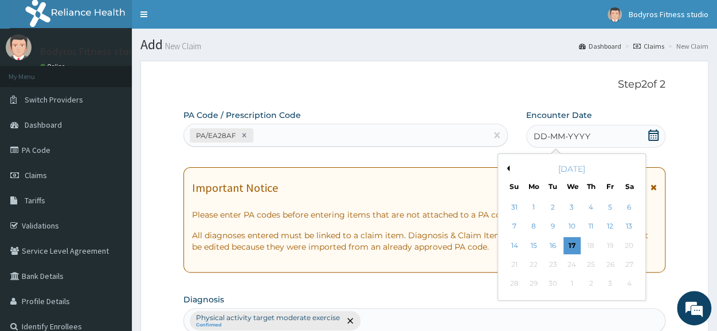
click at [509, 169] on button "Previous Month" at bounding box center [507, 169] width 6 height 6
click at [624, 207] on div "5" at bounding box center [629, 207] width 17 height 17
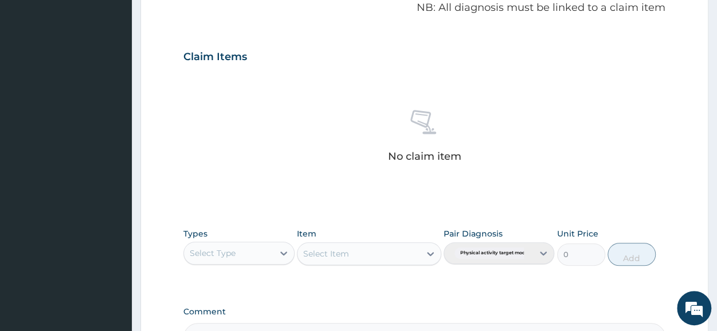
scroll to position [493, 0]
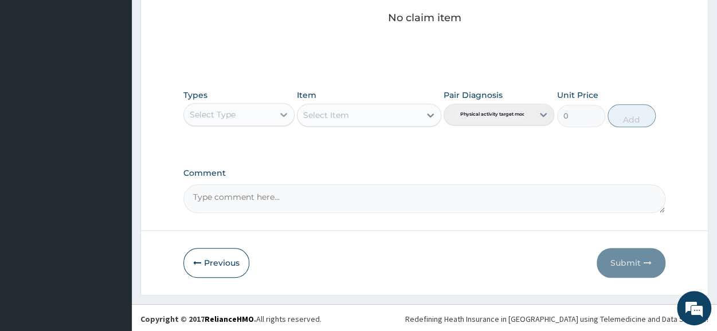
click at [285, 115] on icon at bounding box center [283, 114] width 11 height 11
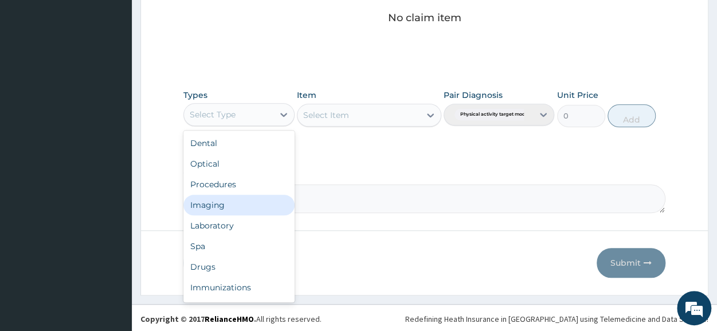
scroll to position [39, 0]
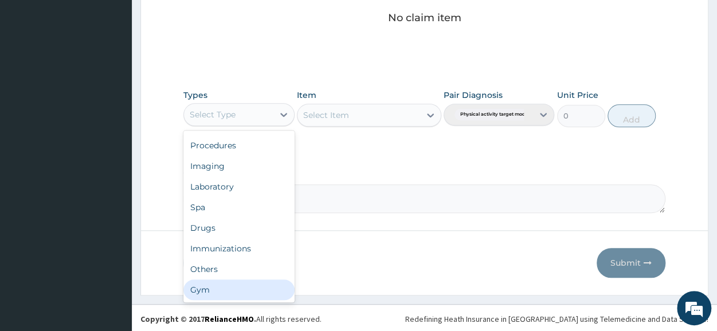
click at [232, 289] on div "Gym" at bounding box center [238, 290] width 111 height 21
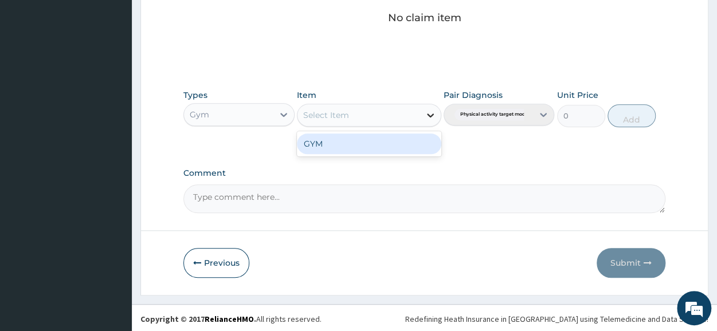
click at [427, 113] on icon at bounding box center [430, 115] width 7 height 4
click at [397, 136] on div "GYM" at bounding box center [369, 144] width 144 height 21
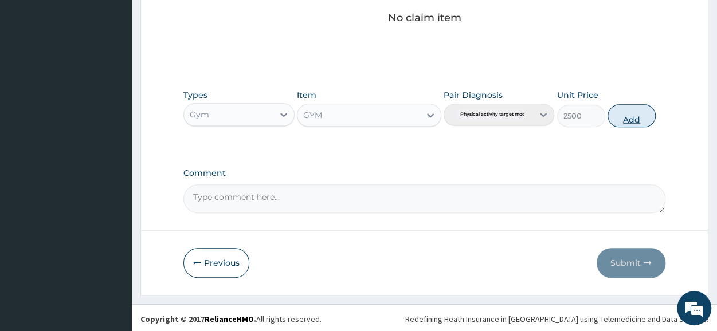
click at [619, 116] on button "Add" at bounding box center [631, 115] width 48 height 23
type input "0"
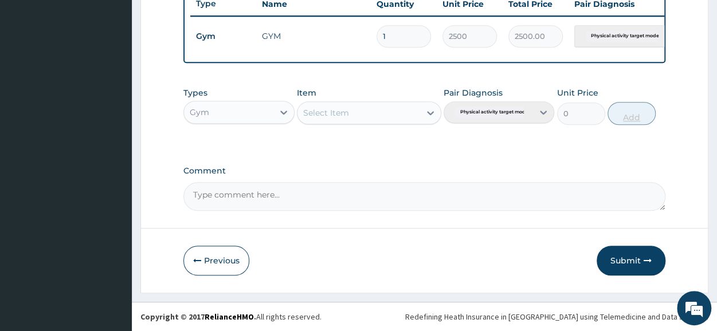
scroll to position [448, 0]
click at [626, 256] on button "Submit" at bounding box center [631, 261] width 69 height 30
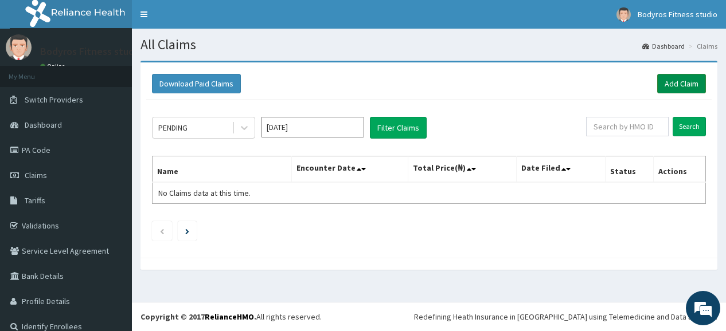
click at [676, 89] on link "Add Claim" at bounding box center [681, 83] width 49 height 19
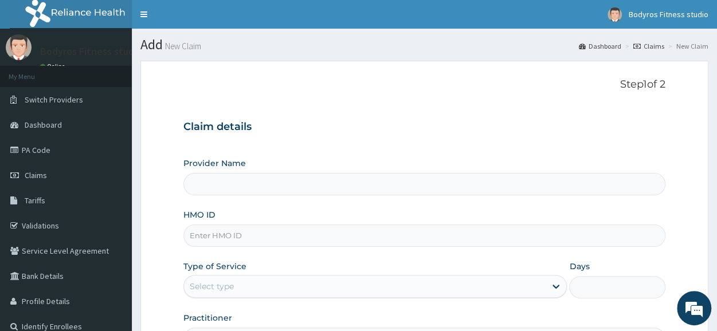
type input "BODYROX FITNESS STUDIO"
type input "1"
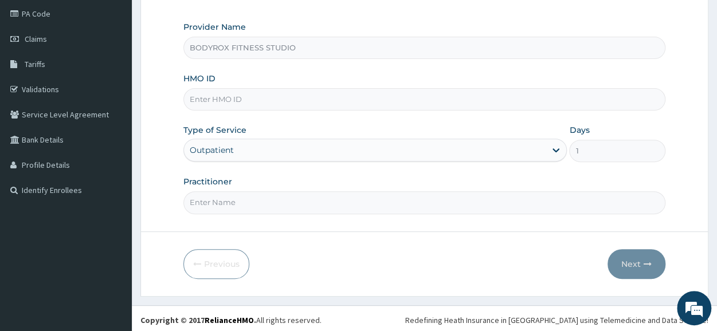
scroll to position [138, 0]
click at [275, 101] on input "HMO ID" at bounding box center [424, 98] width 482 height 22
